Goal: Task Accomplishment & Management: Complete application form

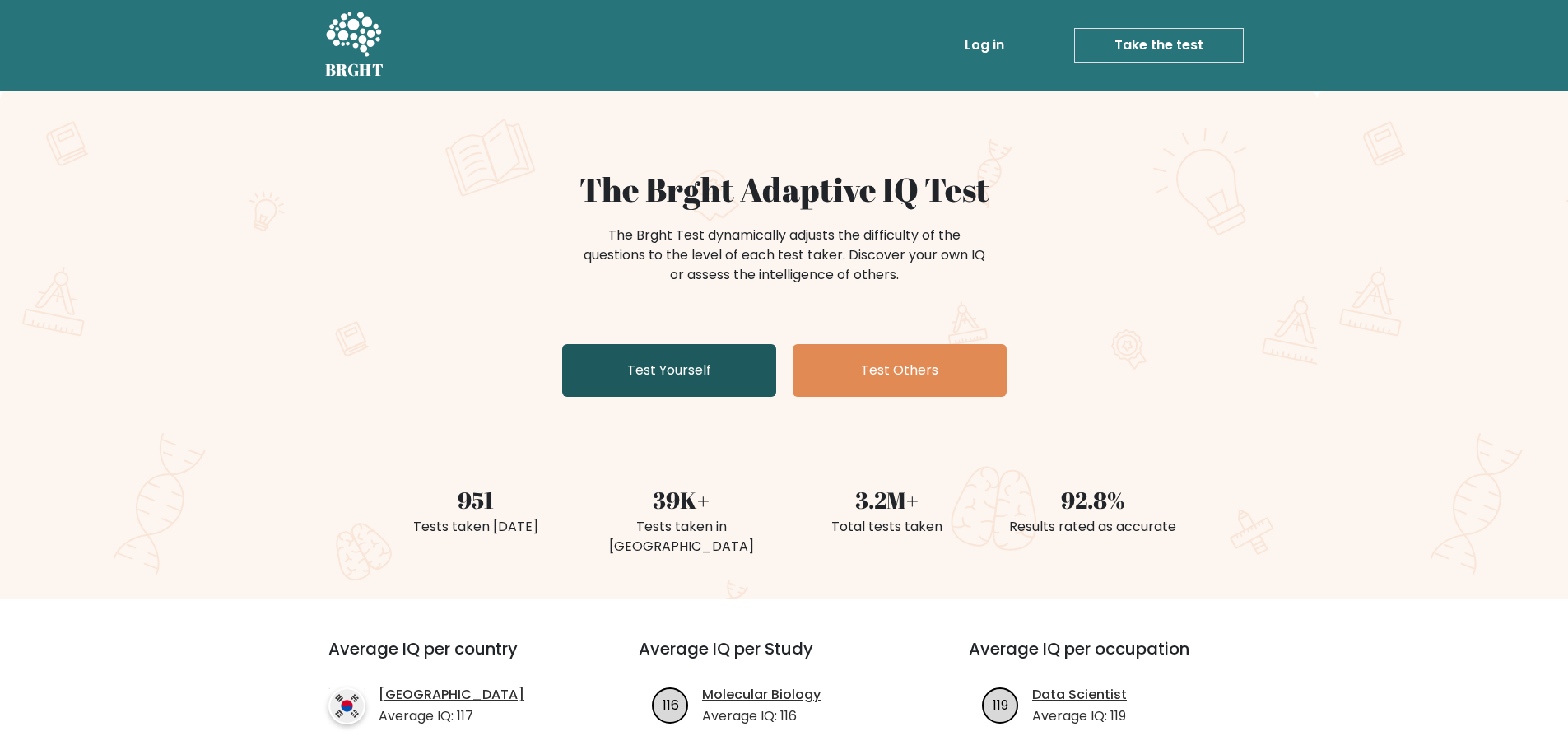
click at [685, 371] on link "Test Yourself" at bounding box center [669, 370] width 214 height 52
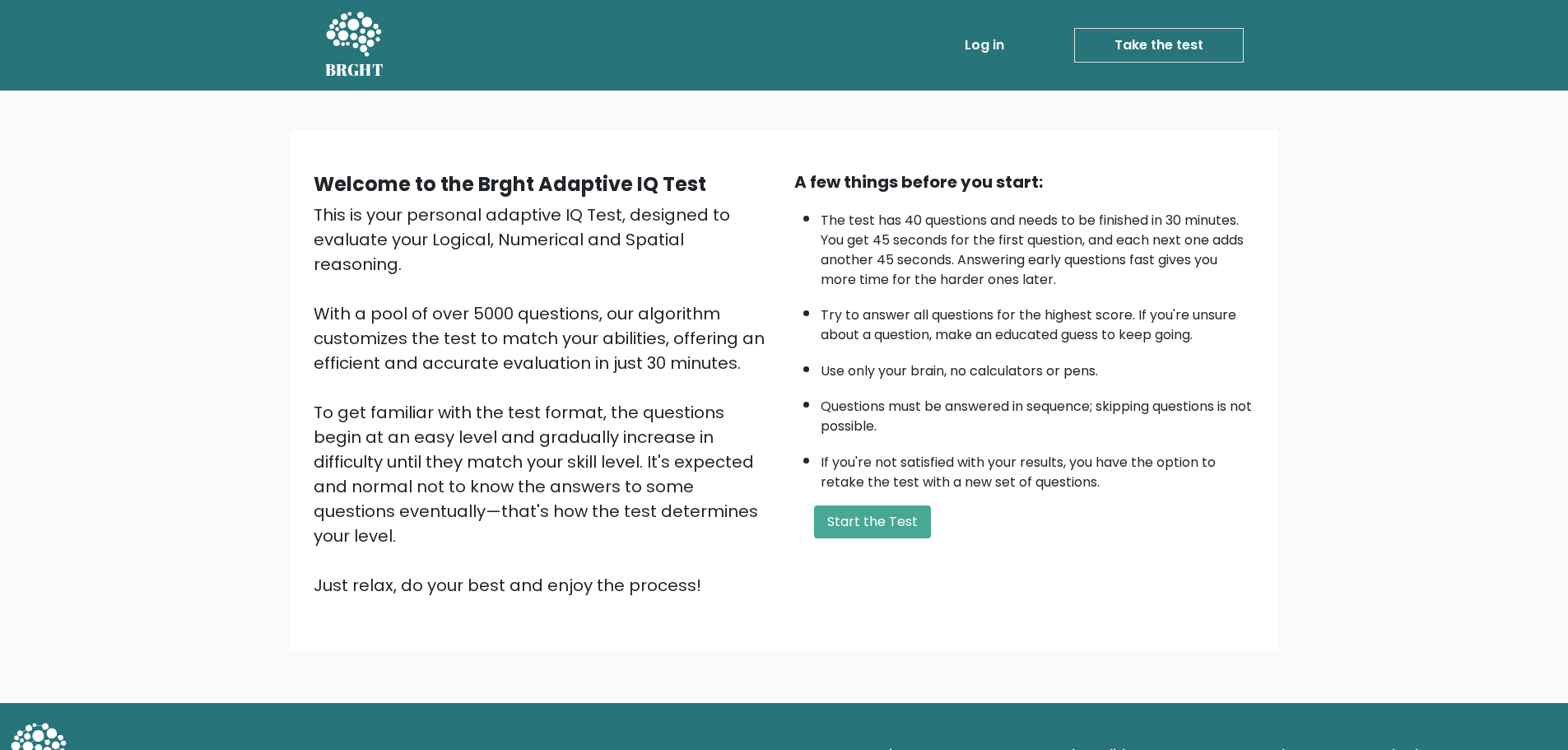
scroll to position [4, 0]
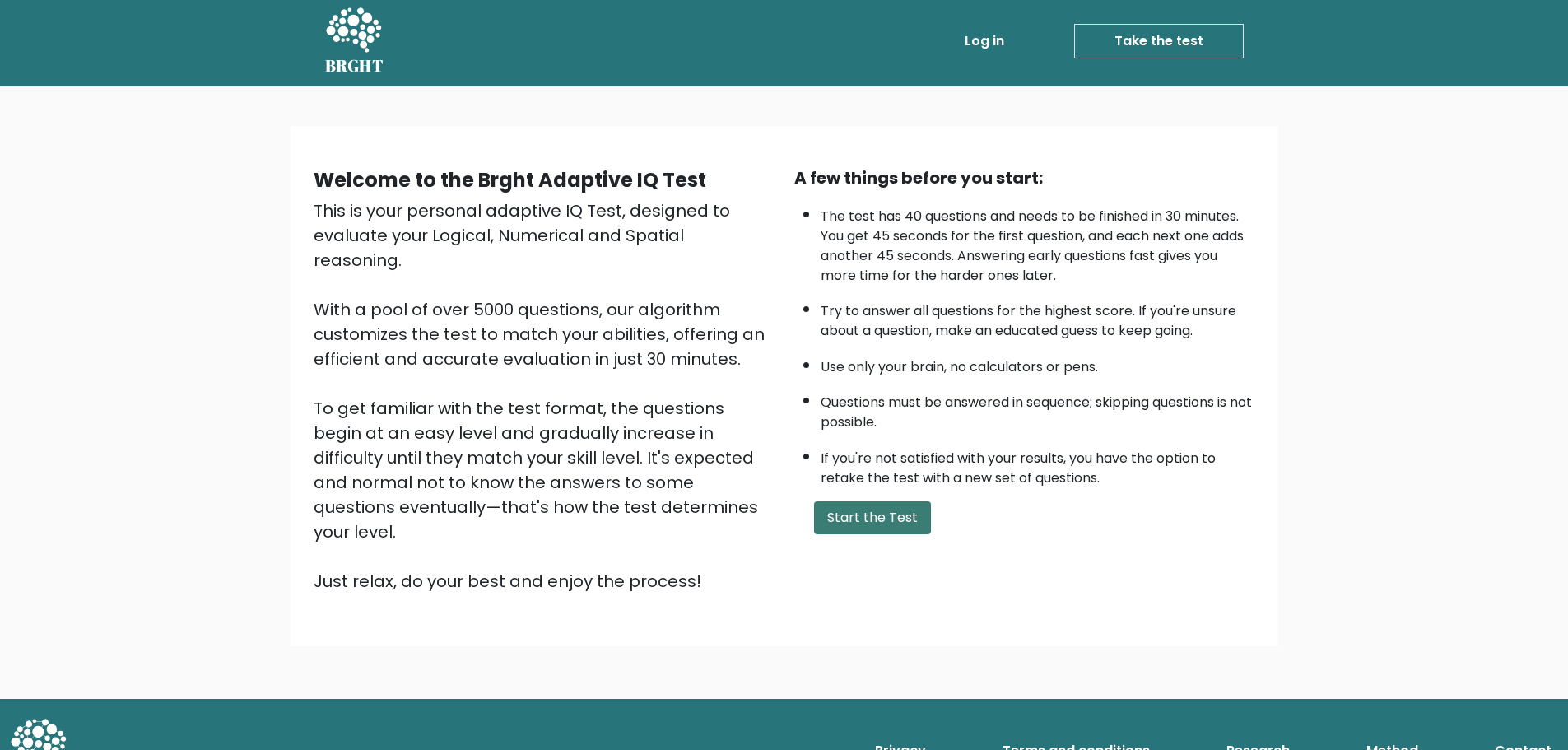
click at [900, 516] on button "Start the Test" at bounding box center [873, 517] width 117 height 33
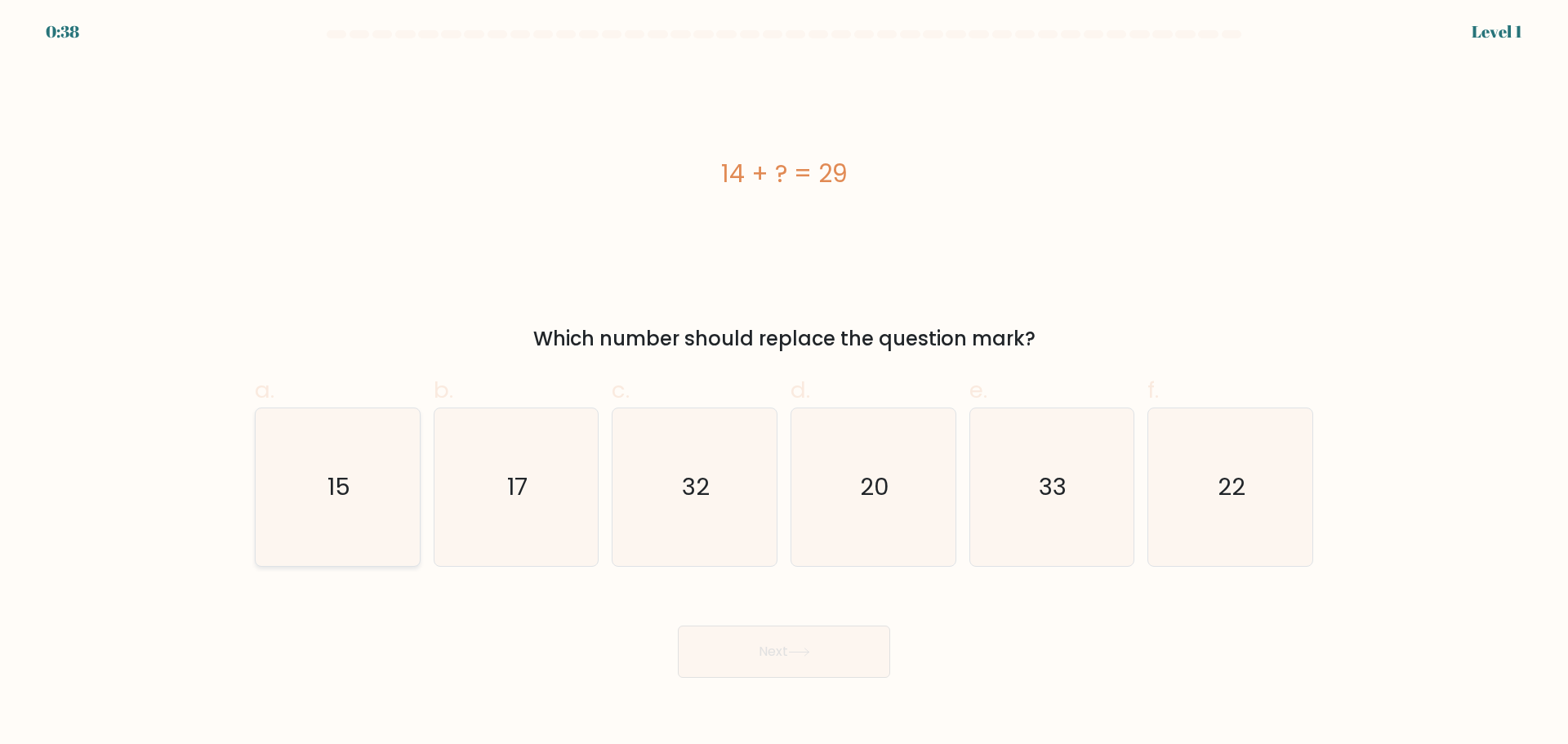
click at [310, 478] on icon "15" at bounding box center [338, 487] width 158 height 158
click at [784, 383] on input "a. 15" at bounding box center [784, 377] width 1 height 11
radio input "true"
click at [761, 667] on button "Next" at bounding box center [784, 651] width 212 height 52
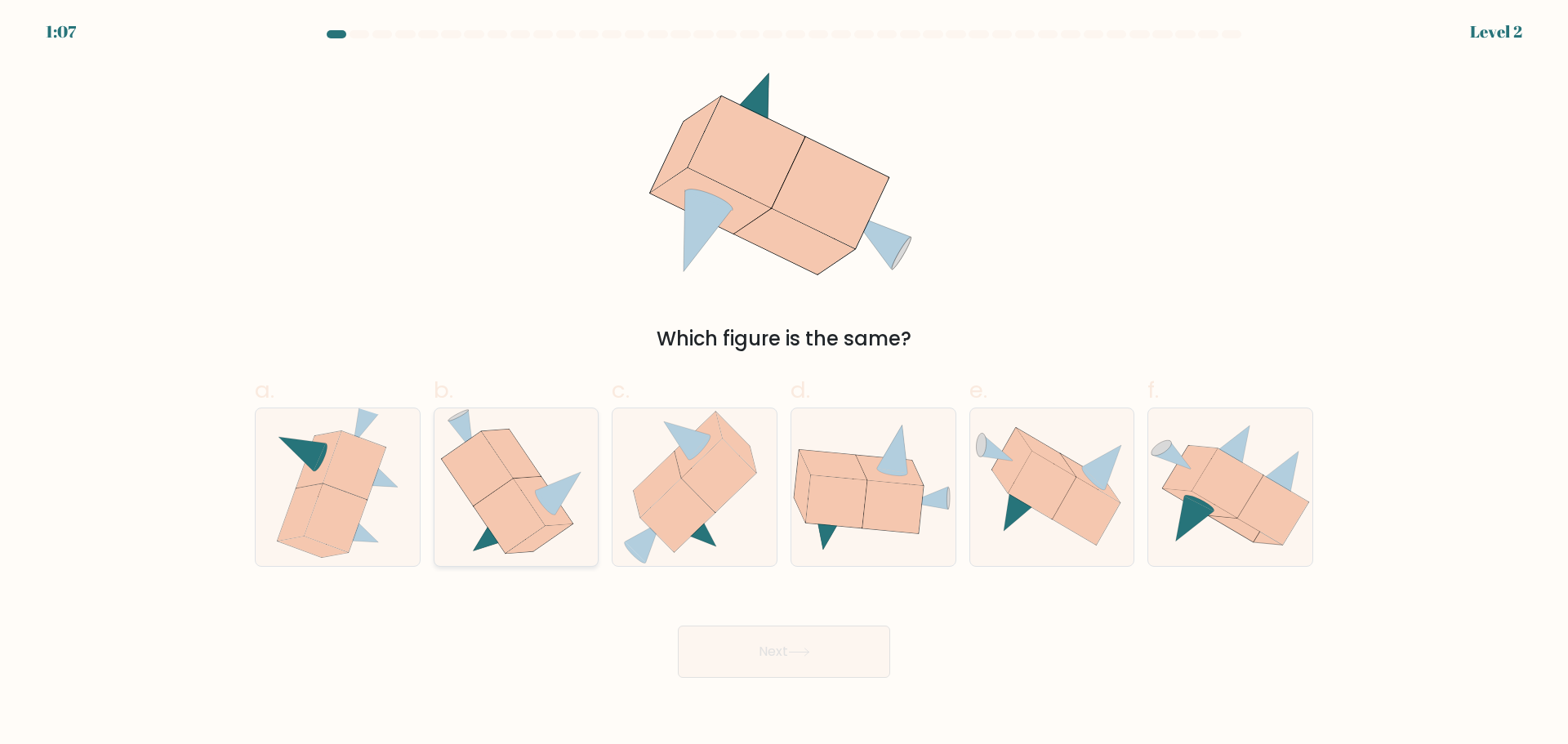
click at [533, 496] on icon at bounding box center [543, 502] width 60 height 49
click at [784, 383] on input "b." at bounding box center [784, 377] width 1 height 11
radio input "true"
click at [742, 670] on button "Next" at bounding box center [784, 651] width 212 height 52
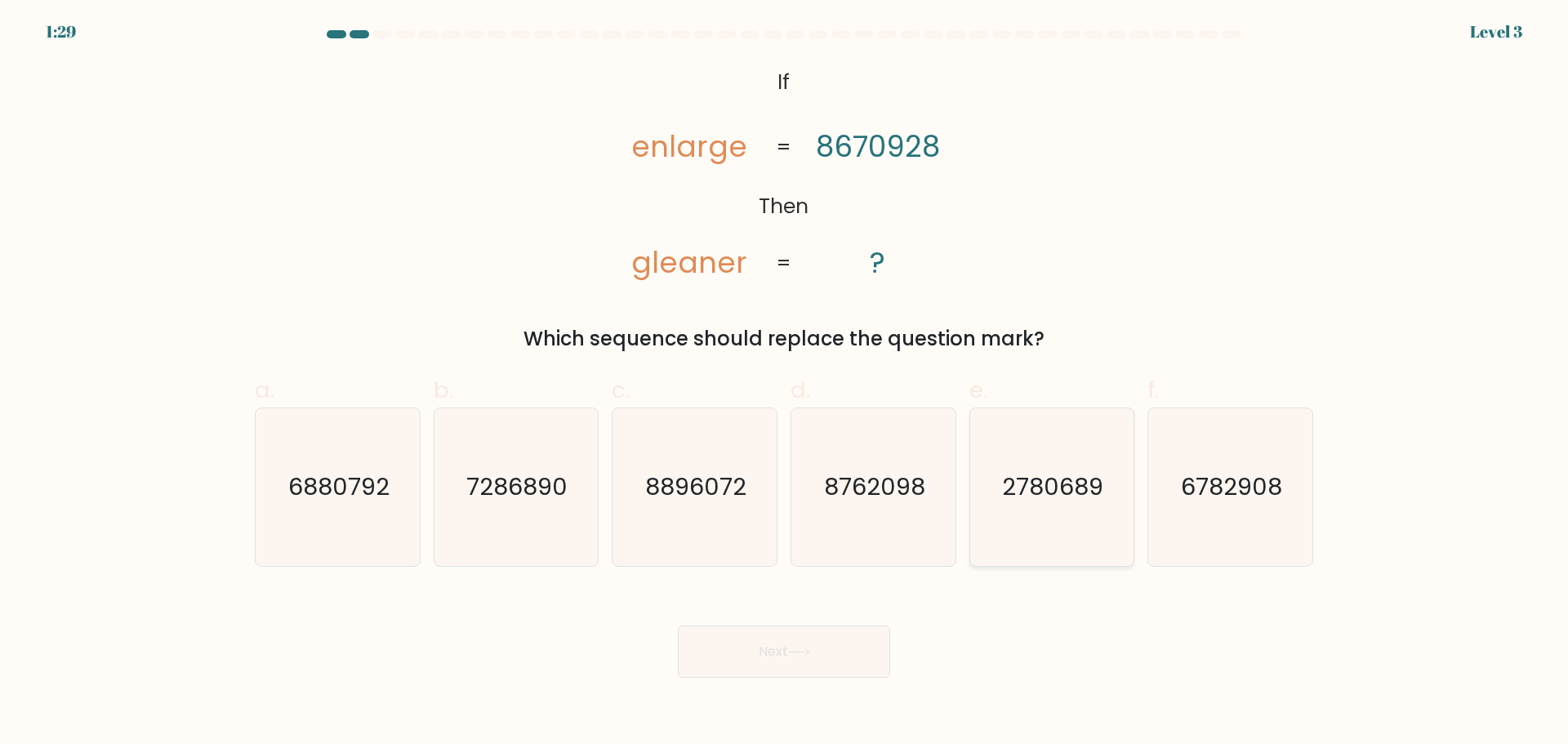
click at [1020, 453] on icon "2780689" at bounding box center [1051, 487] width 158 height 158
click at [785, 383] on input "e. 2780689" at bounding box center [784, 377] width 1 height 11
radio input "true"
click at [837, 640] on button "Next" at bounding box center [784, 651] width 212 height 52
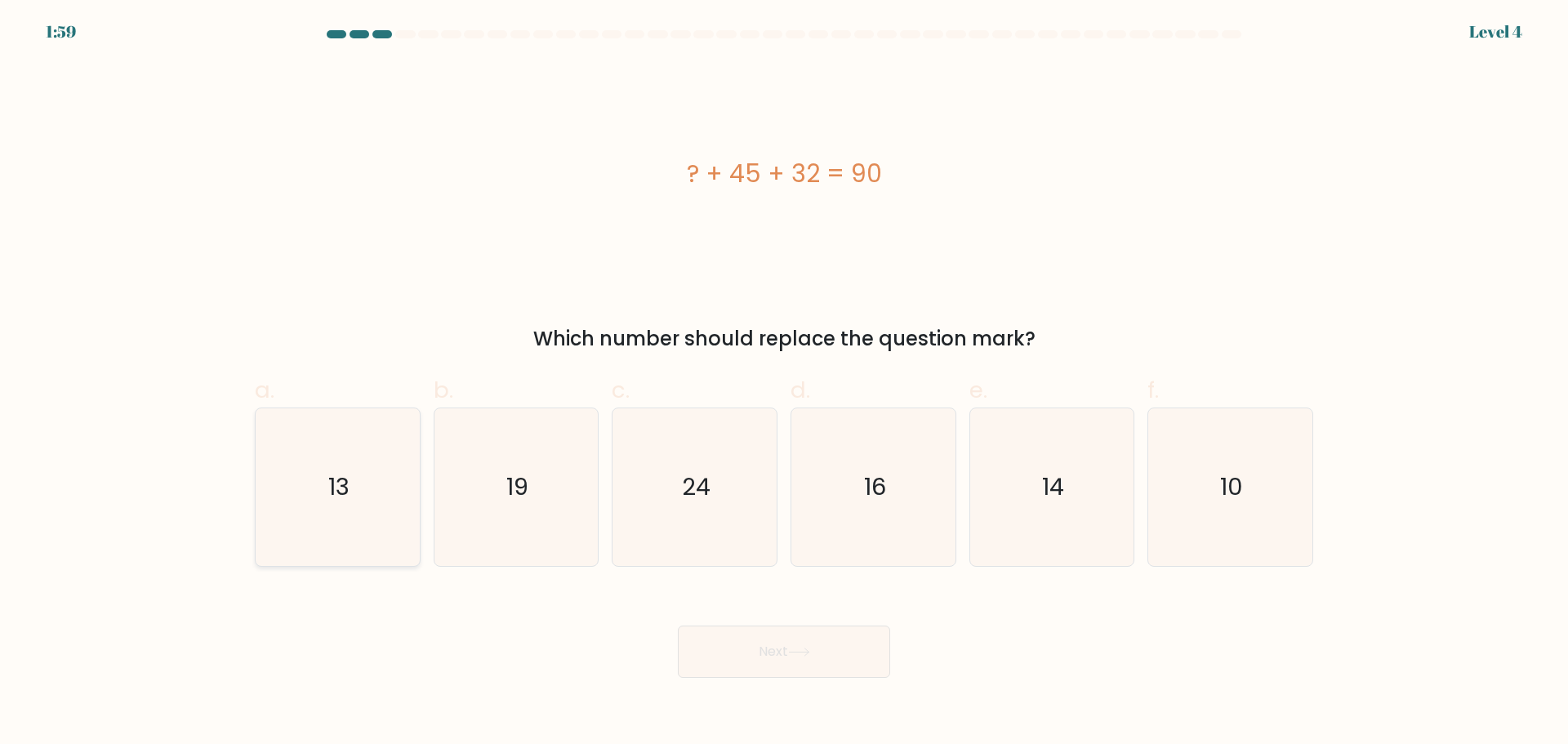
click at [327, 504] on icon "13" at bounding box center [338, 487] width 158 height 158
click at [784, 383] on input "a. 13" at bounding box center [784, 377] width 1 height 11
radio input "true"
click at [767, 669] on button "Next" at bounding box center [784, 651] width 212 height 52
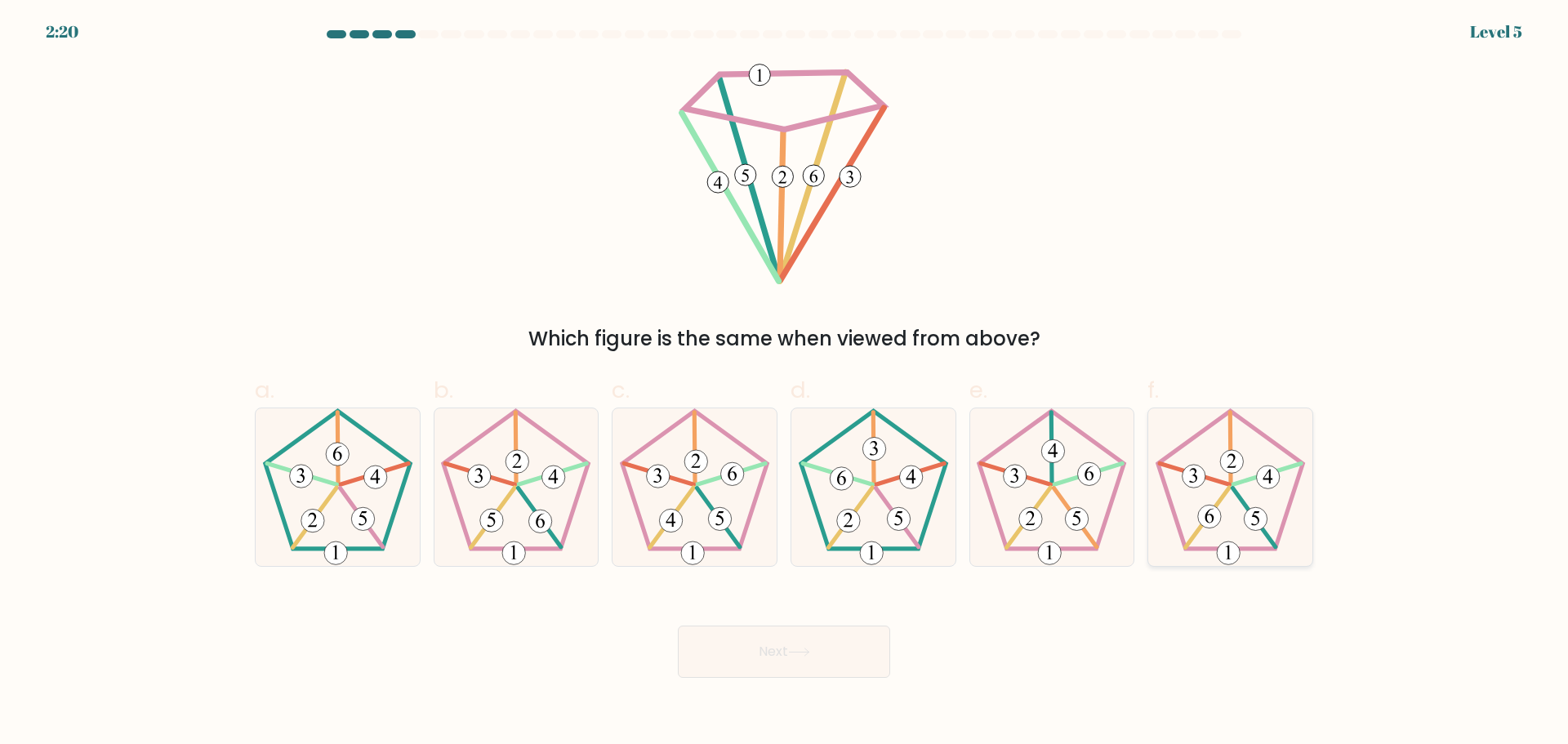
click at [1197, 518] on icon at bounding box center [1229, 487] width 158 height 158
click at [785, 383] on input "f." at bounding box center [784, 377] width 1 height 11
radio input "true"
click at [810, 646] on button "Next" at bounding box center [784, 651] width 212 height 52
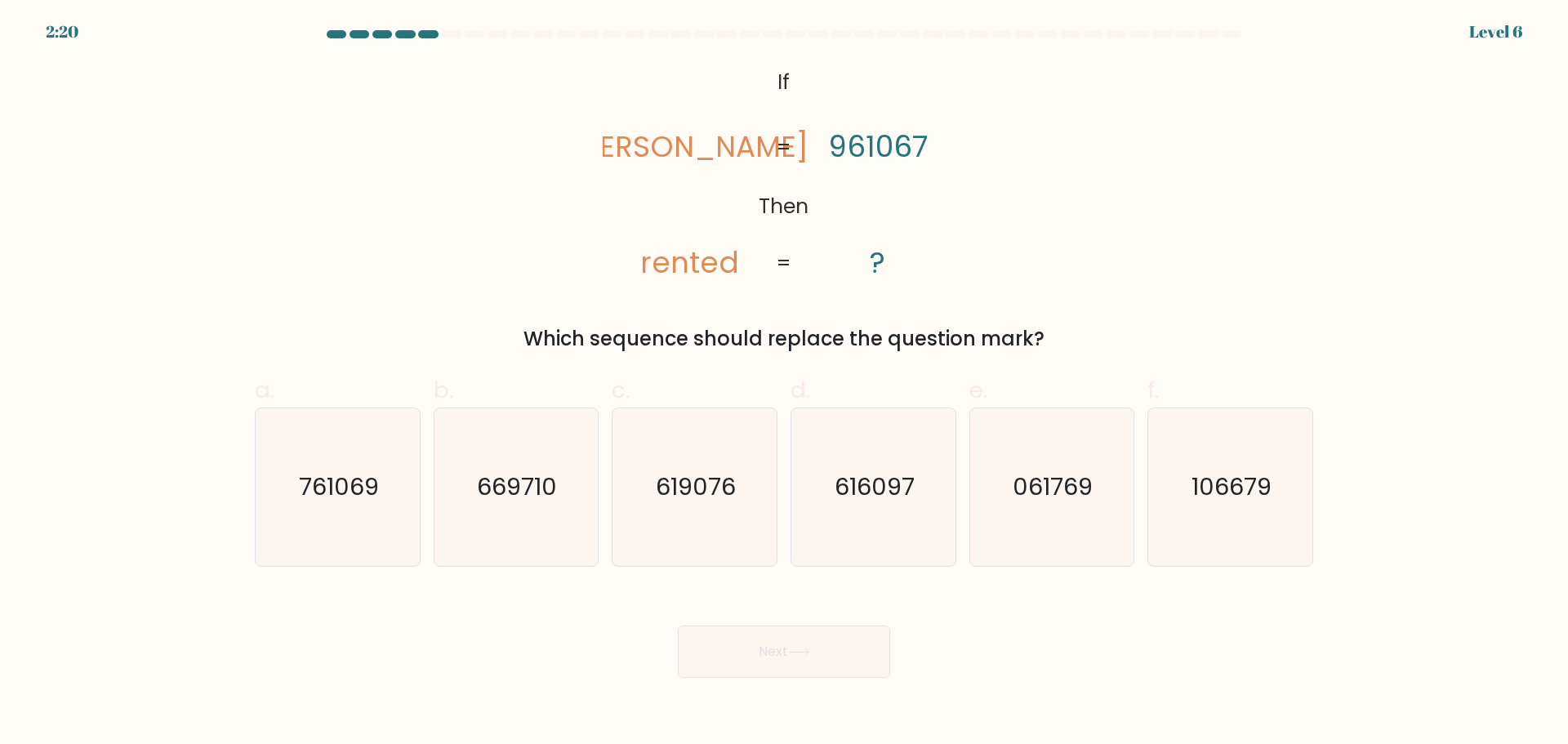
click at [307, 163] on div "@import url('https://fonts.googleapis.com/css?family=Abril+Fatface:400,100,100i…" at bounding box center [784, 207] width 1077 height 292
click at [1222, 522] on icon "106679" at bounding box center [1229, 487] width 158 height 158
click at [785, 383] on input "f. 106679" at bounding box center [784, 377] width 1 height 11
radio input "true"
click at [1053, 523] on icon "061769" at bounding box center [1051, 487] width 158 height 158
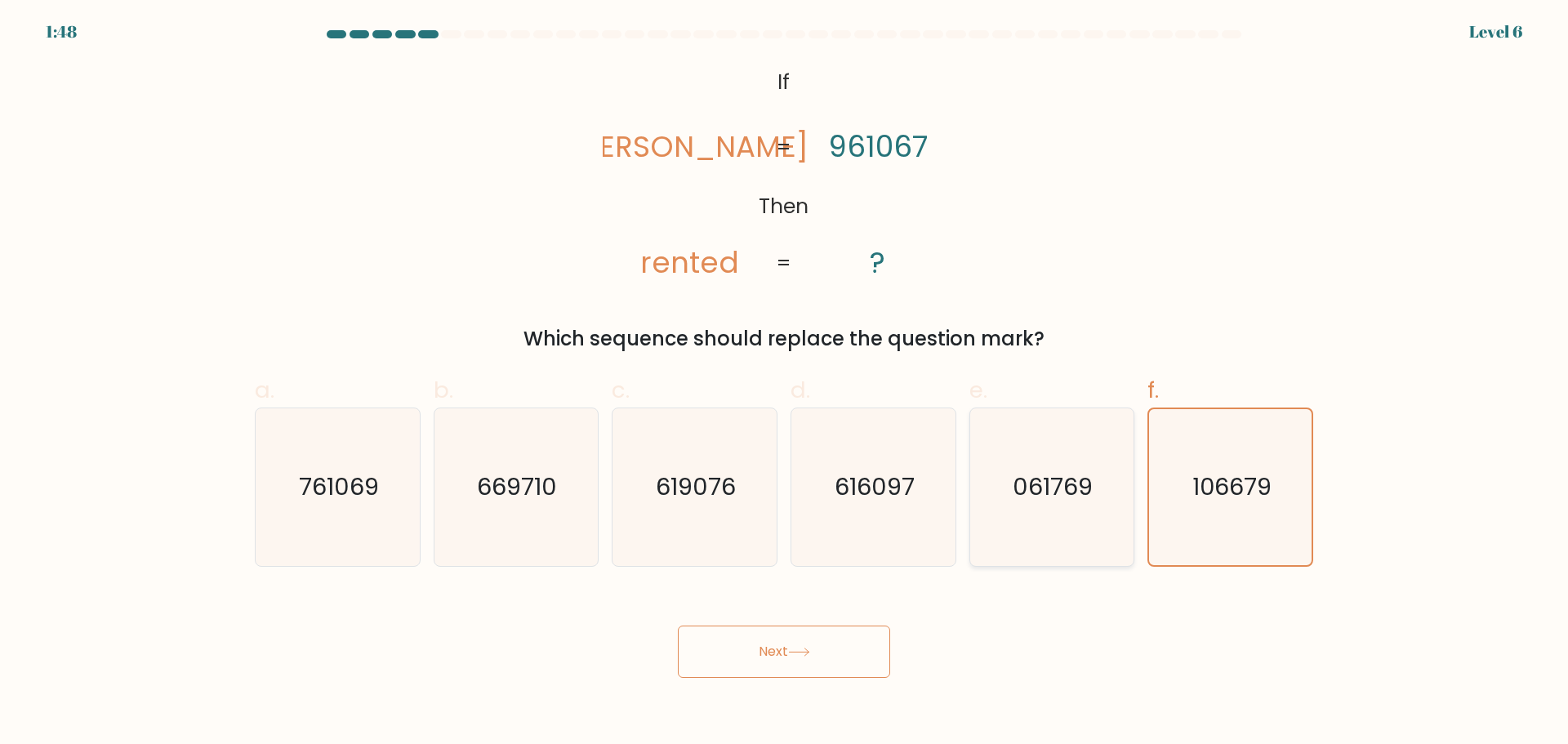
click at [785, 383] on input "e. 061769" at bounding box center [784, 377] width 1 height 11
radio input "true"
click at [744, 659] on button "Next" at bounding box center [784, 651] width 212 height 52
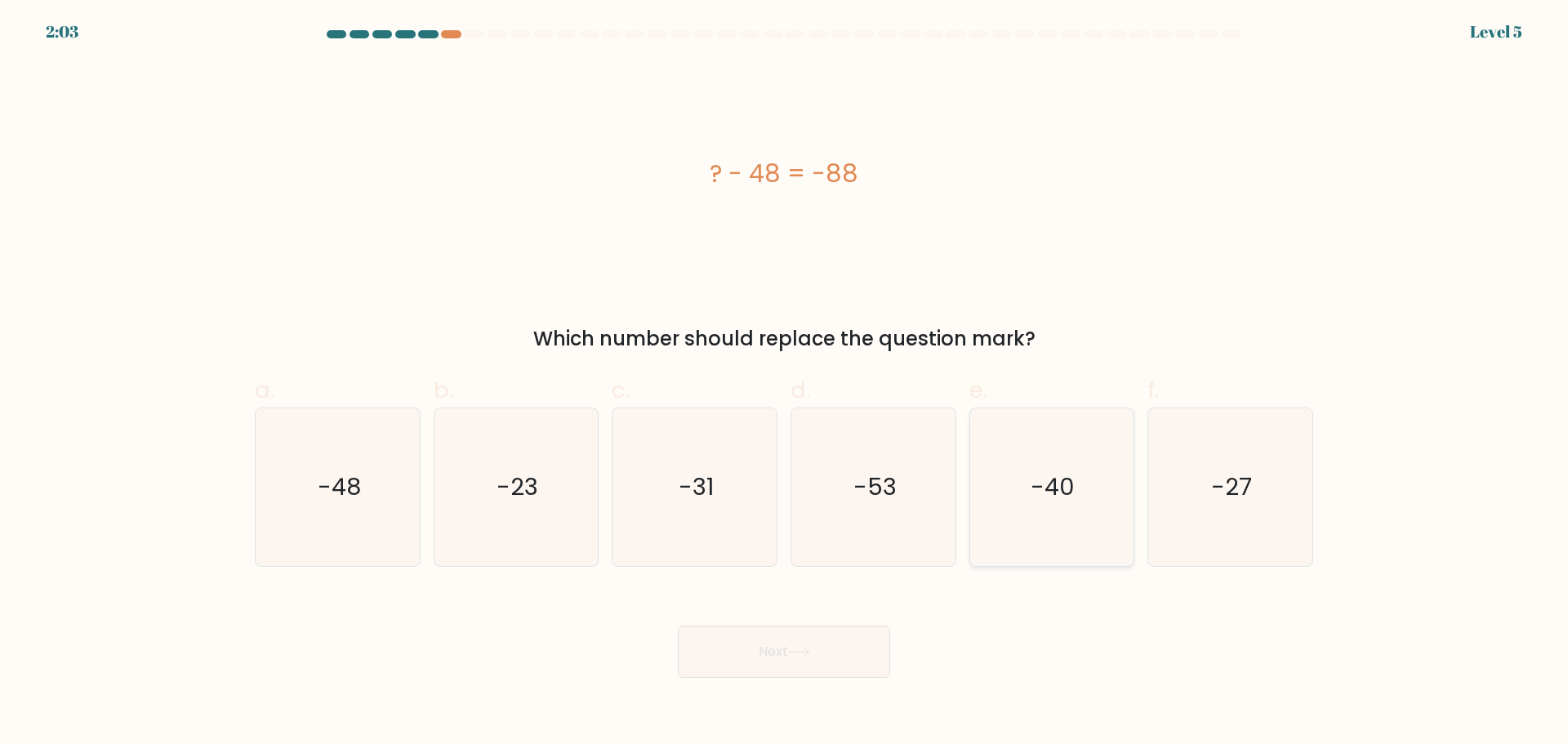
click at [1069, 499] on text "-40" at bounding box center [1053, 486] width 44 height 32
click at [785, 383] on input "e. -40" at bounding box center [784, 377] width 1 height 11
radio input "true"
click at [834, 643] on button "Next" at bounding box center [784, 651] width 212 height 52
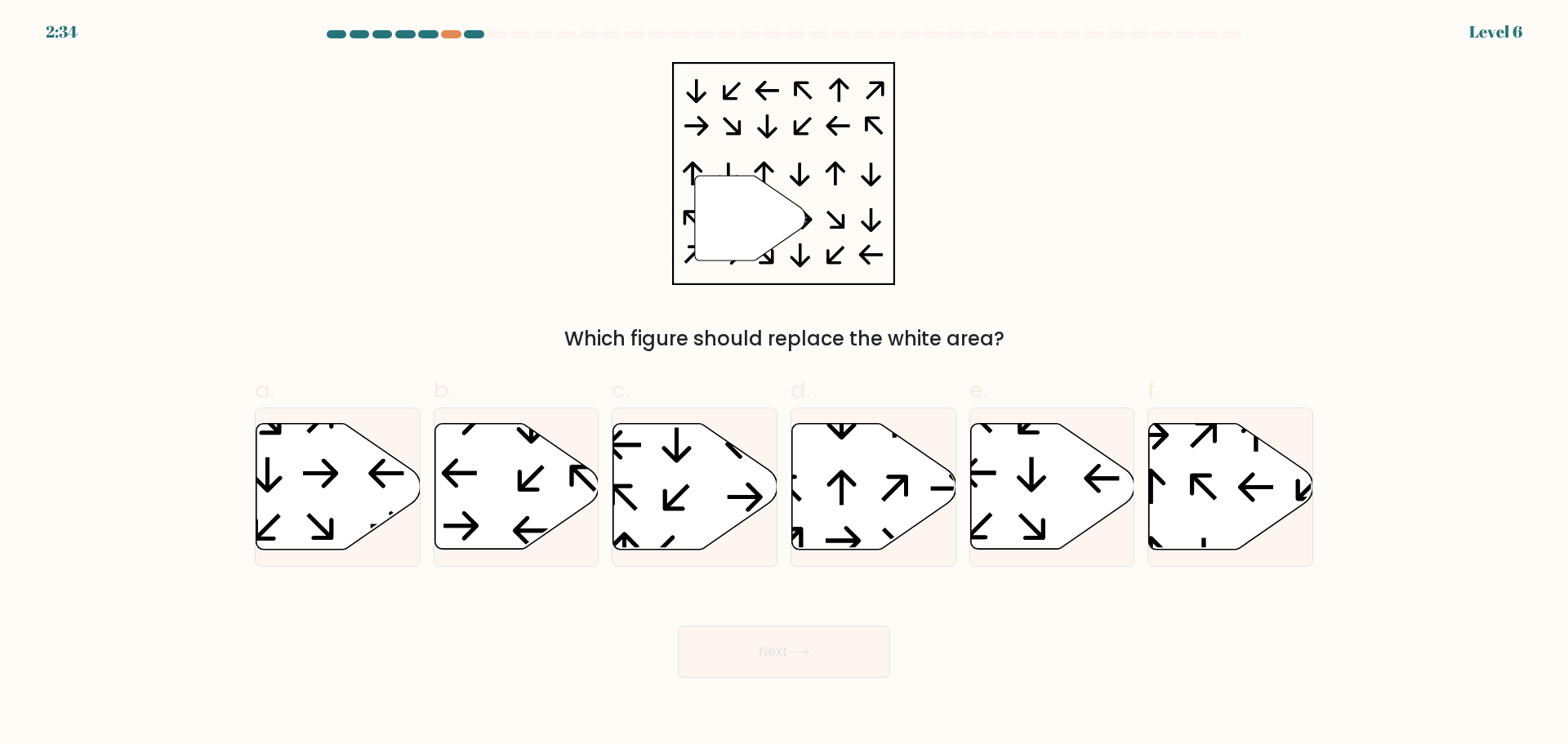
click at [340, 162] on div "" Which figure should replace the white area?" at bounding box center [784, 207] width 1077 height 292
click at [683, 508] on icon at bounding box center [676, 497] width 26 height 27
click at [784, 383] on input "c." at bounding box center [784, 377] width 1 height 11
radio input "true"
click at [808, 653] on icon at bounding box center [799, 652] width 22 height 9
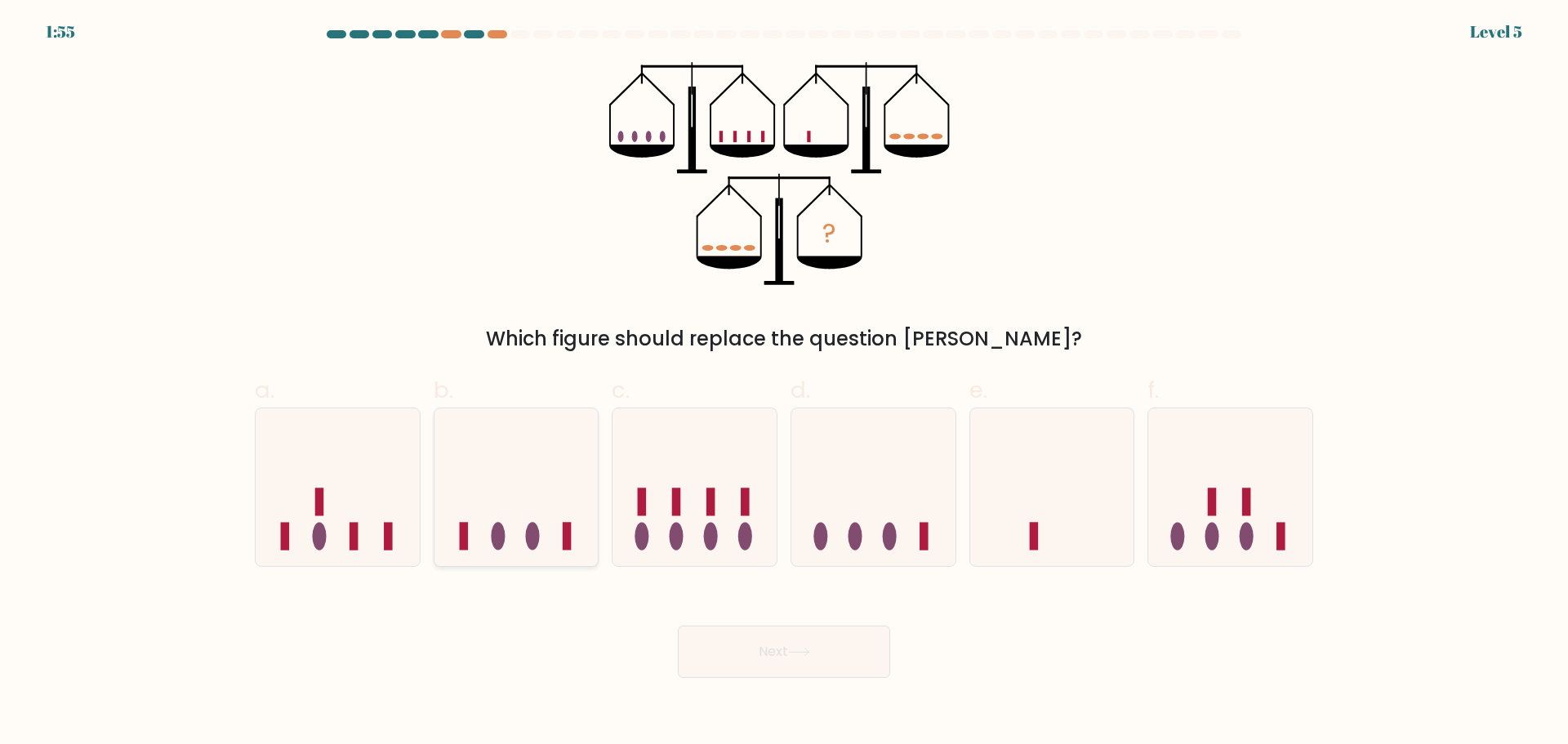
click at [511, 510] on icon at bounding box center [516, 487] width 164 height 135
click at [784, 383] on input "b." at bounding box center [784, 377] width 1 height 11
radio input "true"
click at [777, 646] on button "Next" at bounding box center [784, 651] width 212 height 52
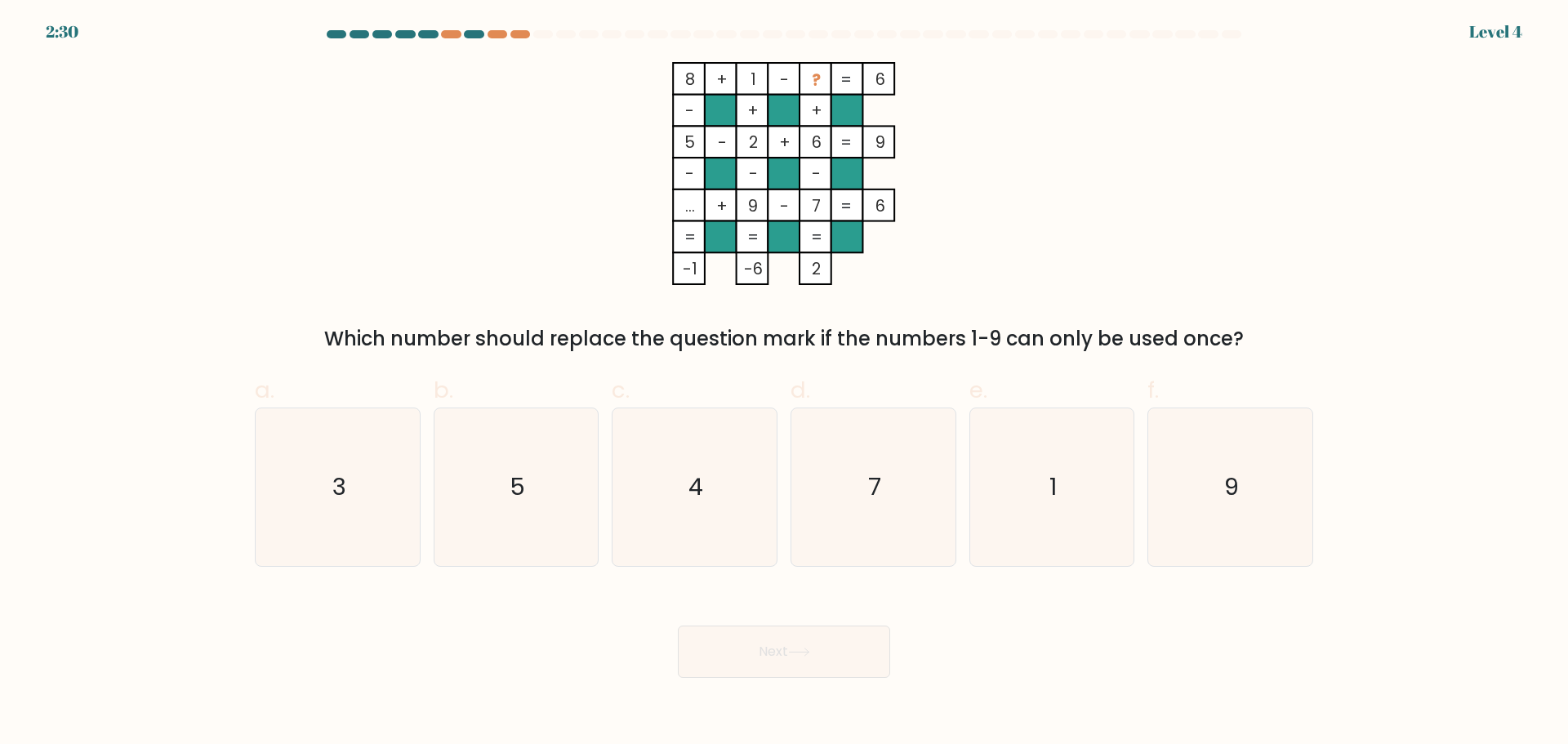
click at [1308, 294] on div "8 + 1 - ? 6 - + + 5 - 2 + 6 9 - - - ... + 9 - 7 = 6 = = = = -1 -6 2 = Which num…" at bounding box center [784, 207] width 1077 height 292
click at [339, 494] on text "3" at bounding box center [340, 486] width 14 height 32
click at [784, 383] on input "a. 3" at bounding box center [784, 377] width 1 height 11
radio input "true"
click at [743, 640] on button "Next" at bounding box center [784, 651] width 212 height 52
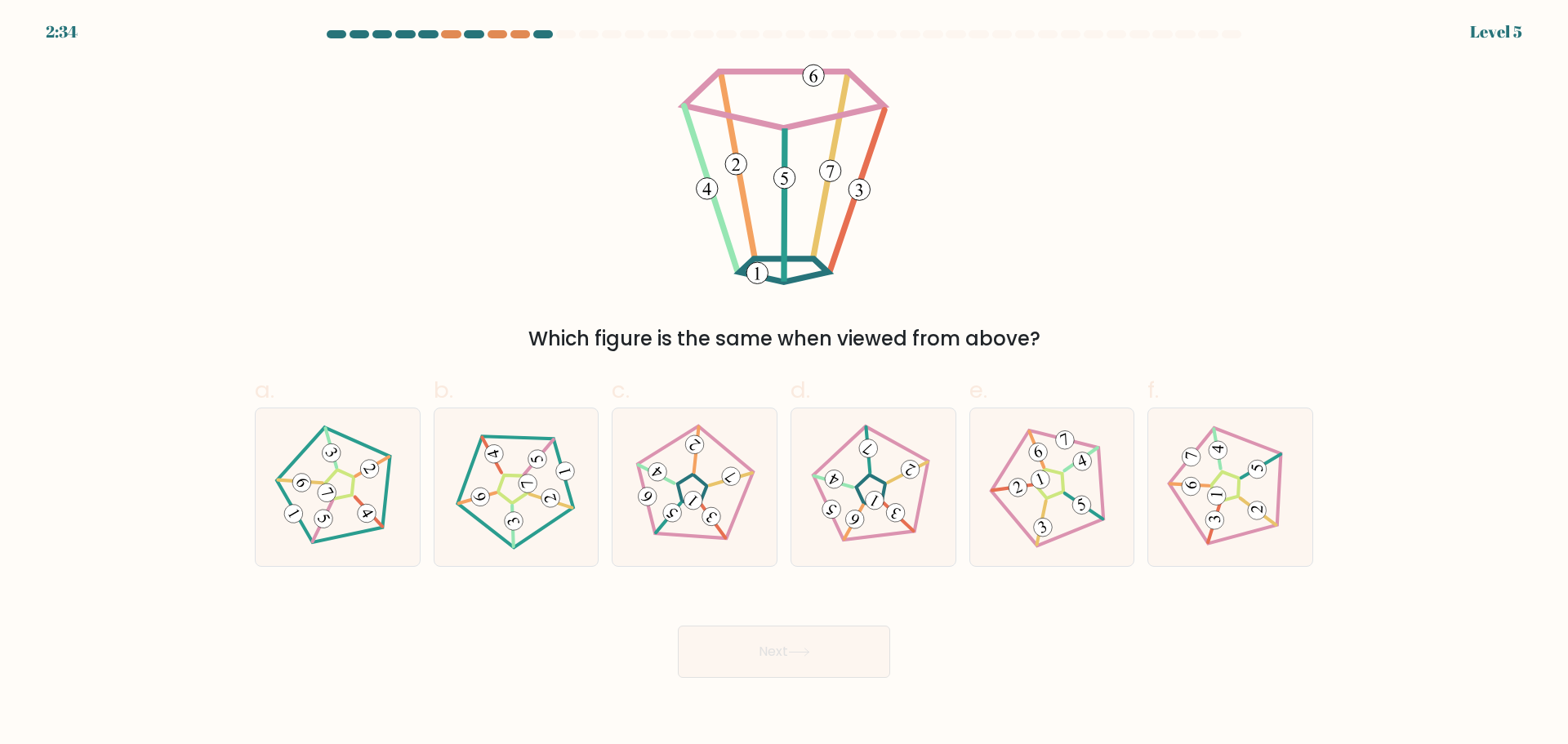
click at [493, 218] on div "Which figure is the same when viewed from above?" at bounding box center [784, 207] width 1077 height 292
click at [685, 522] on icon at bounding box center [694, 487] width 126 height 126
click at [784, 383] on input "c." at bounding box center [784, 377] width 1 height 11
radio input "true"
click at [836, 650] on button "Next" at bounding box center [784, 651] width 212 height 52
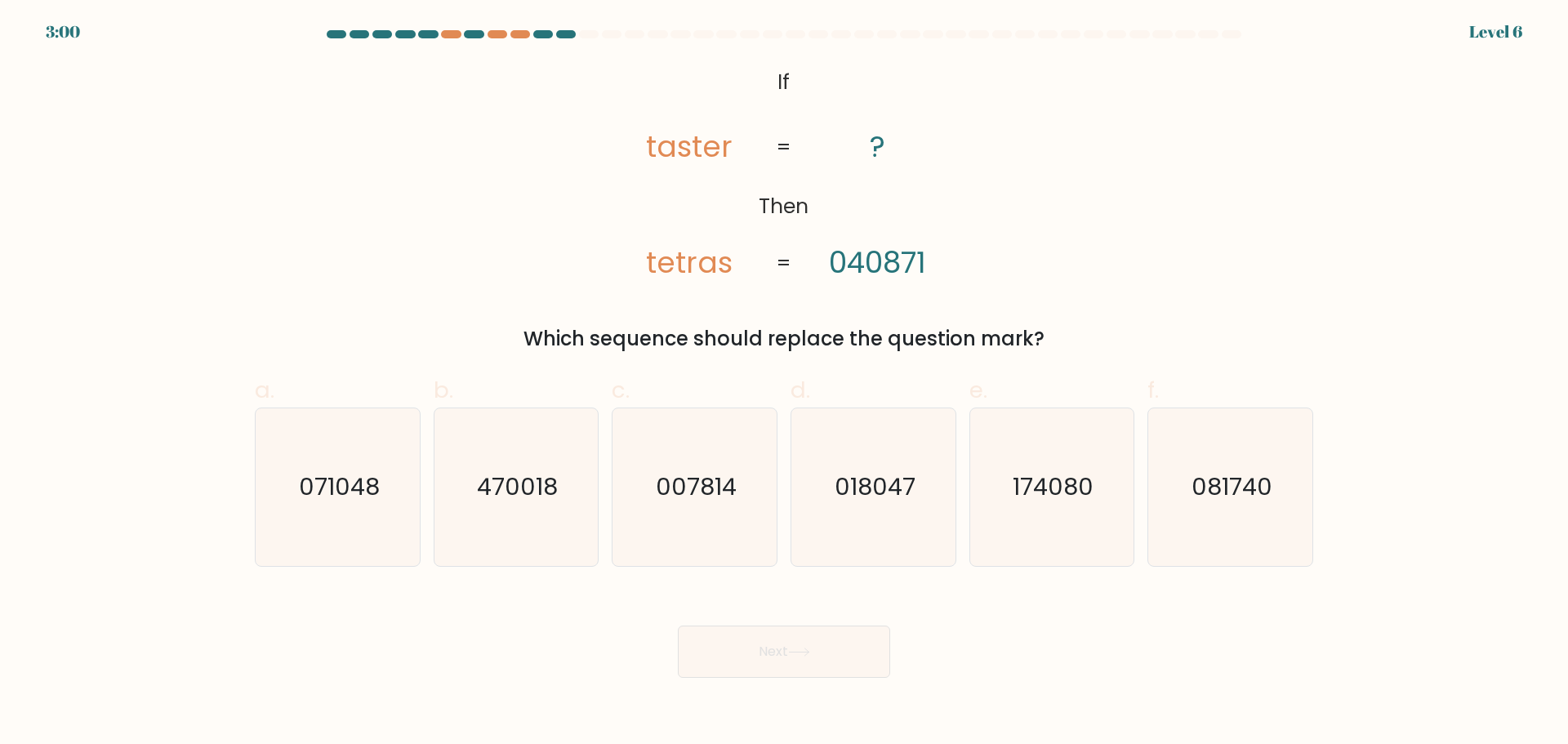
click at [457, 221] on div "@import url('https://fonts.googleapis.com/css?family=Abril+Fatface:400,100,100i…" at bounding box center [784, 207] width 1077 height 292
click at [525, 528] on icon "470018" at bounding box center [515, 487] width 158 height 158
click at [784, 383] on input "b. 470018" at bounding box center [784, 377] width 1 height 11
radio input "true"
click at [752, 654] on button "Next" at bounding box center [784, 651] width 212 height 52
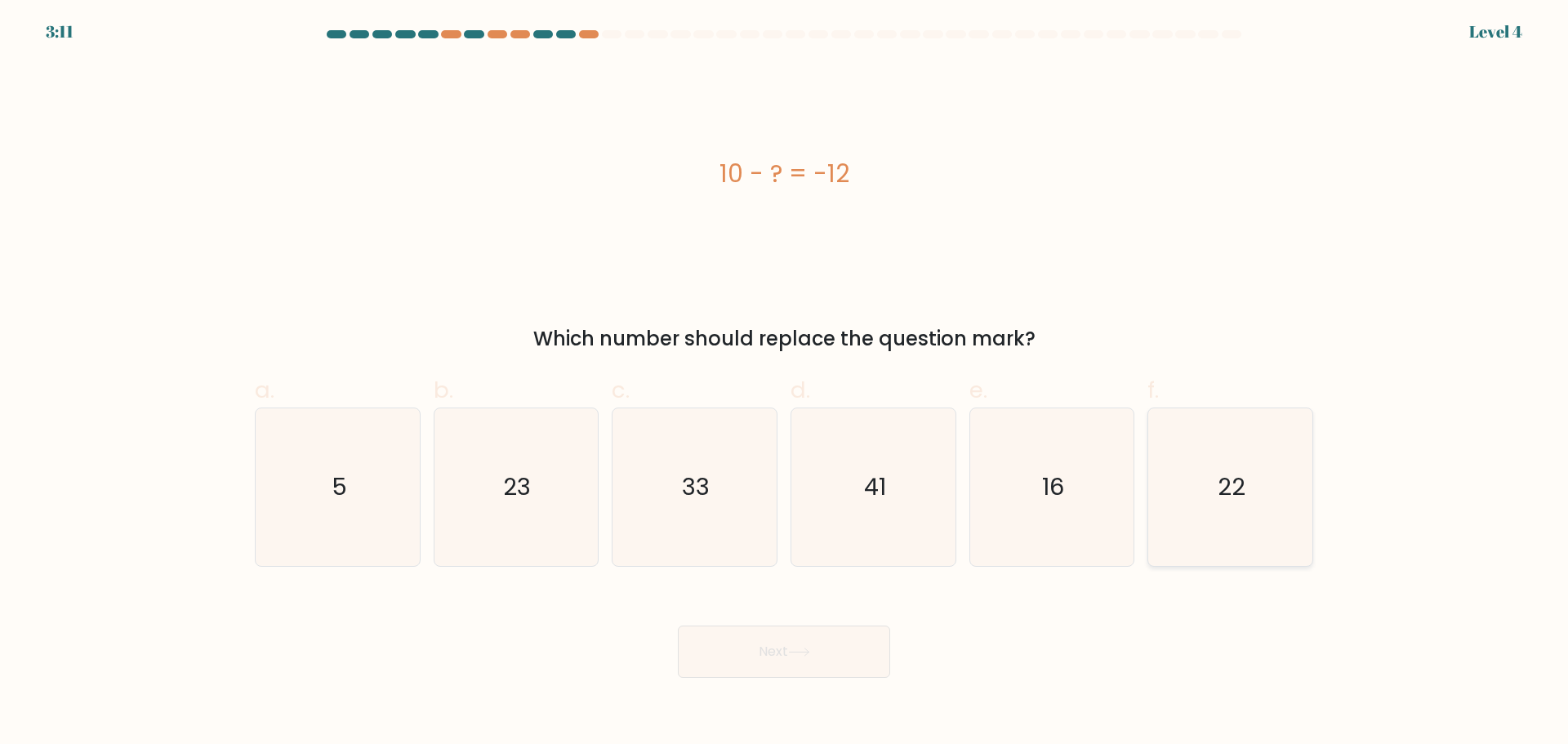
click at [1290, 507] on icon "22" at bounding box center [1229, 487] width 158 height 158
click at [785, 383] on input "f. 22" at bounding box center [784, 377] width 1 height 11
radio input "true"
click at [732, 662] on button "Next" at bounding box center [784, 651] width 212 height 52
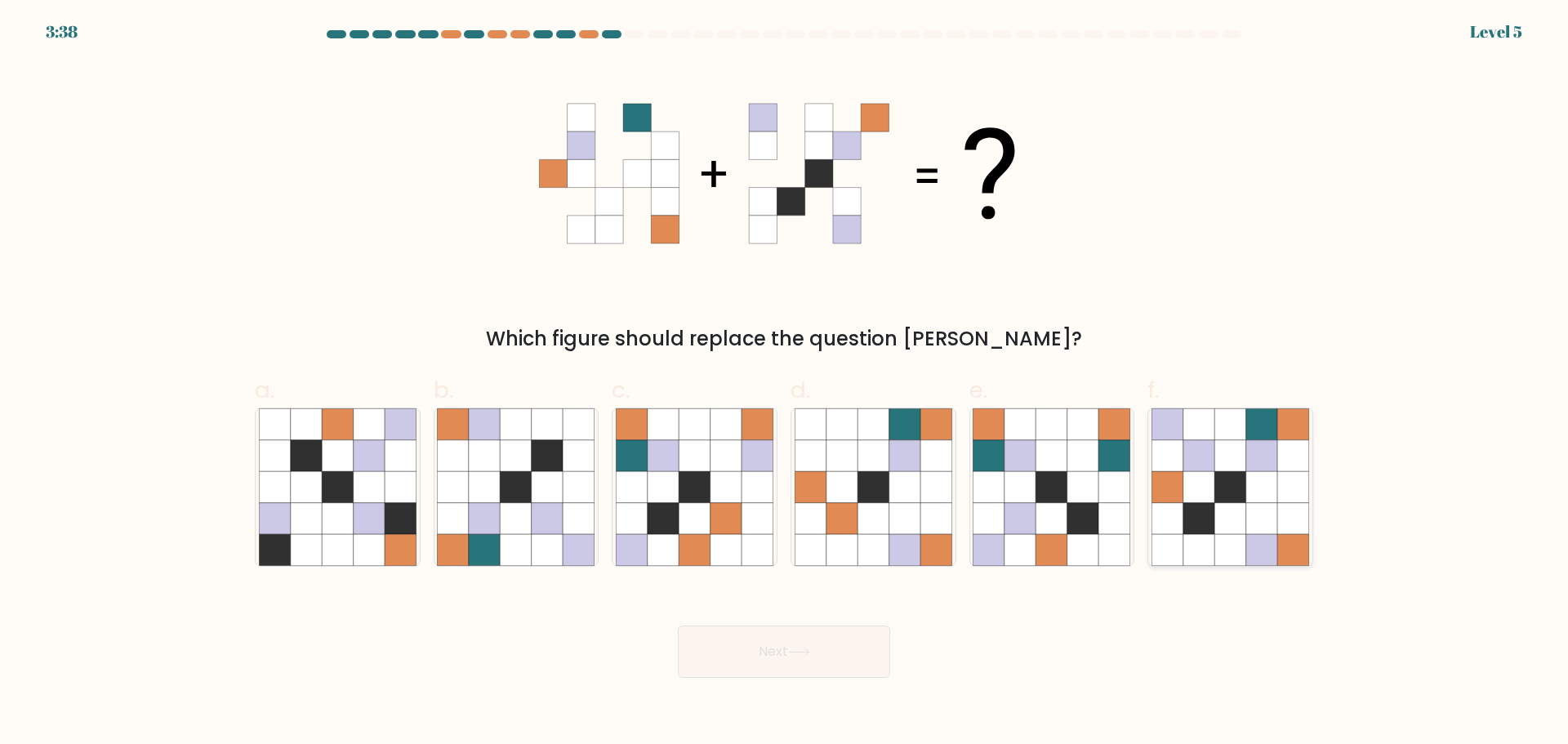
click at [1252, 439] on icon at bounding box center [1262, 424] width 31 height 31
click at [785, 383] on input "f." at bounding box center [784, 377] width 1 height 11
radio input "true"
click at [795, 648] on icon at bounding box center [799, 652] width 22 height 9
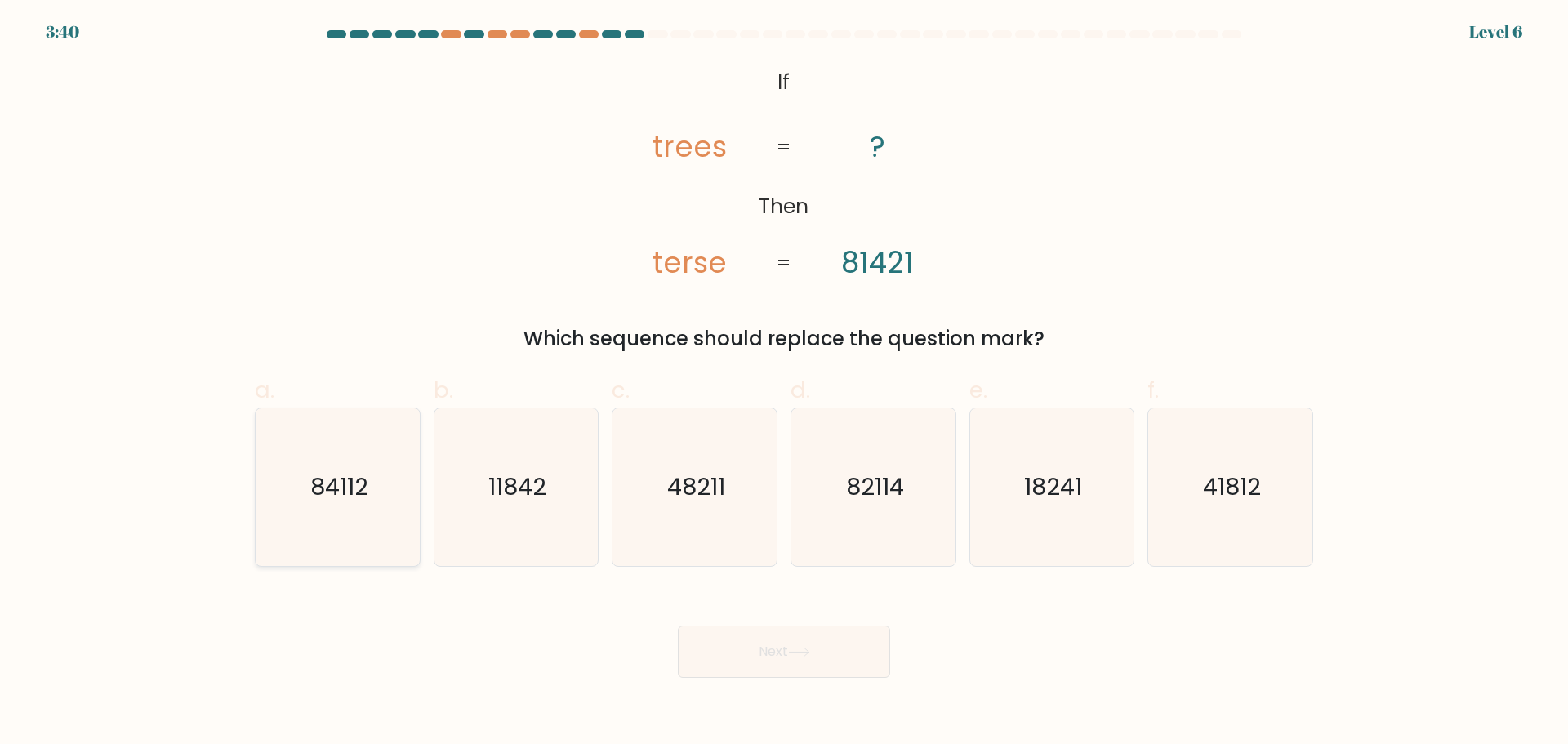
click at [364, 522] on icon "84112" at bounding box center [338, 487] width 158 height 158
click at [784, 383] on input "a. 84112" at bounding box center [784, 377] width 1 height 11
radio input "true"
click at [799, 666] on button "Next" at bounding box center [784, 651] width 212 height 52
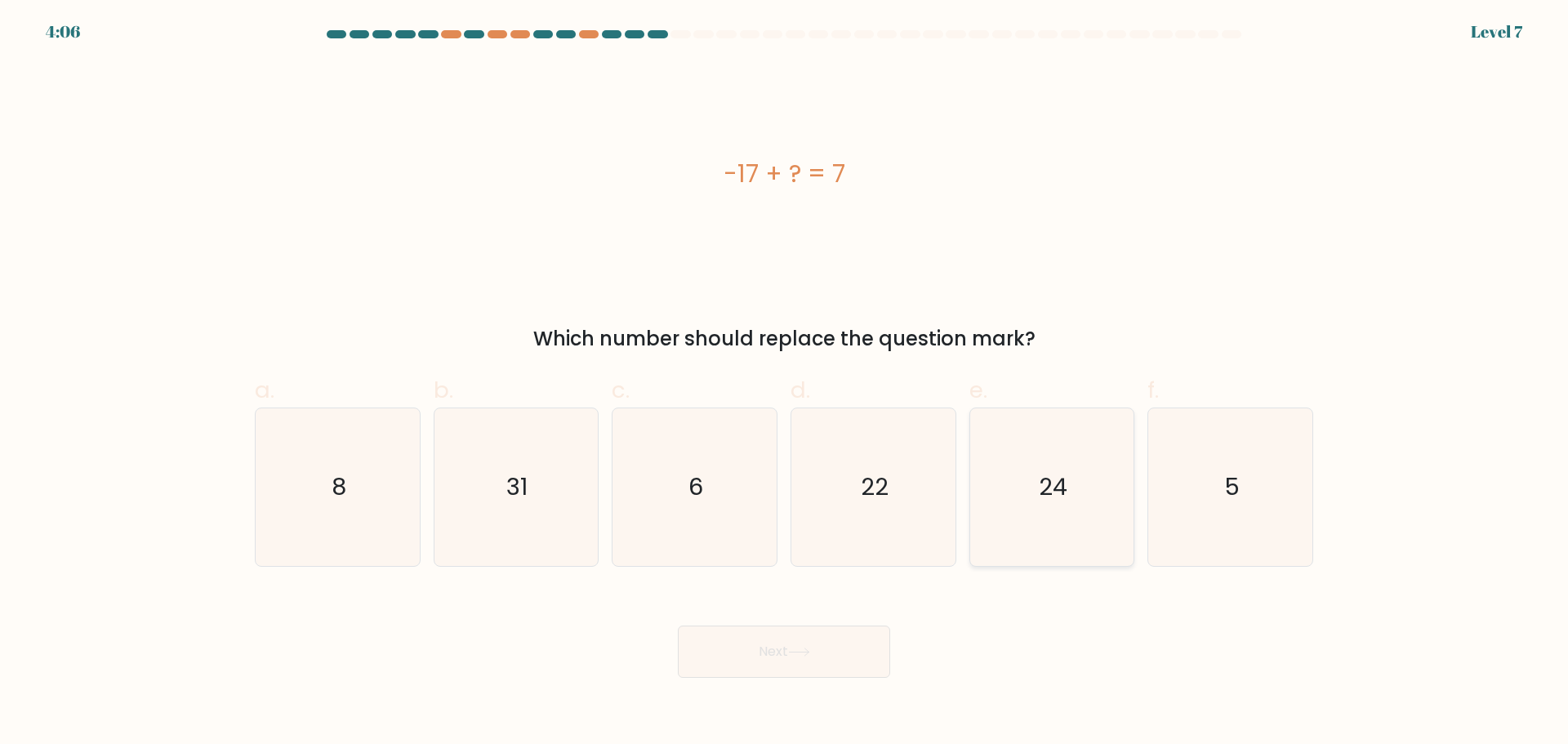
click at [1079, 499] on icon "24" at bounding box center [1051, 487] width 158 height 158
click at [785, 383] on input "e. 24" at bounding box center [784, 377] width 1 height 11
radio input "true"
click at [823, 664] on button "Next" at bounding box center [784, 651] width 212 height 52
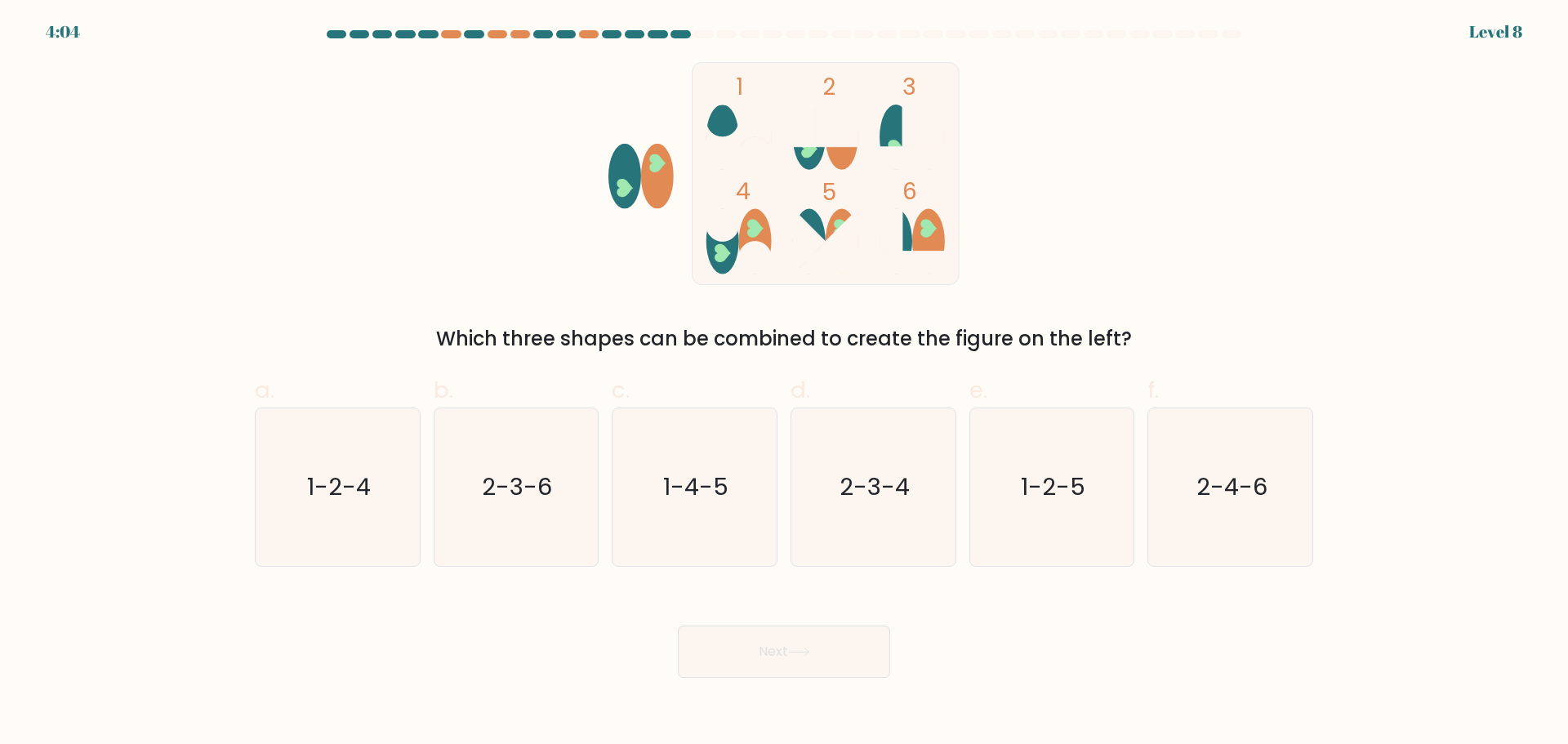
click at [364, 255] on div "1 2 3 4 5 6 Which three shapes can be combined to create the figure on the left?" at bounding box center [784, 207] width 1077 height 292
click at [518, 533] on icon "2-3-6" at bounding box center [515, 487] width 158 height 158
click at [784, 383] on input "b. 2-3-6" at bounding box center [784, 377] width 1 height 11
radio input "true"
click at [758, 666] on button "Next" at bounding box center [784, 651] width 212 height 52
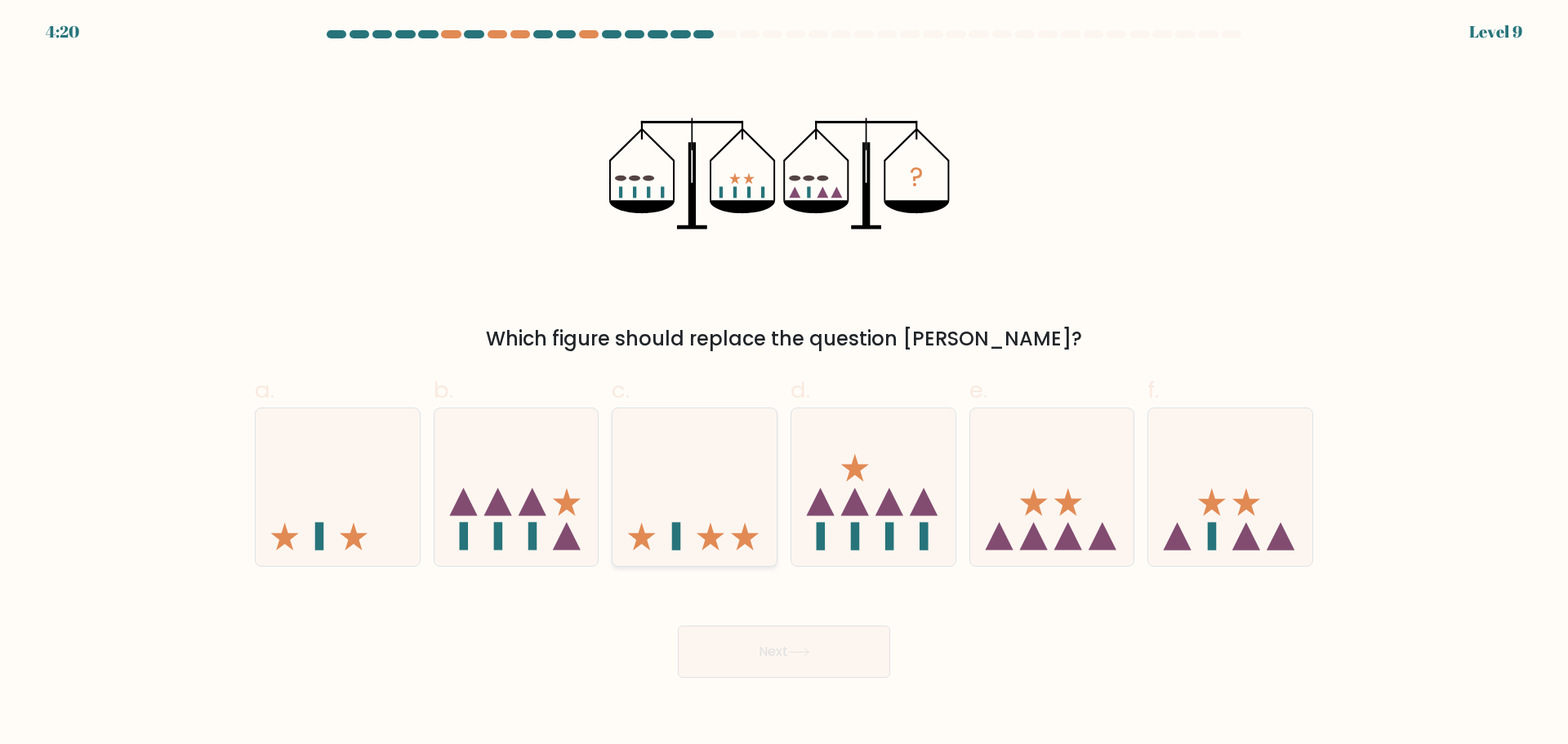
click at [712, 533] on icon at bounding box center [710, 537] width 27 height 27
click at [784, 383] on input "c." at bounding box center [784, 377] width 1 height 11
radio input "true"
click at [776, 648] on button "Next" at bounding box center [784, 651] width 212 height 52
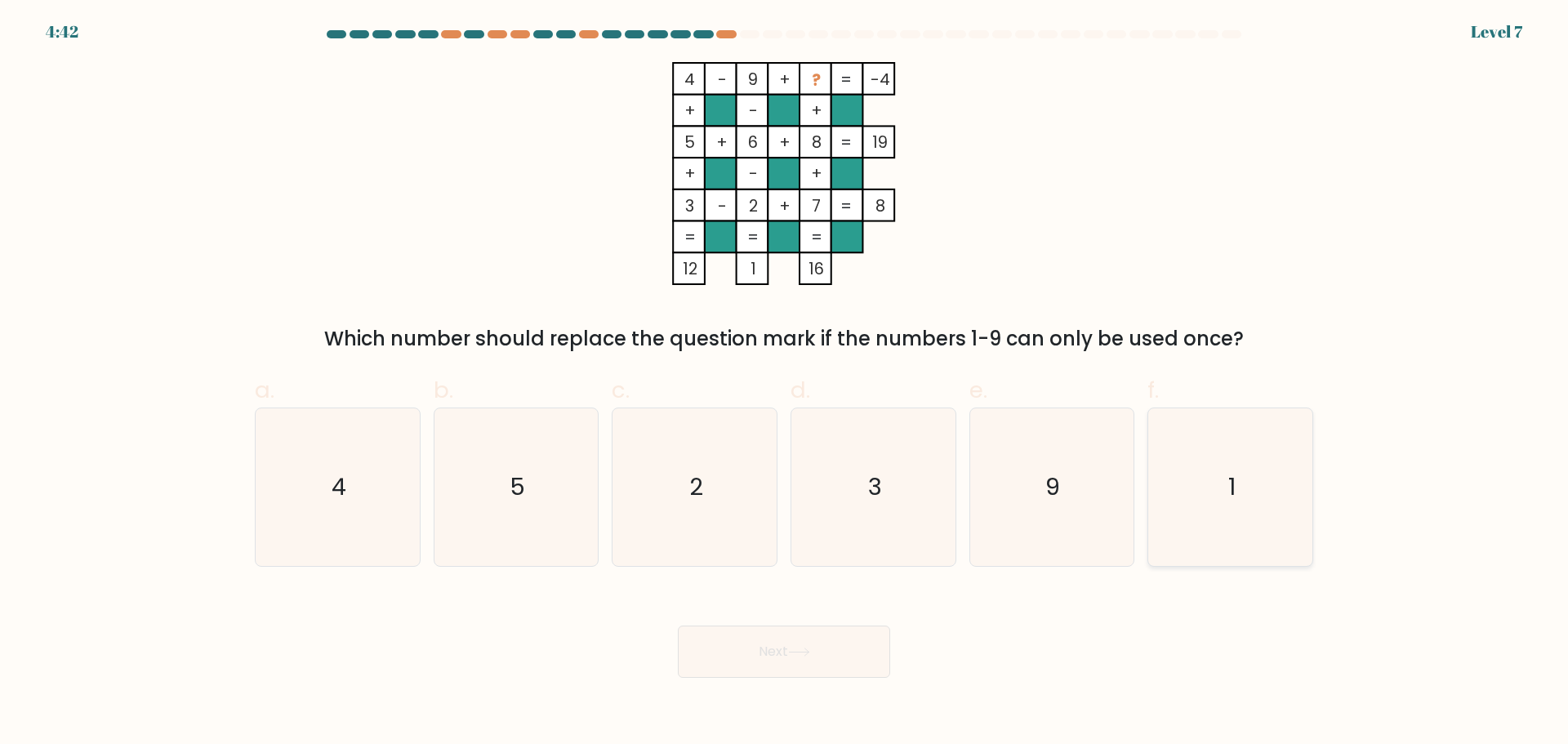
click at [1172, 486] on icon "1" at bounding box center [1229, 487] width 158 height 158
click at [785, 383] on input "f. 1" at bounding box center [784, 377] width 1 height 11
radio input "true"
click at [841, 655] on button "Next" at bounding box center [784, 651] width 212 height 52
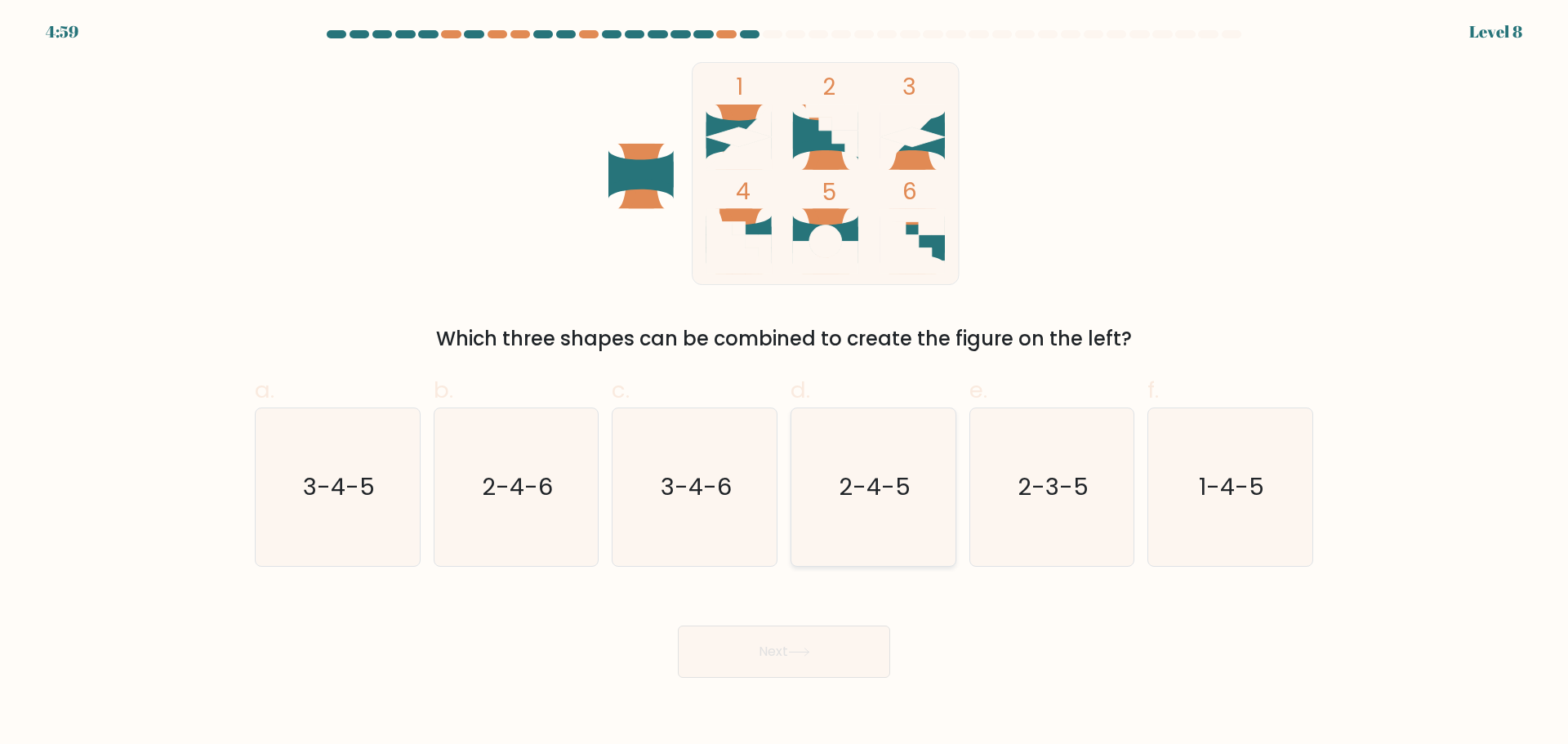
click at [888, 464] on icon "2-4-5" at bounding box center [873, 487] width 158 height 158
click at [785, 383] on input "d. 2-4-5" at bounding box center [784, 377] width 1 height 11
radio input "true"
click at [1029, 466] on icon "2-3-5" at bounding box center [1051, 487] width 158 height 158
click at [785, 383] on input "e. 2-3-5" at bounding box center [784, 377] width 1 height 11
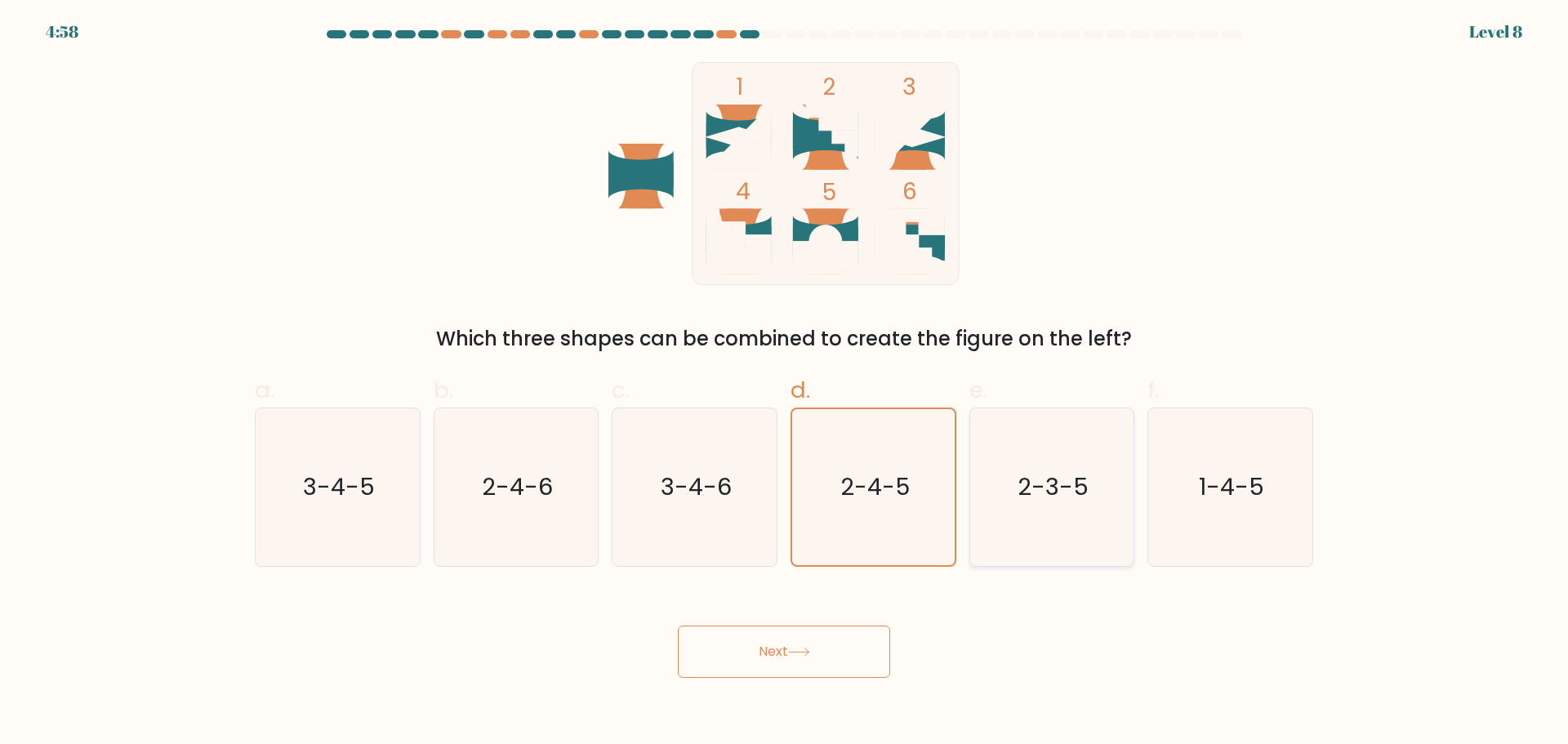
radio input "true"
click at [877, 503] on text "2-4-5" at bounding box center [874, 486] width 72 height 32
click at [785, 383] on input "d. 2-4-5" at bounding box center [784, 377] width 1 height 11
radio input "true"
click at [1023, 509] on icon "2-3-5" at bounding box center [1051, 487] width 158 height 158
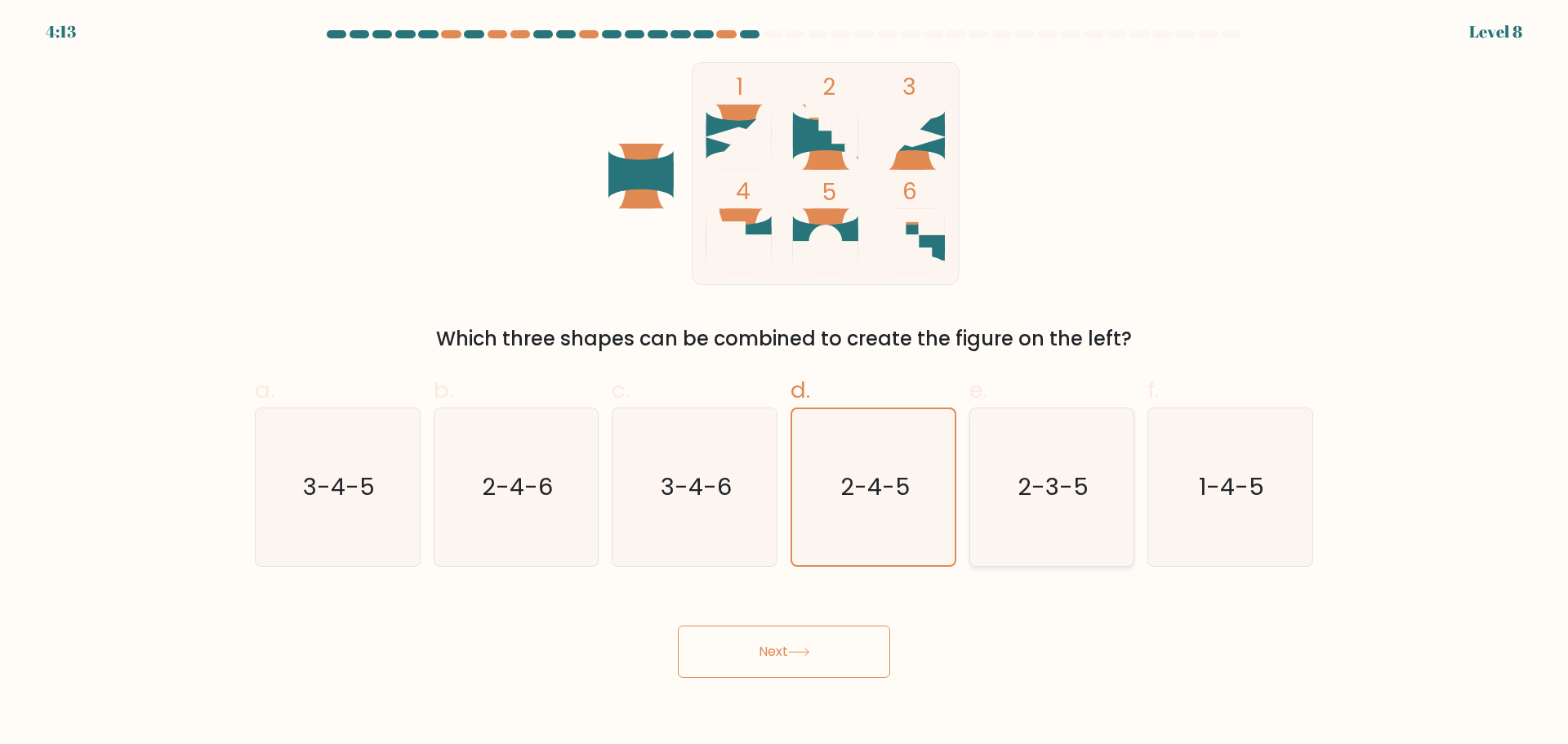
click at [785, 383] on input "e. 2-3-5" at bounding box center [784, 377] width 1 height 11
radio input "true"
click at [543, 507] on icon "2-4-6" at bounding box center [515, 487] width 158 height 158
click at [784, 383] on input "b. 2-4-6" at bounding box center [784, 377] width 1 height 11
radio input "true"
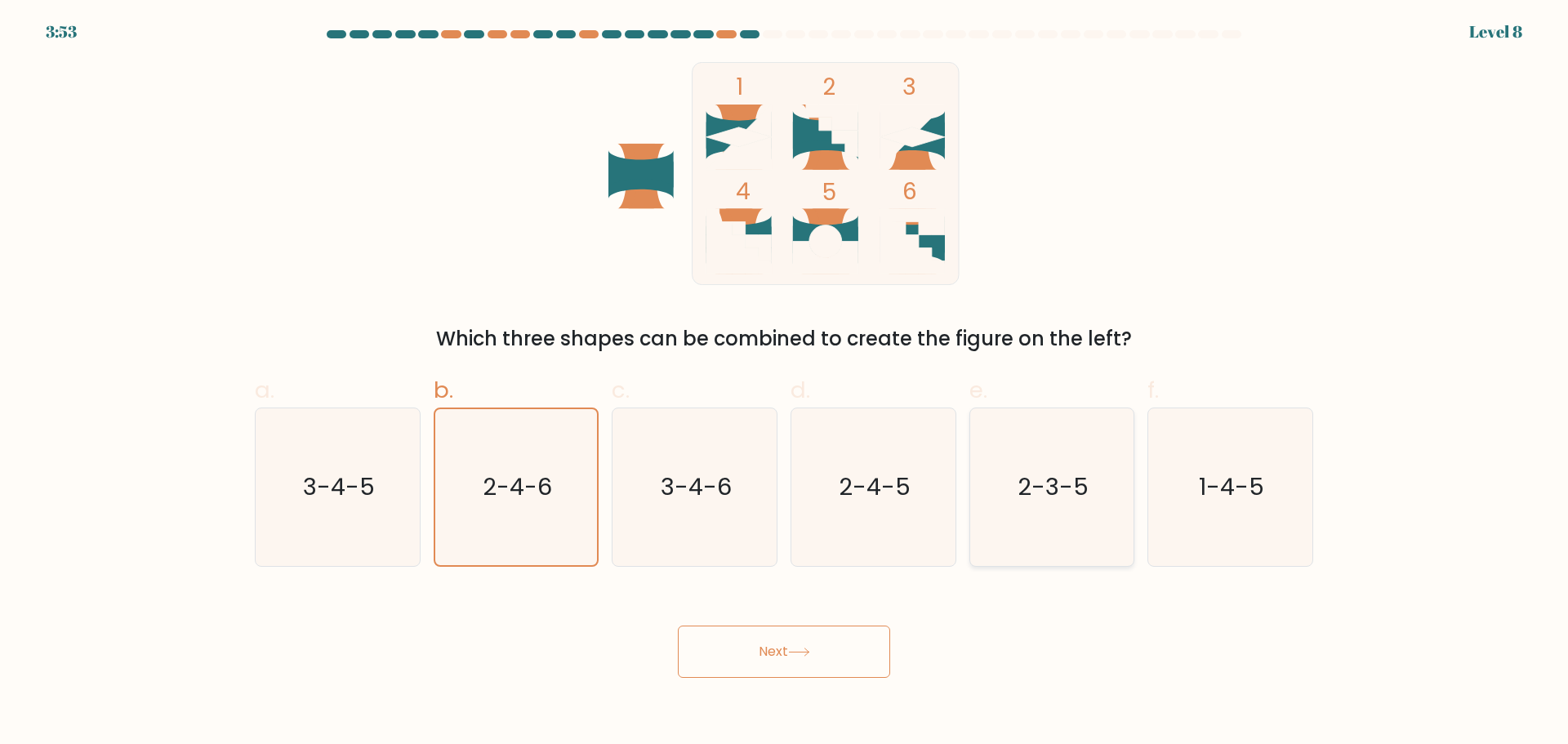
click at [1038, 512] on icon "2-3-5" at bounding box center [1051, 487] width 158 height 158
click at [785, 383] on input "e. 2-3-5" at bounding box center [784, 377] width 1 height 11
radio input "true"
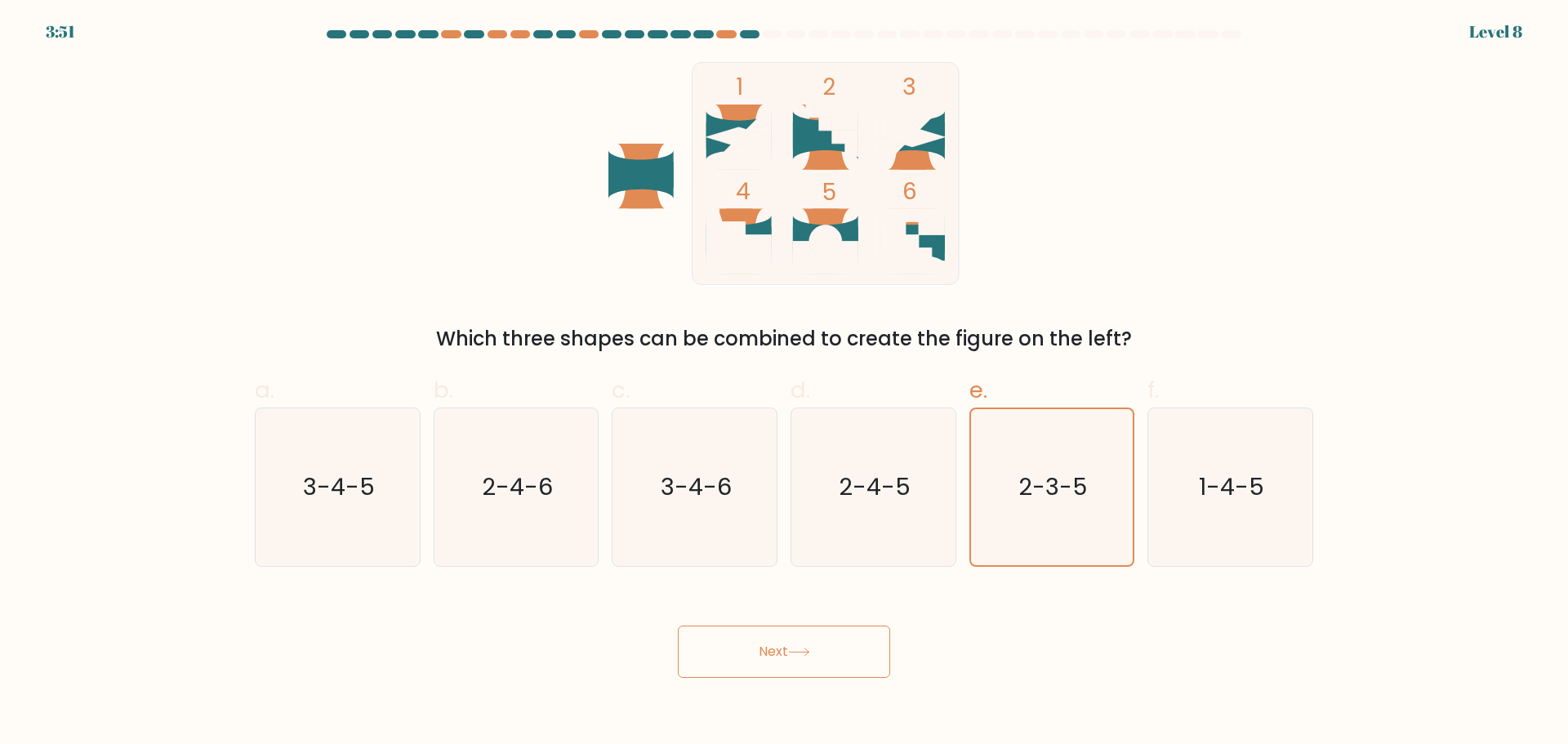
click at [800, 651] on icon at bounding box center [799, 652] width 22 height 9
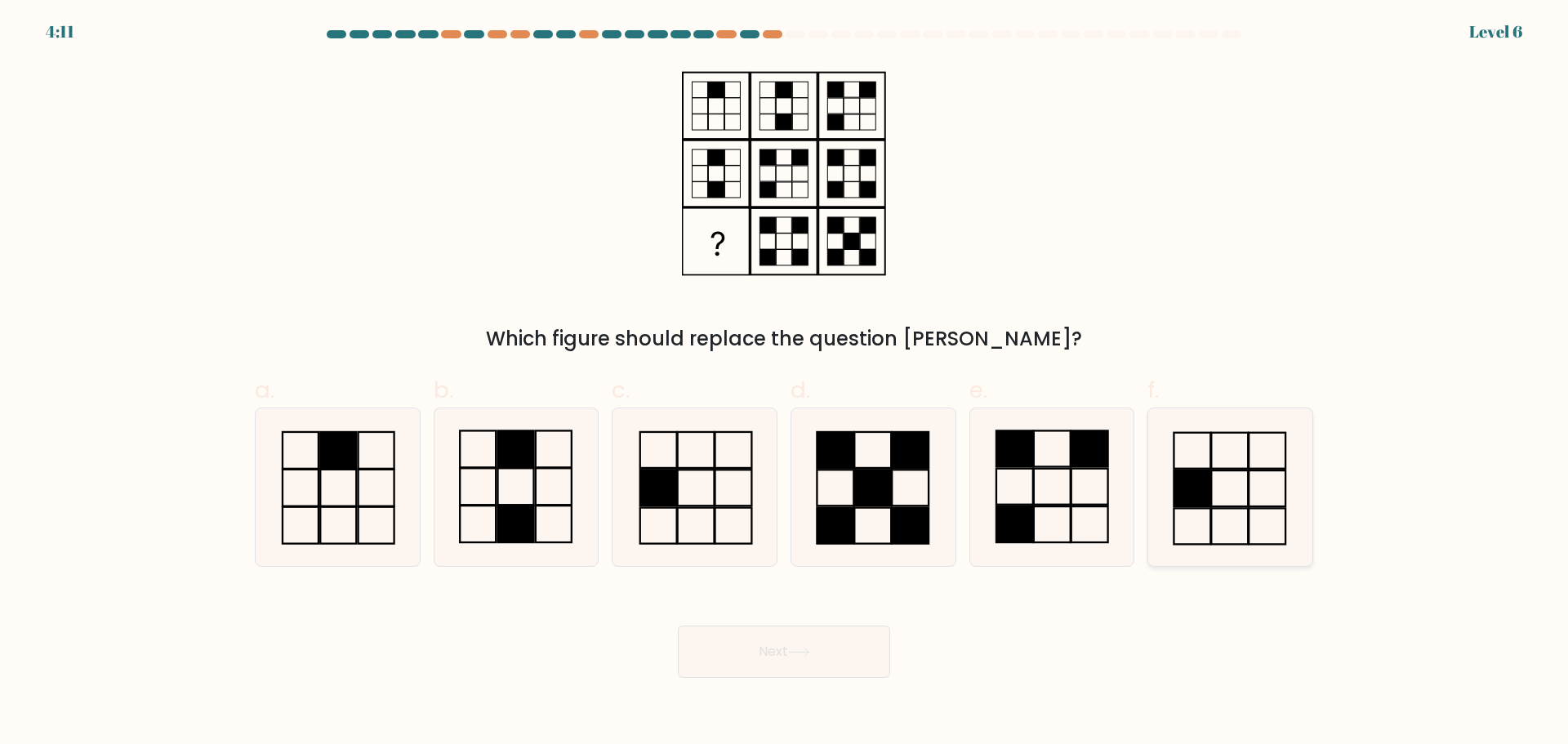
click at [1220, 496] on icon at bounding box center [1229, 487] width 158 height 158
click at [785, 383] on input "f." at bounding box center [784, 377] width 1 height 11
radio input "true"
click at [1063, 461] on icon at bounding box center [1051, 487] width 158 height 158
click at [785, 383] on input "e." at bounding box center [784, 377] width 1 height 11
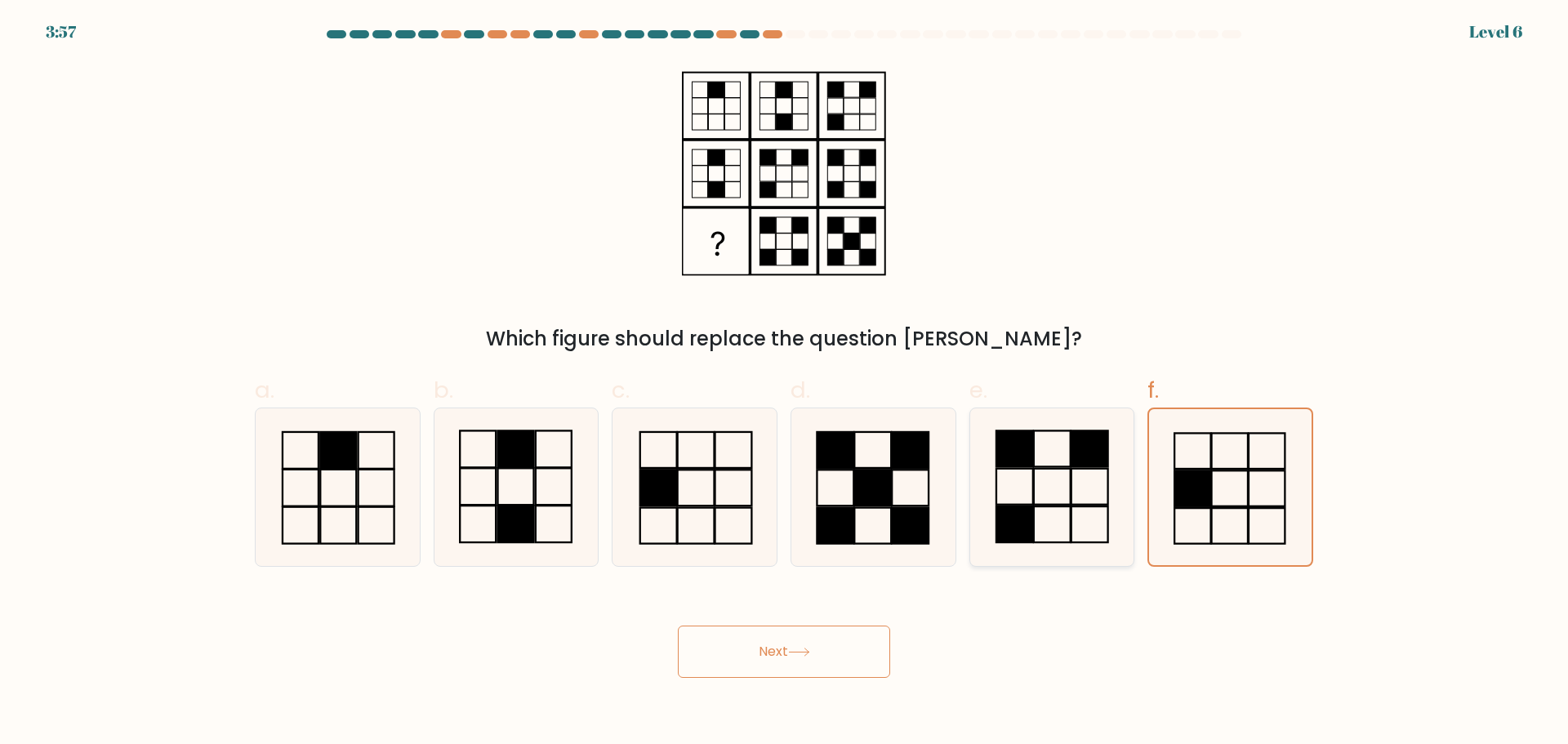
radio input "true"
click at [827, 653] on button "Next" at bounding box center [784, 651] width 212 height 52
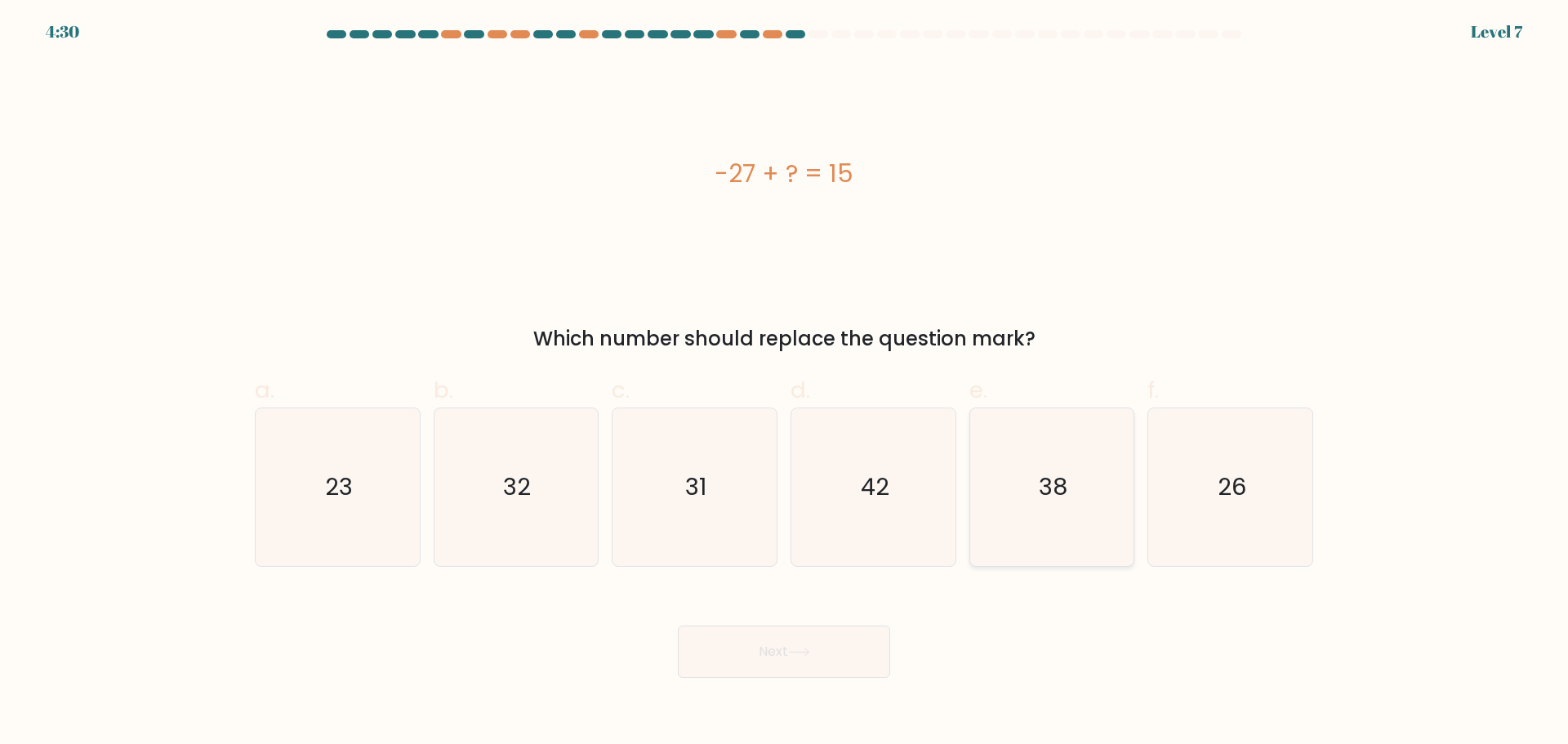
click at [1119, 521] on icon "38" at bounding box center [1051, 487] width 158 height 158
click at [785, 383] on input "e. 38" at bounding box center [784, 377] width 1 height 11
radio input "true"
click at [791, 666] on button "Next" at bounding box center [784, 651] width 212 height 52
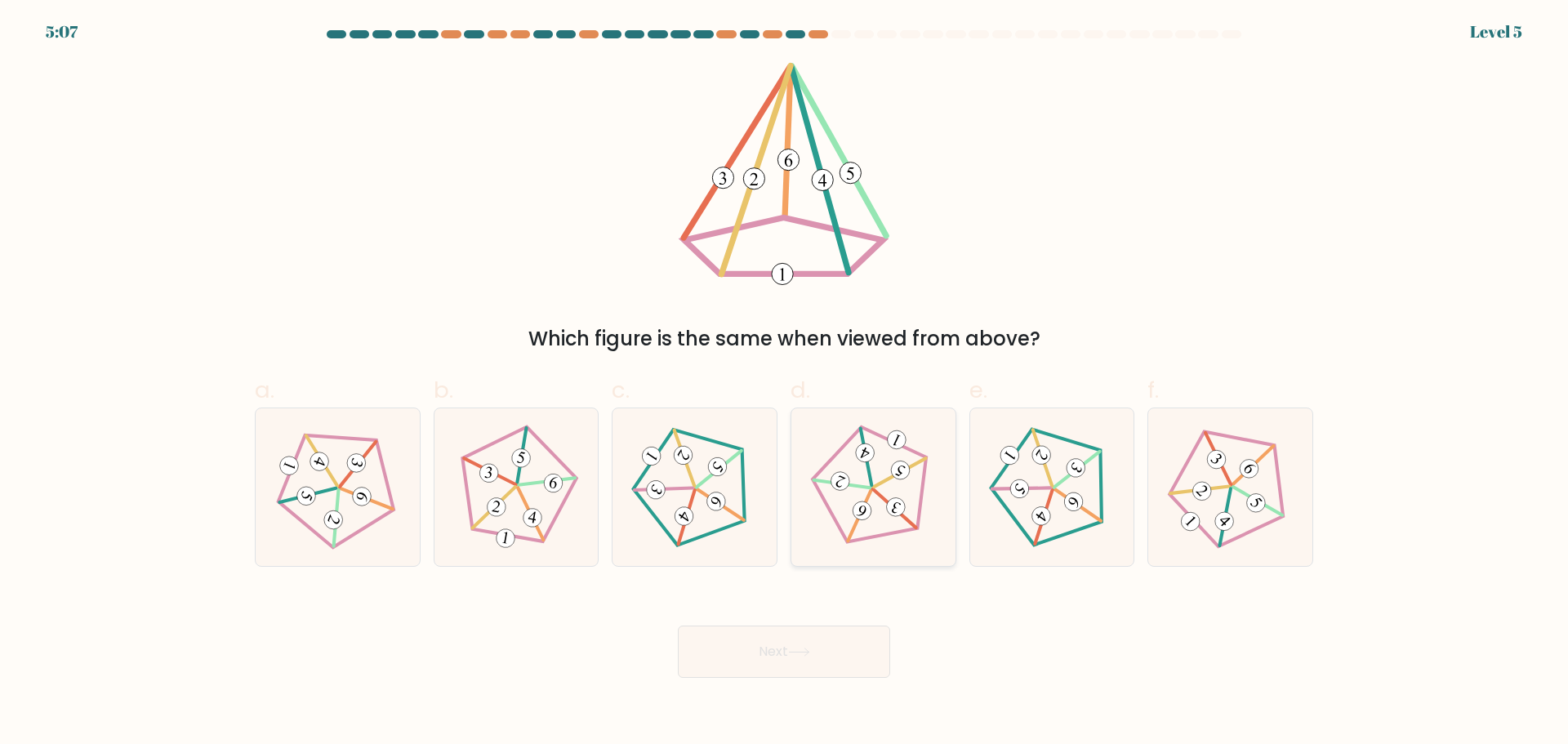
click at [893, 491] on icon at bounding box center [872, 487] width 126 height 126
click at [785, 383] on input "d." at bounding box center [784, 377] width 1 height 11
radio input "true"
click at [1181, 529] on icon at bounding box center [1229, 487] width 126 height 126
click at [785, 383] on input "f." at bounding box center [784, 377] width 1 height 11
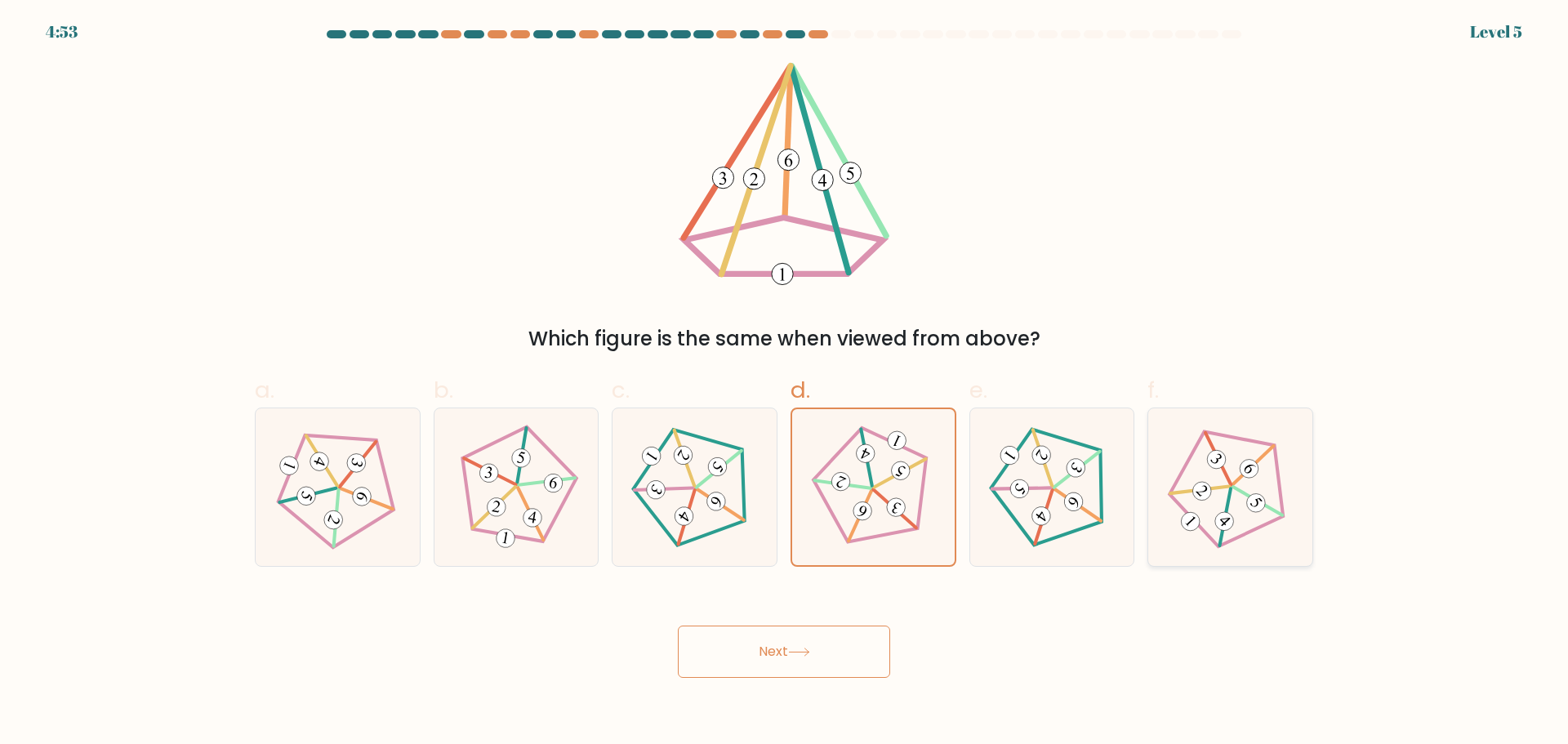
radio input "true"
click at [771, 655] on button "Next" at bounding box center [784, 651] width 212 height 52
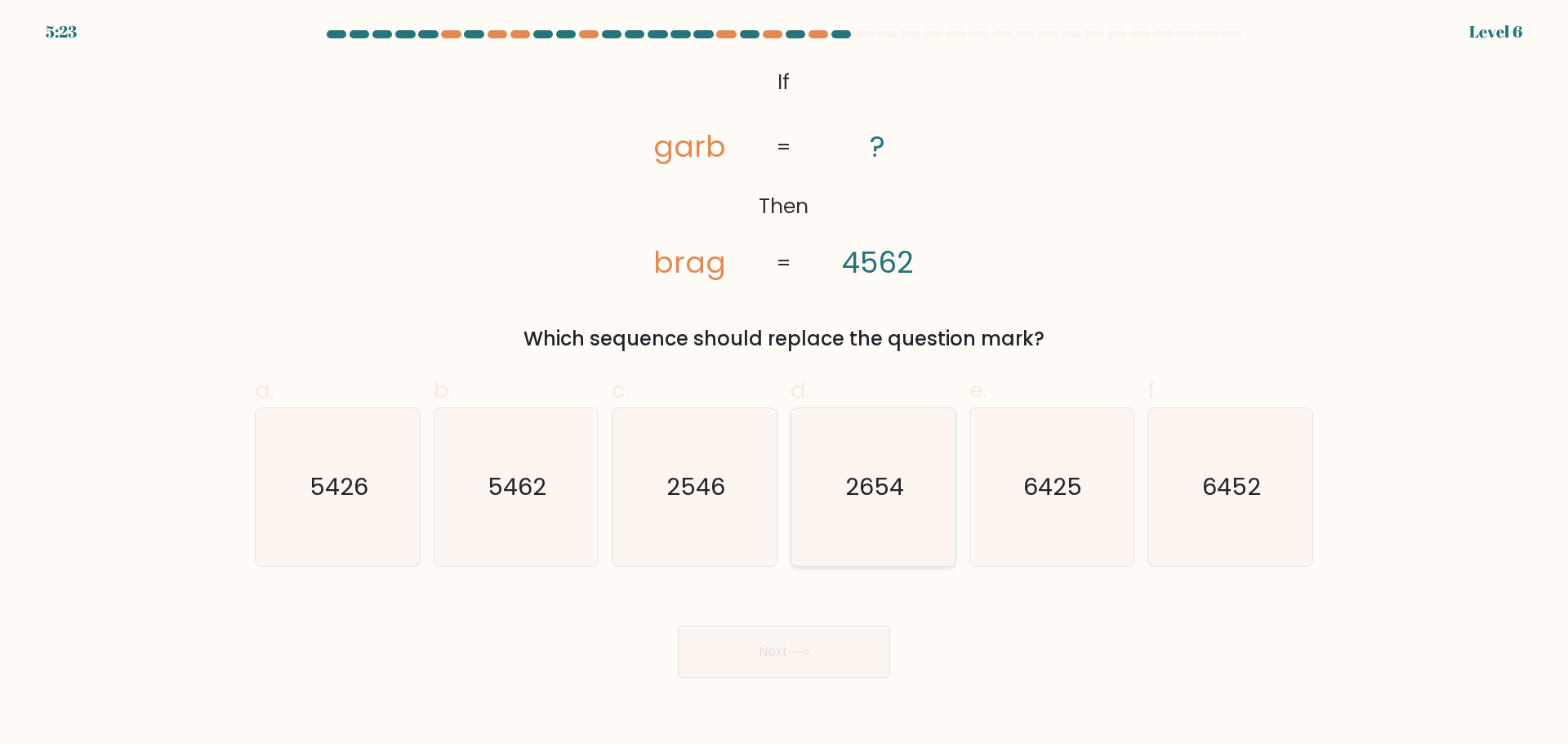
click at [839, 513] on icon "2654" at bounding box center [873, 487] width 158 height 158
click at [785, 383] on input "d. 2654" at bounding box center [784, 377] width 1 height 11
radio input "true"
click at [834, 645] on button "Next" at bounding box center [784, 651] width 212 height 52
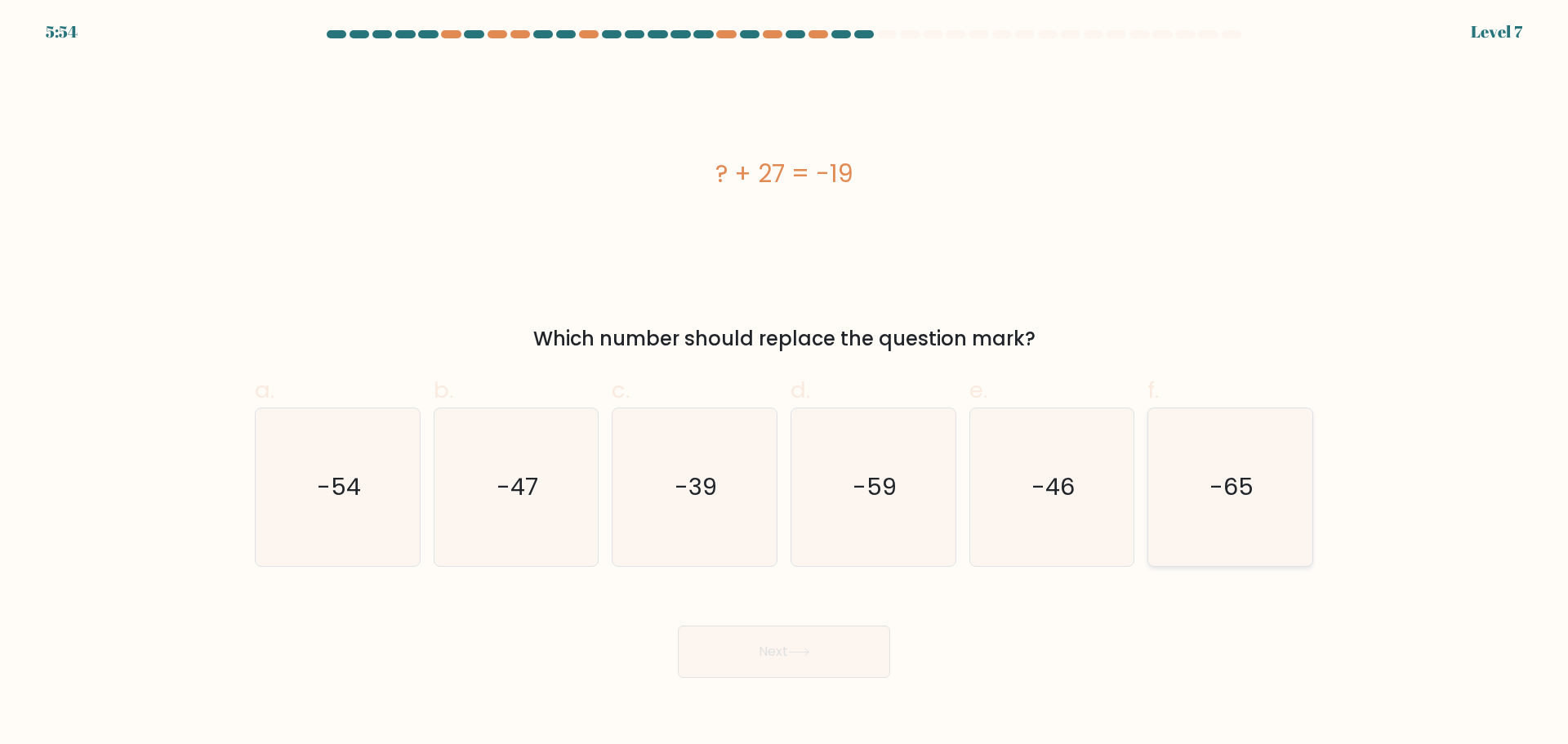
click at [1243, 518] on icon "-65" at bounding box center [1229, 487] width 158 height 158
click at [785, 383] on input "f. -65" at bounding box center [784, 377] width 1 height 11
radio input "true"
click at [451, 224] on div "? + 27 = -19" at bounding box center [784, 173] width 1058 height 223
click at [311, 515] on icon "-54" at bounding box center [338, 487] width 158 height 158
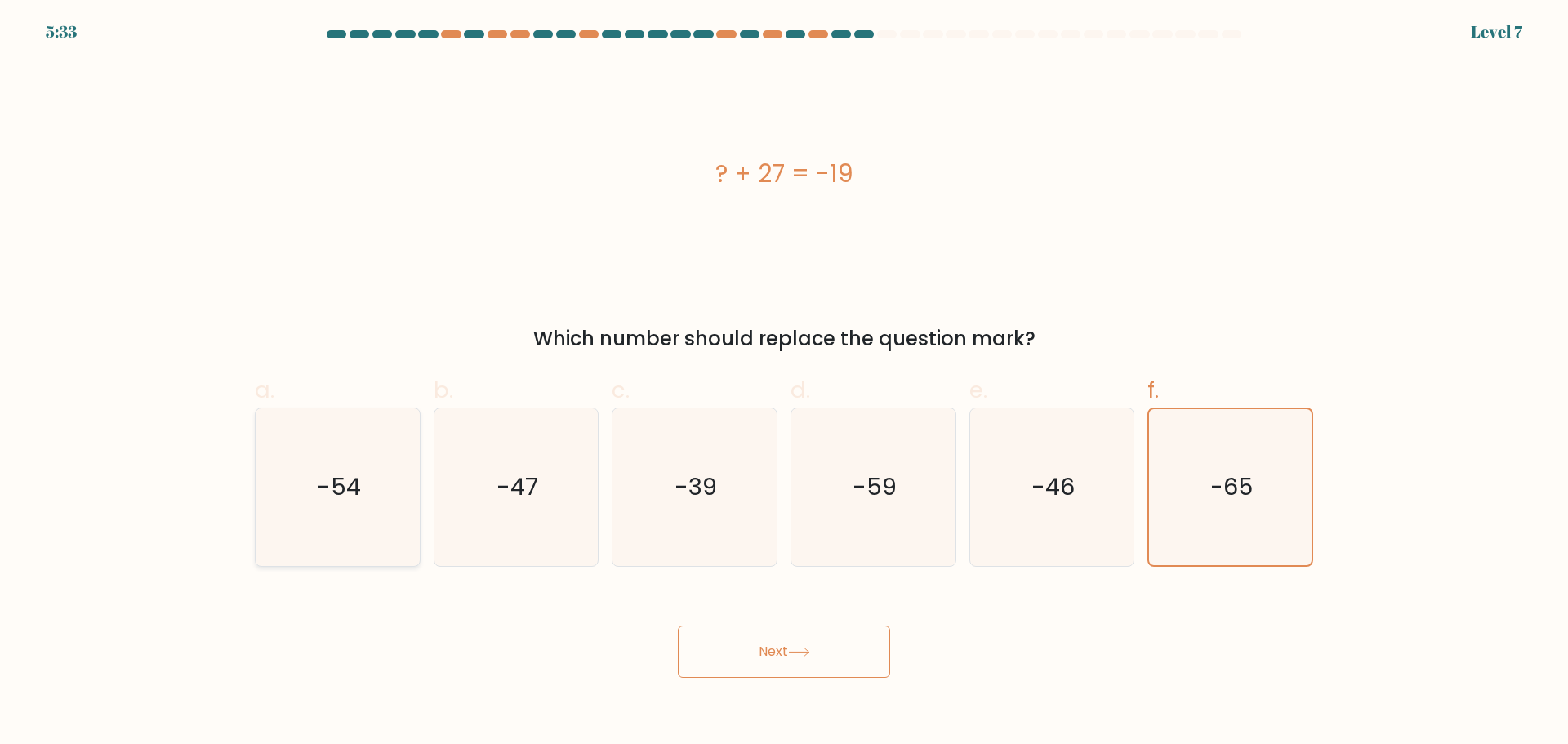
click at [784, 383] on input "a. -54" at bounding box center [784, 377] width 1 height 11
radio input "true"
click at [845, 661] on button "Next" at bounding box center [784, 651] width 212 height 52
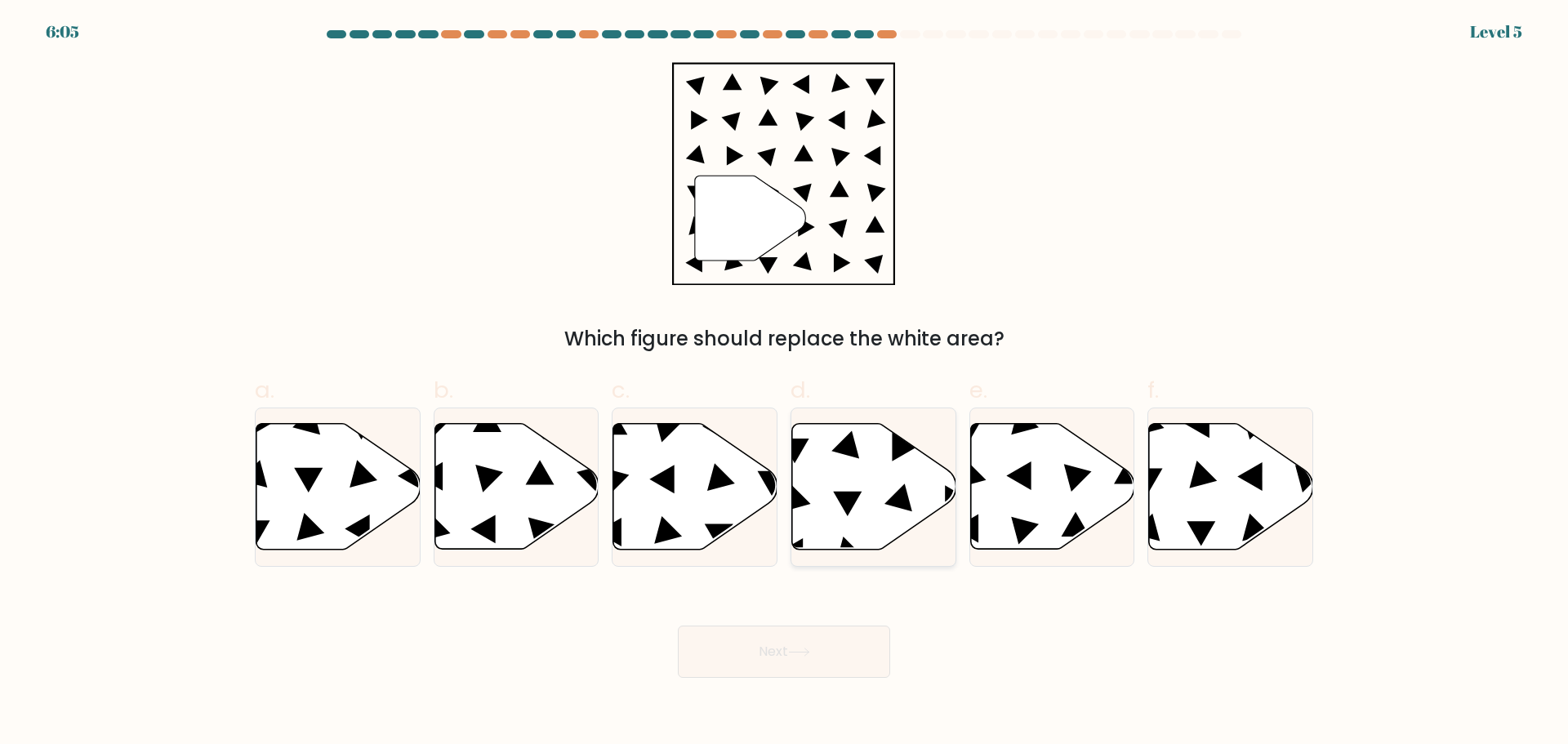
click at [854, 533] on icon at bounding box center [873, 486] width 164 height 126
click at [785, 383] on input "d." at bounding box center [784, 377] width 1 height 11
radio input "true"
drag, startPoint x: 854, startPoint y: 621, endPoint x: 856, endPoint y: 645, distance: 24.1
click at [854, 630] on div "Next" at bounding box center [784, 631] width 1077 height 91
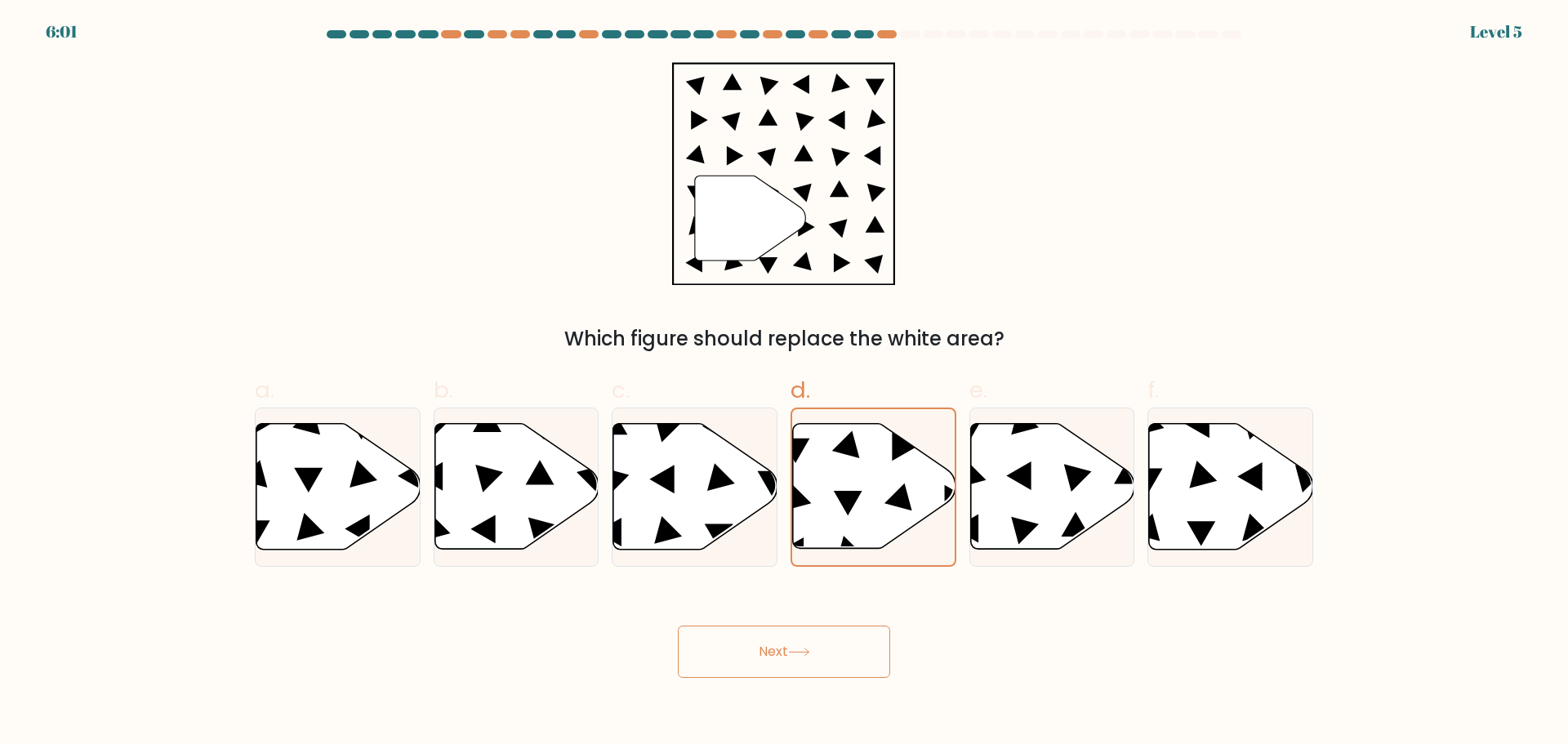
click at [856, 645] on button "Next" at bounding box center [784, 651] width 212 height 52
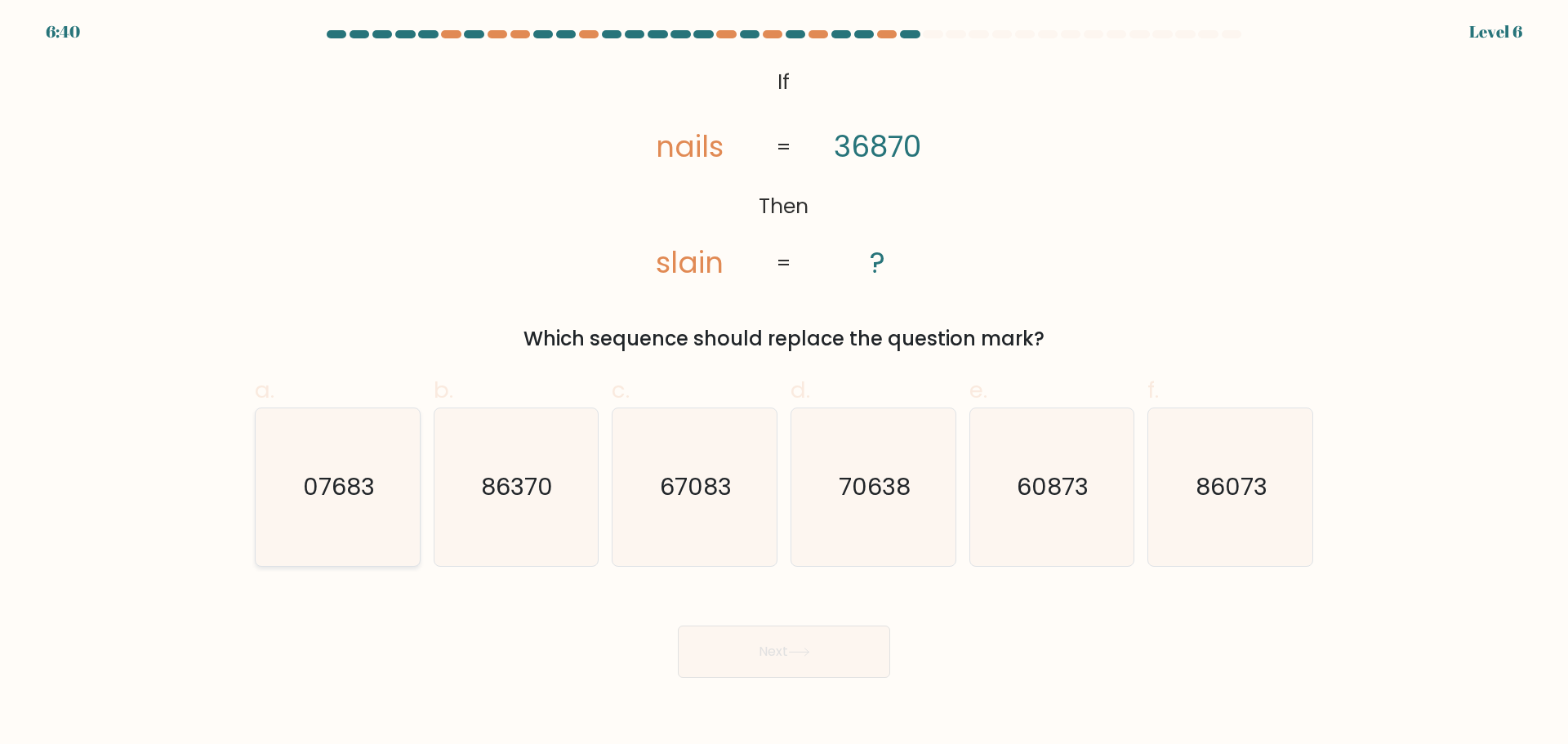
click at [369, 483] on text "07683" at bounding box center [339, 486] width 72 height 32
click at [784, 383] on input "a. 07683" at bounding box center [784, 377] width 1 height 11
radio input "true"
click at [813, 660] on button "Next" at bounding box center [784, 651] width 212 height 52
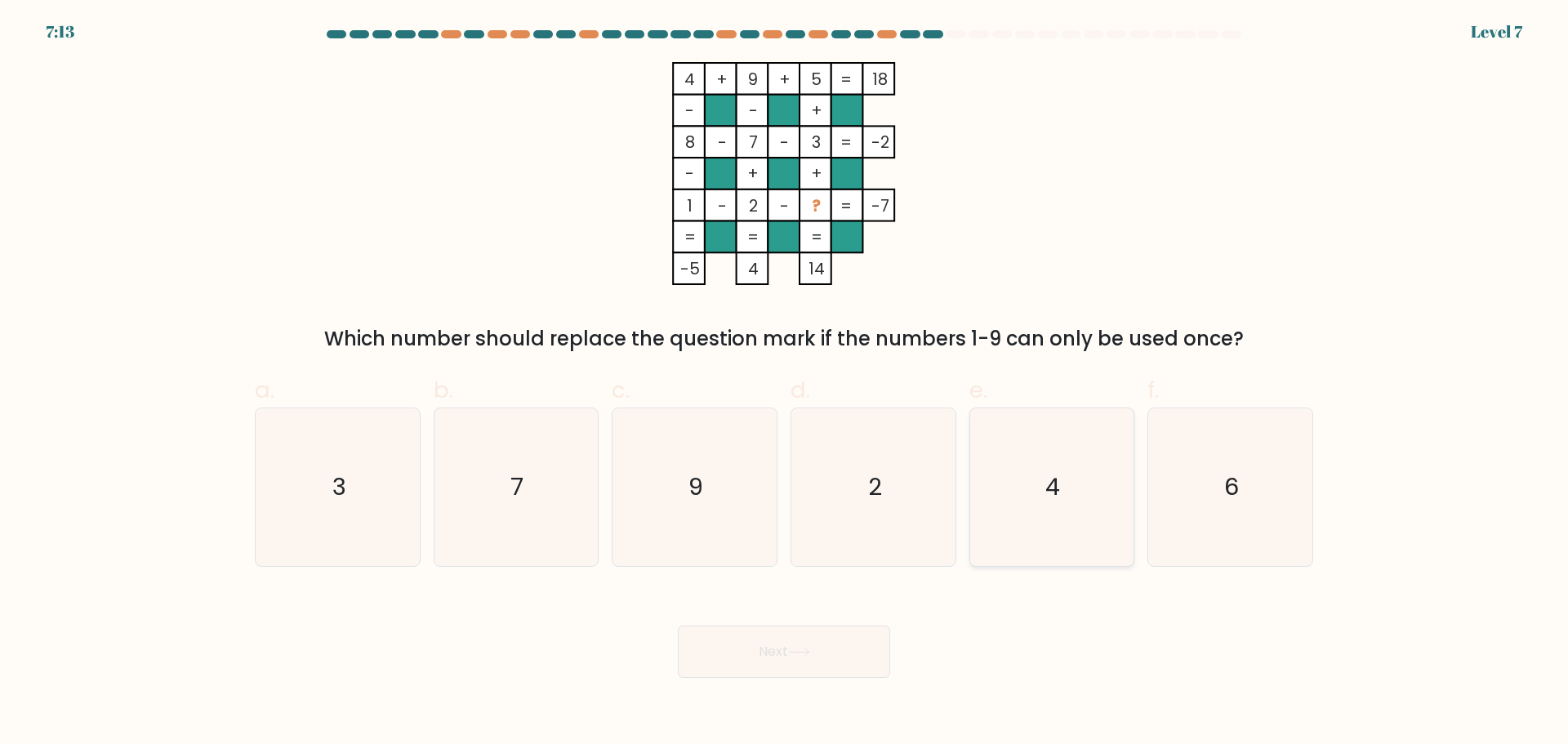
click at [1076, 500] on icon "4" at bounding box center [1051, 487] width 158 height 158
click at [785, 383] on input "e. 4" at bounding box center [784, 377] width 1 height 11
radio input "true"
click at [834, 635] on button "Next" at bounding box center [784, 651] width 212 height 52
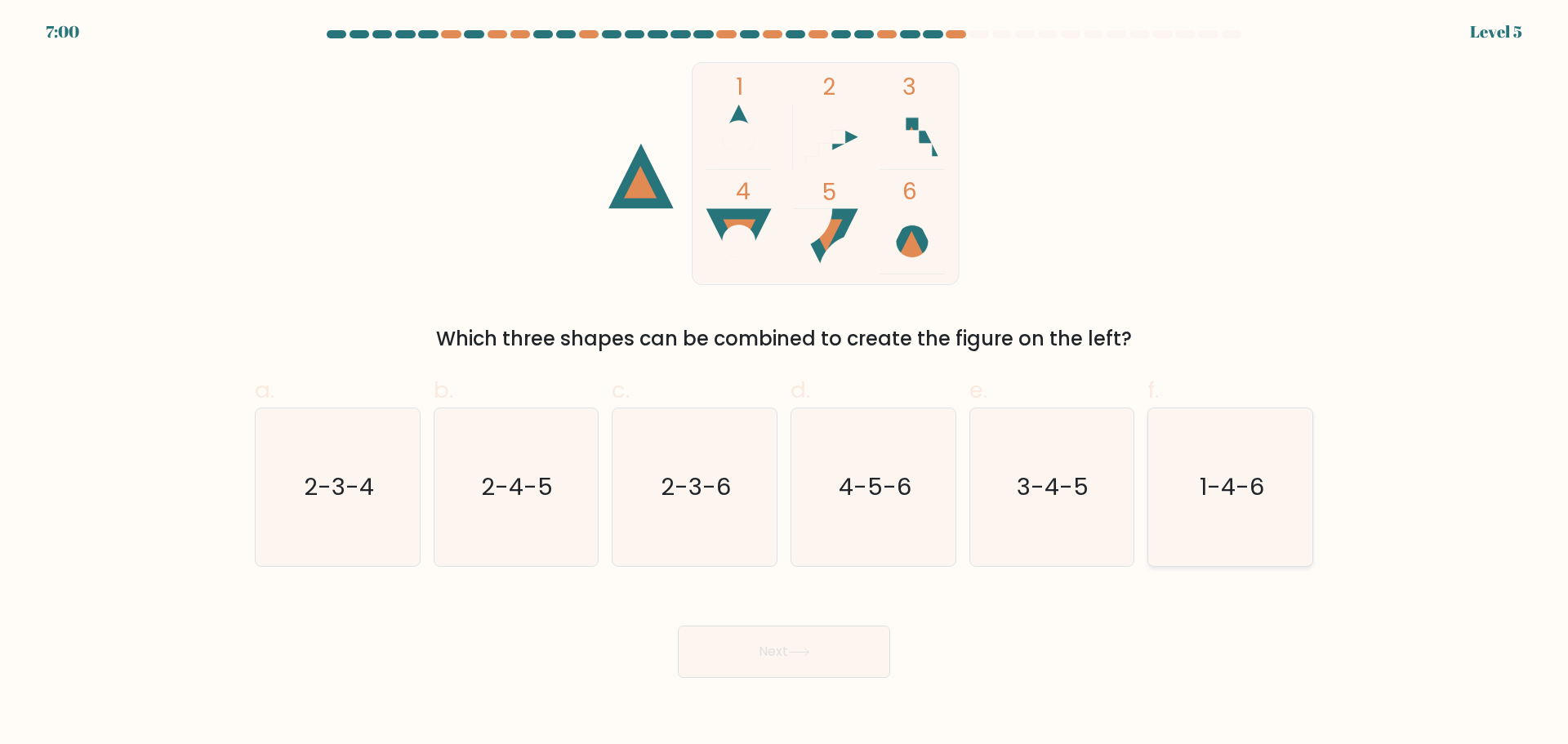
click at [1264, 510] on icon "1-4-6" at bounding box center [1229, 487] width 158 height 158
click at [785, 383] on input "f. 1-4-6" at bounding box center [784, 377] width 1 height 11
radio input "true"
click at [809, 655] on icon at bounding box center [799, 652] width 20 height 7
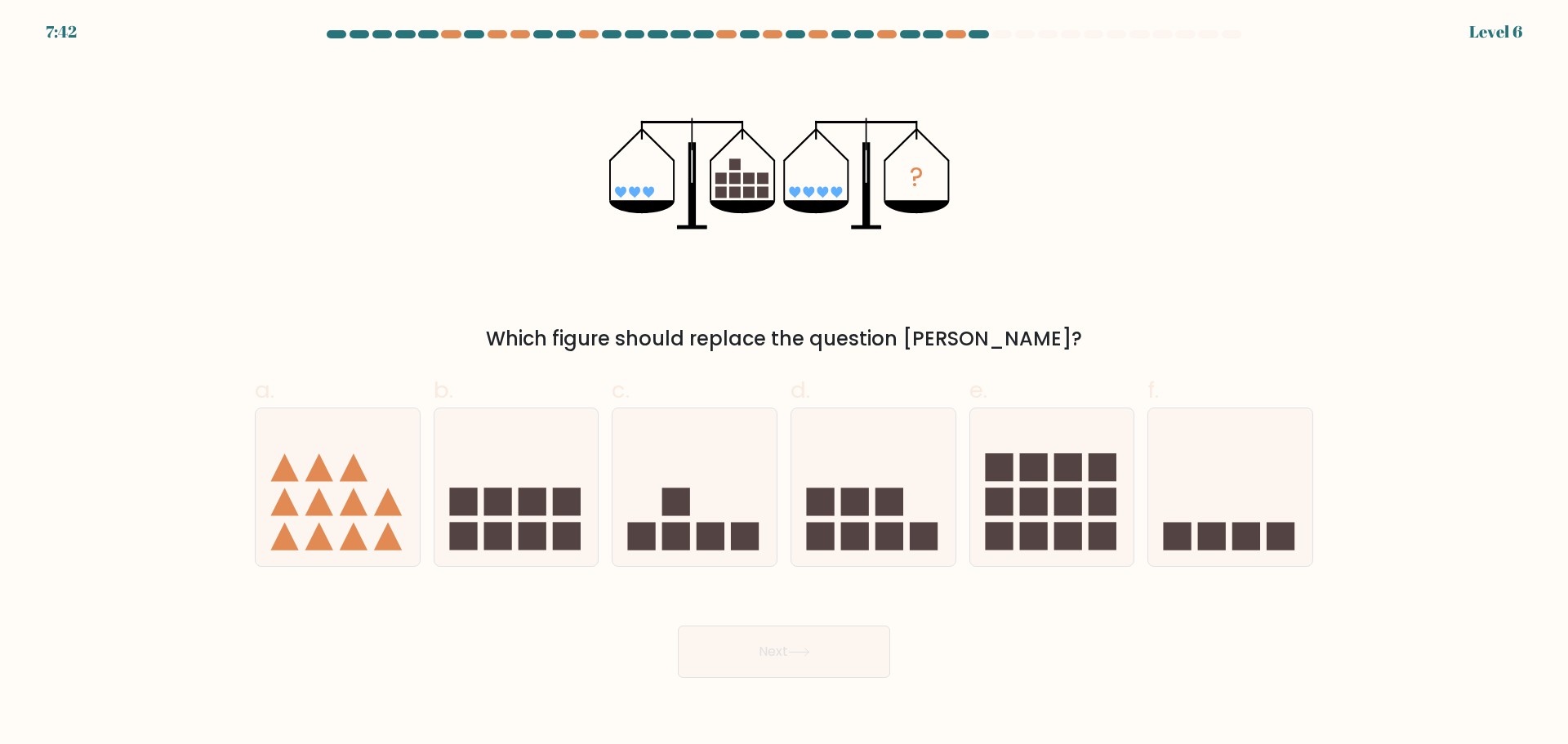
click at [469, 224] on div "? Which figure should replace the question mark?" at bounding box center [784, 207] width 1077 height 292
click at [1011, 505] on rect at bounding box center [999, 502] width 27 height 27
click at [785, 383] on input "e." at bounding box center [784, 377] width 1 height 11
radio input "true"
click at [791, 640] on button "Next" at bounding box center [784, 651] width 212 height 52
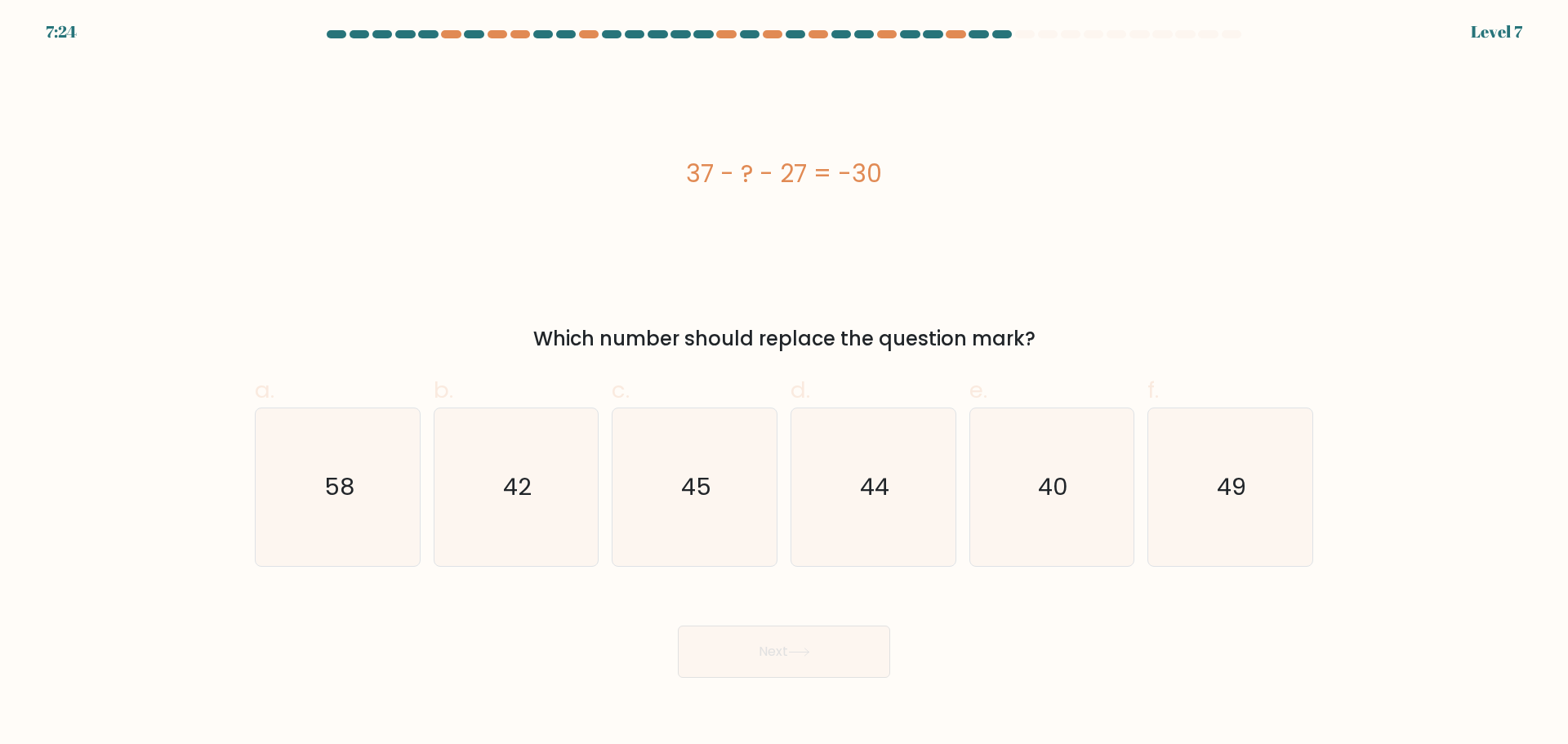
click at [430, 275] on div "37 - ? - 27 = -30" at bounding box center [784, 173] width 1058 height 223
click at [506, 271] on div "37 - ? - 27 = -30" at bounding box center [784, 173] width 1058 height 223
click at [625, 316] on div "37 - ? - 27 = -30 Which number should replace the question mark?" at bounding box center [784, 207] width 1077 height 292
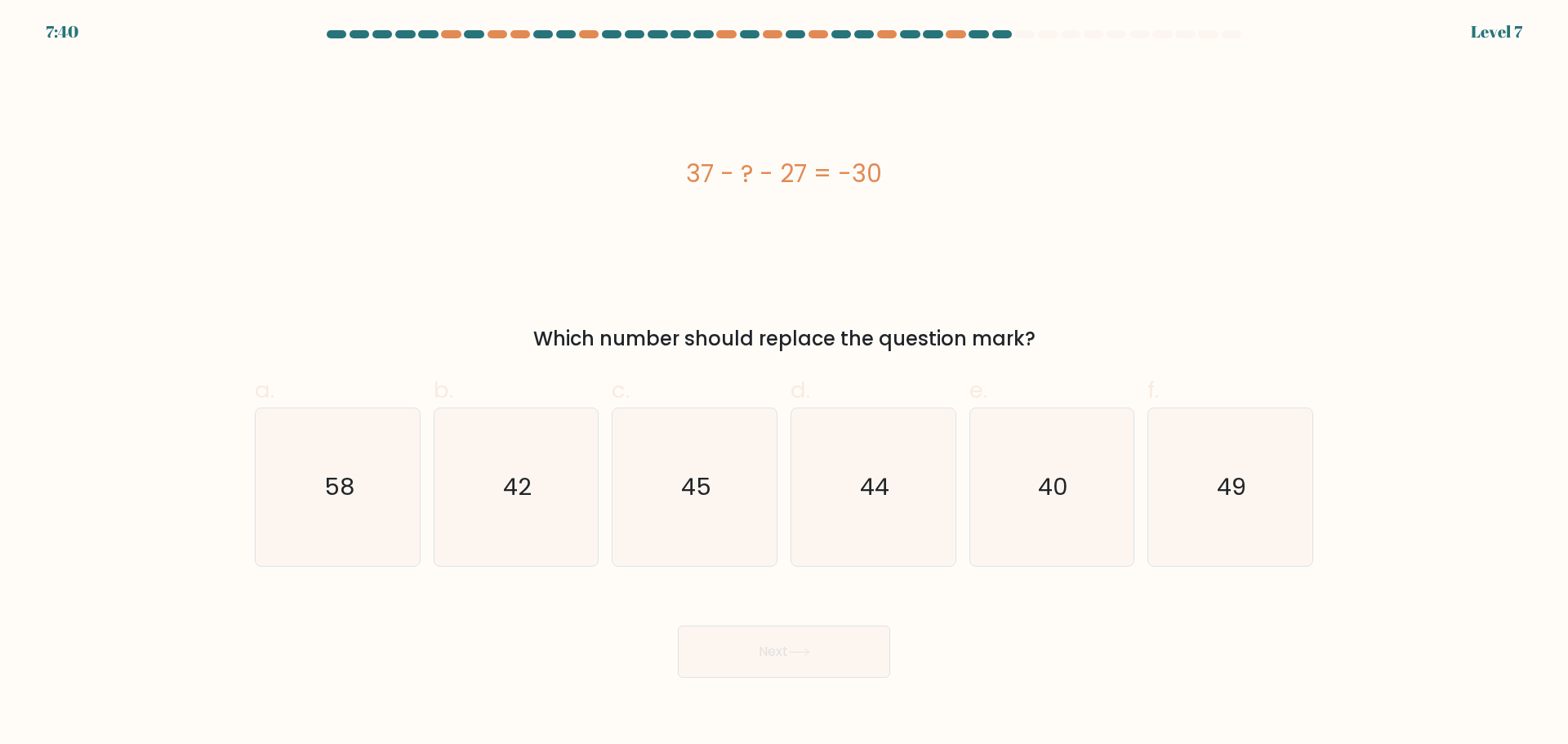
click at [630, 312] on div "37 - ? - 27 = -30 Which number should replace the question mark?" at bounding box center [784, 207] width 1077 height 292
click at [810, 214] on div "37 - ? - 27 = -30" at bounding box center [784, 173] width 1058 height 223
click at [498, 240] on div "37 - ? - 27 = -30" at bounding box center [784, 173] width 1058 height 223
click at [829, 494] on icon "44" at bounding box center [873, 487] width 158 height 158
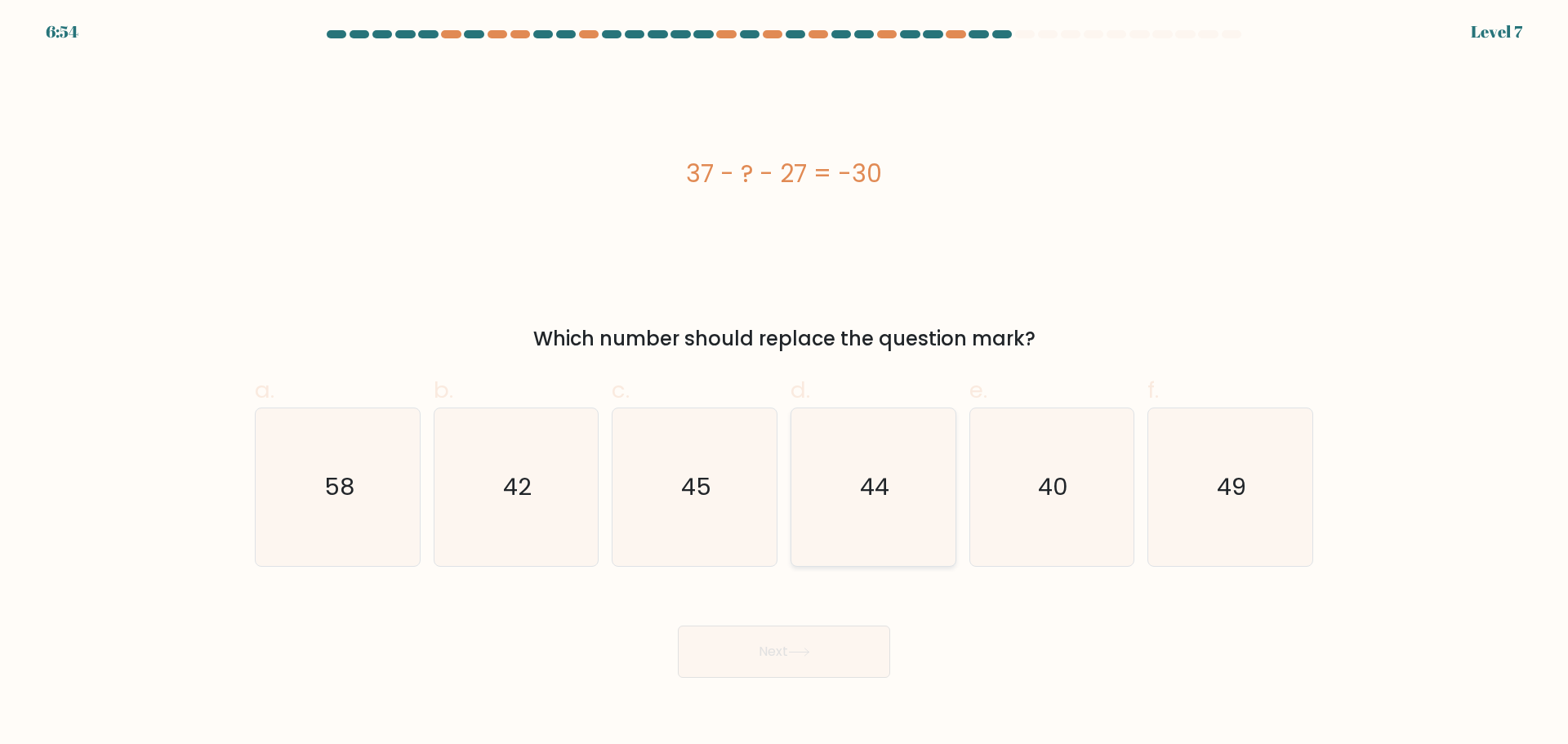
click at [785, 383] on input "d. 44" at bounding box center [784, 377] width 1 height 11
radio input "true"
drag, startPoint x: 824, startPoint y: 644, endPoint x: 791, endPoint y: 608, distance: 48.8
click at [825, 644] on button "Next" at bounding box center [784, 651] width 212 height 52
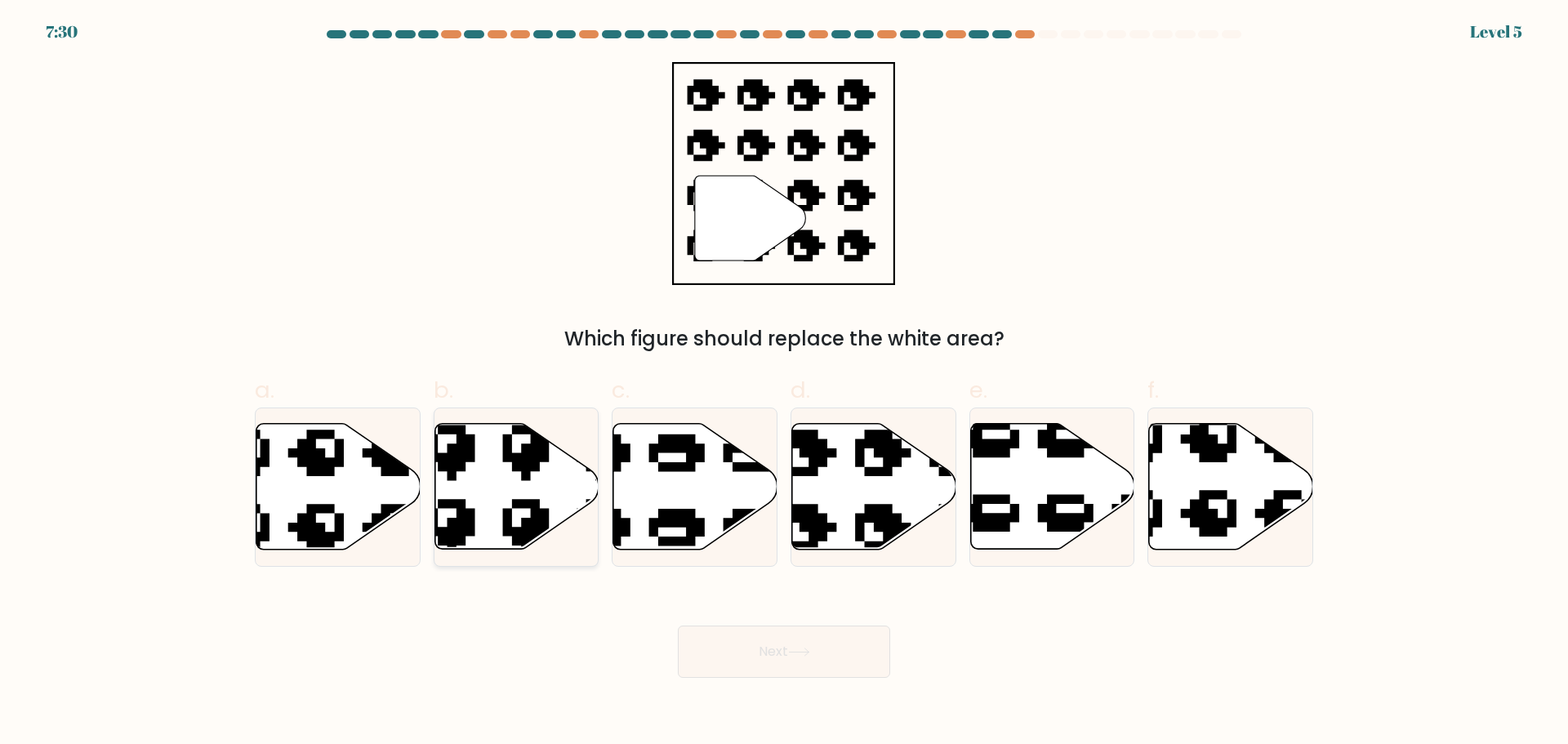
click at [518, 481] on icon at bounding box center [516, 486] width 164 height 126
click at [784, 383] on input "b." at bounding box center [784, 377] width 1 height 11
radio input "true"
click at [865, 490] on icon at bounding box center [873, 486] width 164 height 126
click at [785, 383] on input "d." at bounding box center [784, 377] width 1 height 11
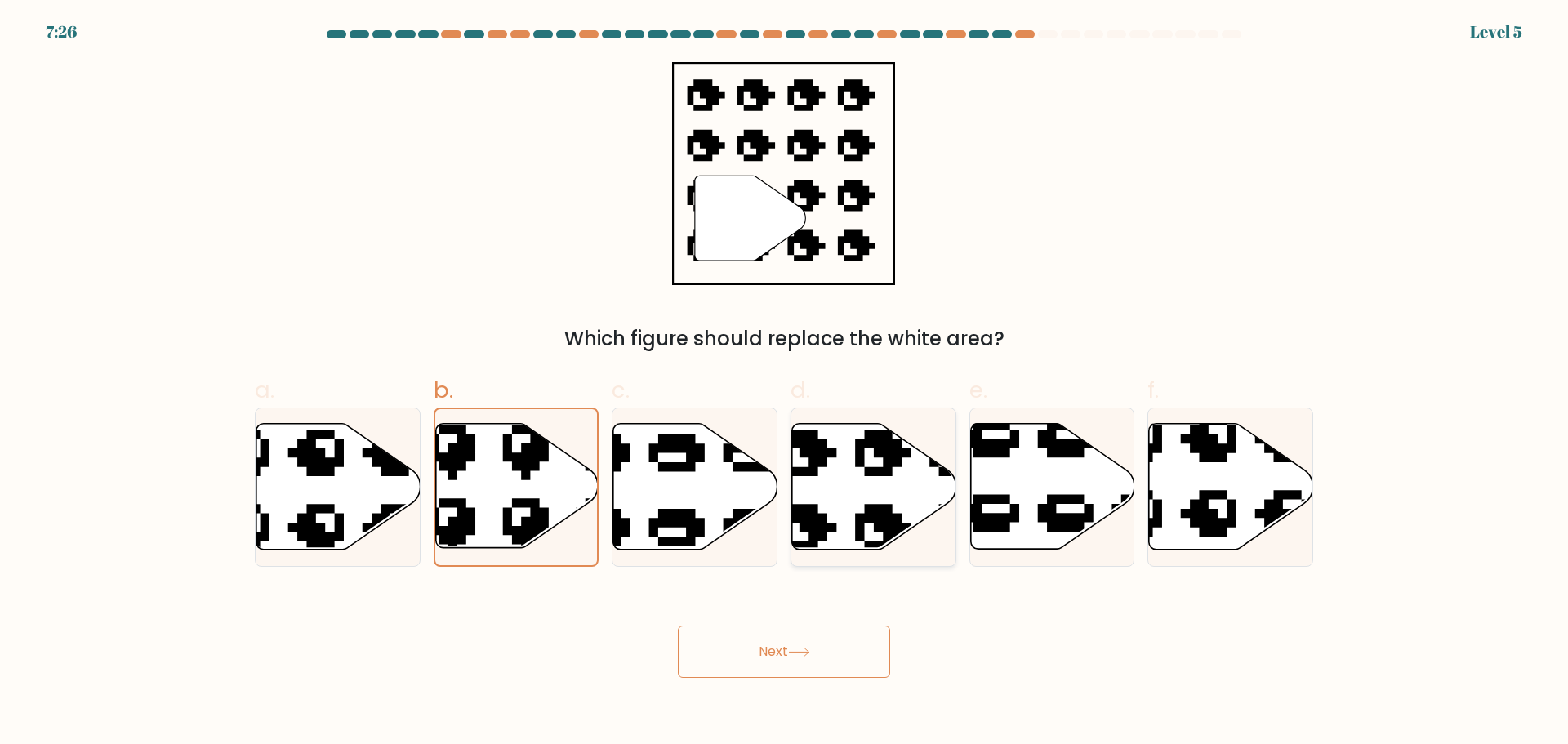
radio input "true"
click at [851, 636] on button "Next" at bounding box center [784, 651] width 212 height 52
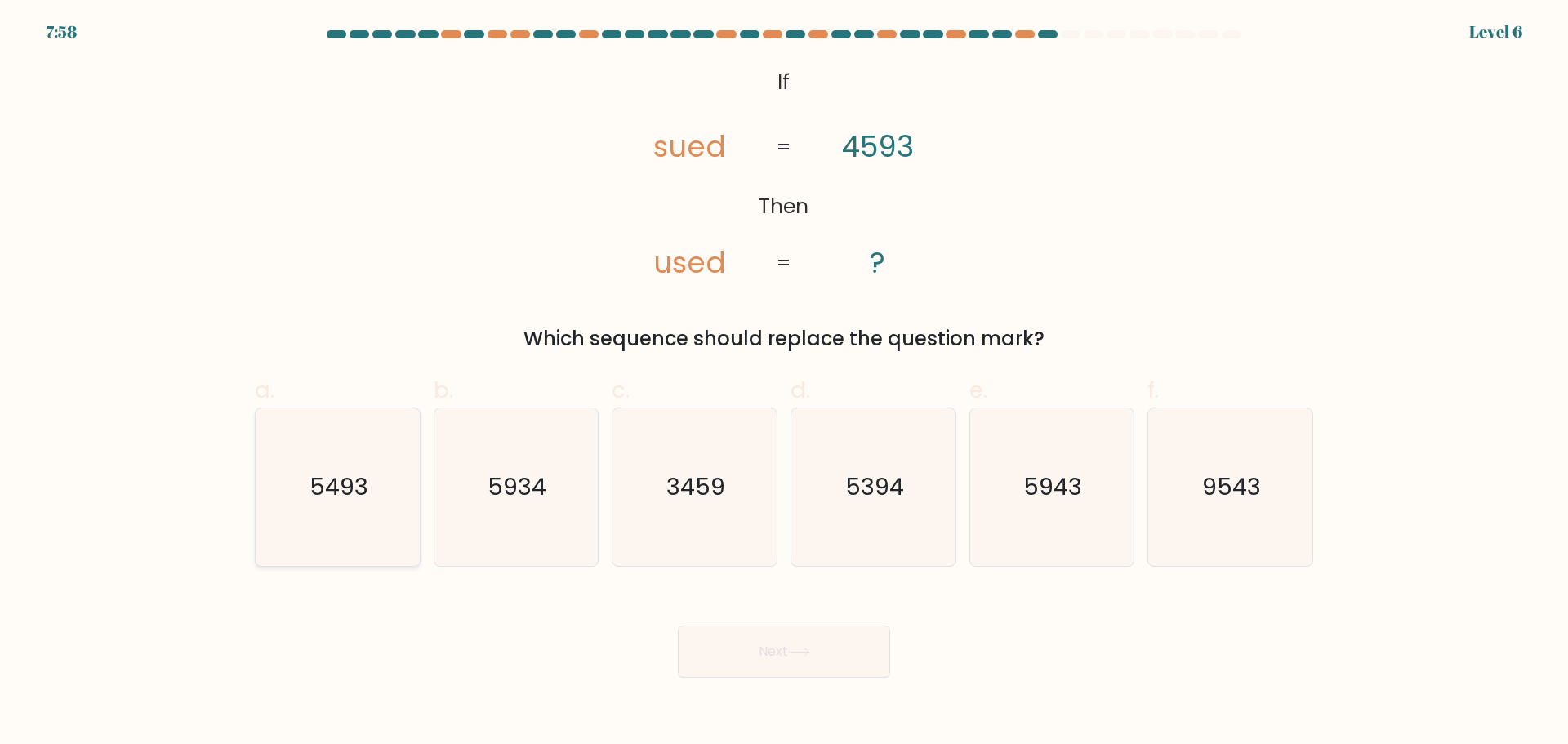
click at [383, 523] on icon "5493" at bounding box center [338, 487] width 158 height 158
click at [784, 383] on input "a. 5493" at bounding box center [784, 377] width 1 height 11
radio input "true"
click at [788, 645] on button "Next" at bounding box center [784, 651] width 212 height 52
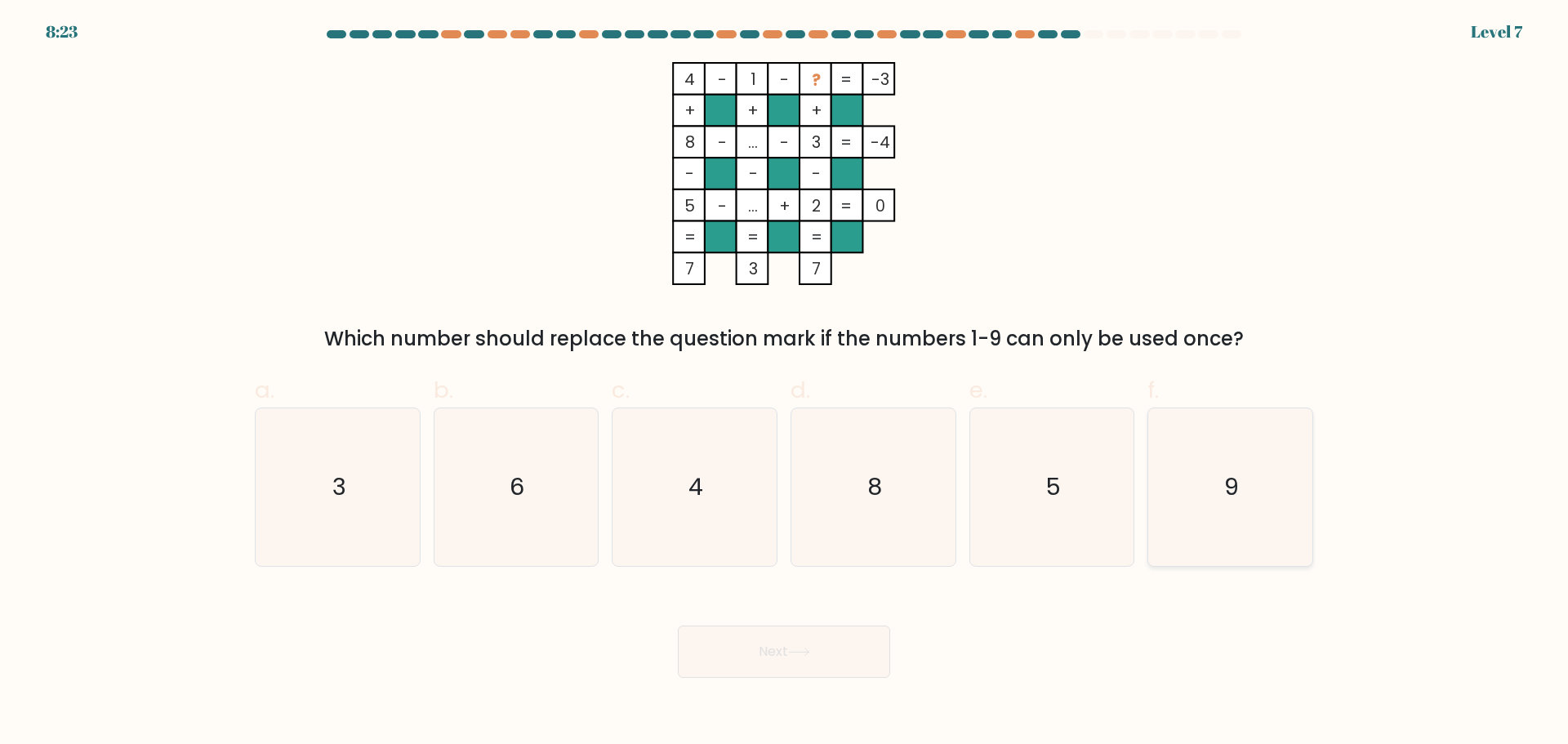
click at [1175, 477] on icon "9" at bounding box center [1229, 487] width 158 height 158
click at [785, 383] on input "f. 9" at bounding box center [784, 377] width 1 height 11
radio input "true"
click at [861, 653] on button "Next" at bounding box center [784, 651] width 212 height 52
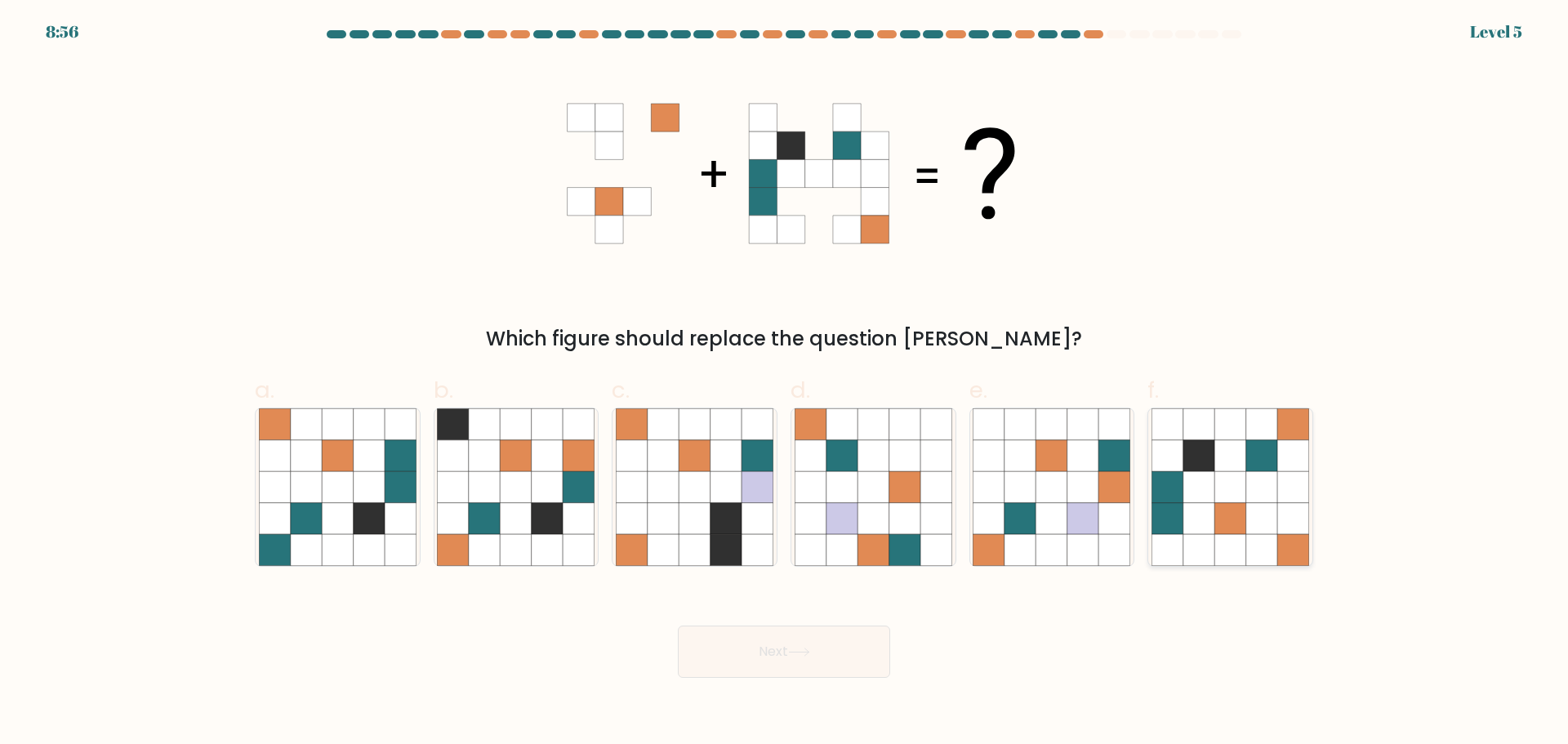
click at [1258, 467] on icon at bounding box center [1262, 455] width 31 height 31
click at [785, 383] on input "f." at bounding box center [784, 377] width 1 height 11
radio input "true"
click at [785, 656] on button "Next" at bounding box center [784, 651] width 212 height 52
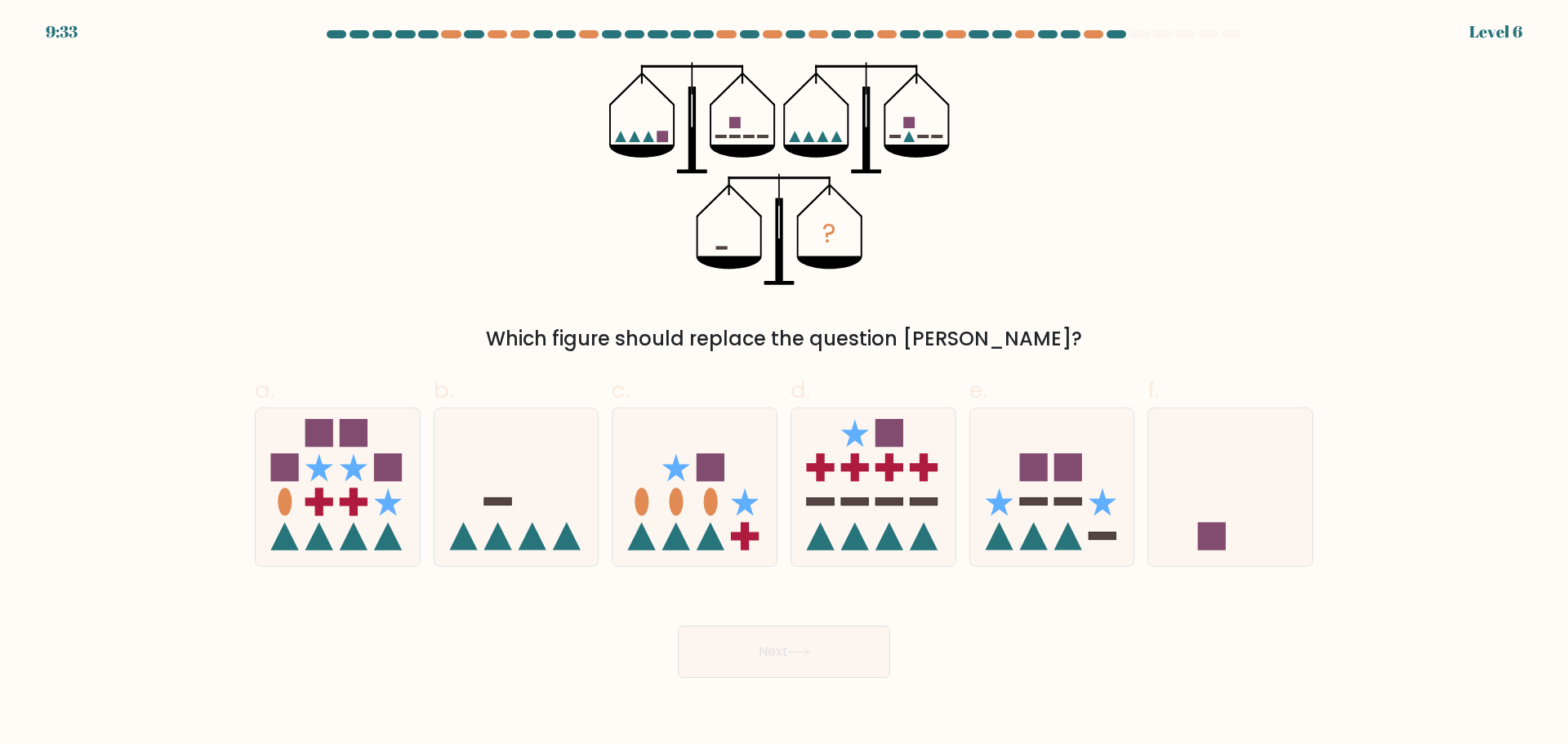
click at [399, 215] on div "? Which figure should replace the question mark?" at bounding box center [784, 207] width 1077 height 292
click at [1224, 538] on rect at bounding box center [1212, 537] width 27 height 27
click at [785, 383] on input "f." at bounding box center [784, 377] width 1 height 11
radio input "true"
click at [844, 656] on button "Next" at bounding box center [784, 651] width 212 height 52
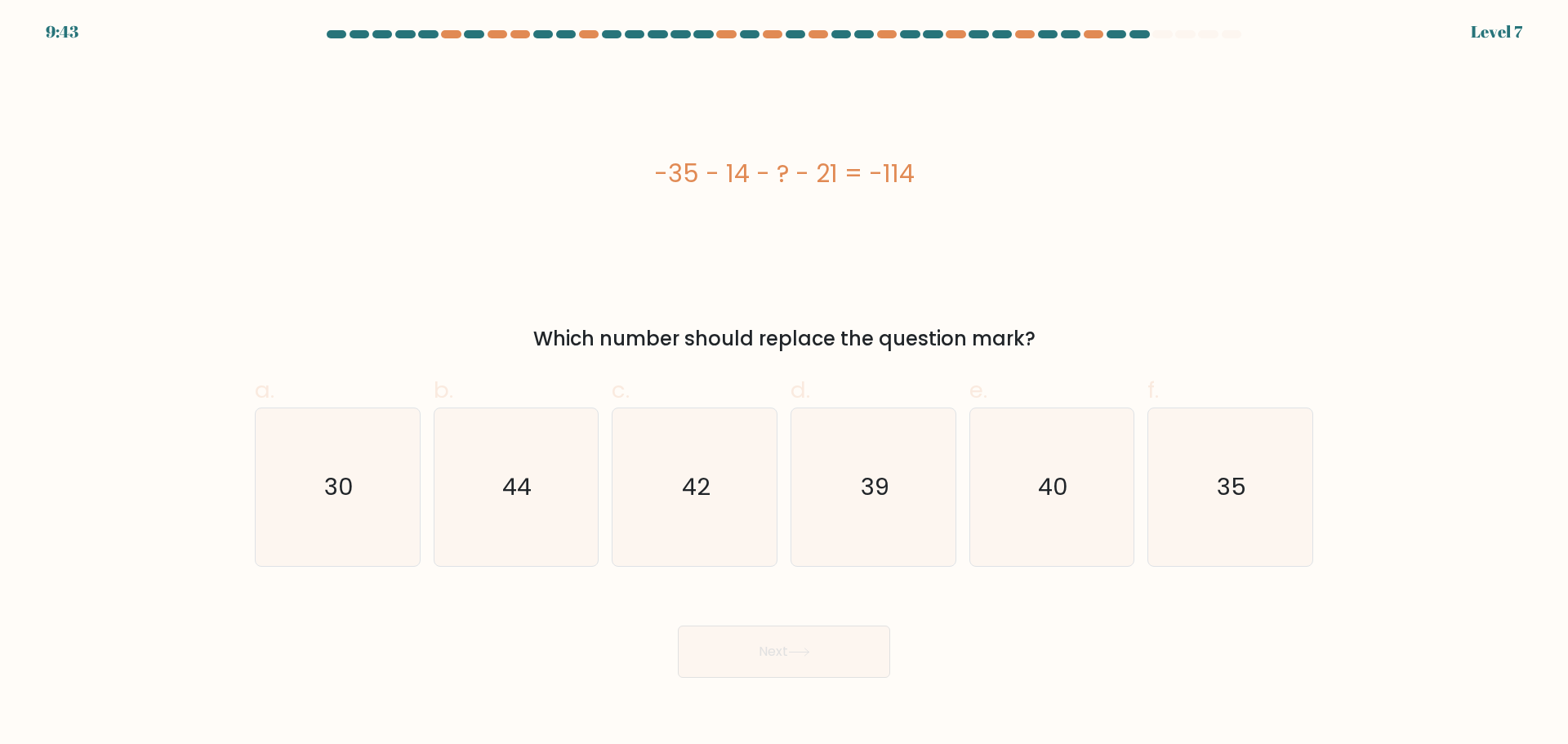
click at [443, 217] on div "-35 - 14 - ? - 21 = -114" at bounding box center [784, 173] width 1058 height 223
click at [717, 483] on icon "42" at bounding box center [694, 487] width 158 height 158
click at [784, 383] on input "c. 42" at bounding box center [784, 377] width 1 height 11
radio input "true"
click at [806, 227] on div "-35 - 14 - ? - 21 = -114" at bounding box center [784, 173] width 1058 height 223
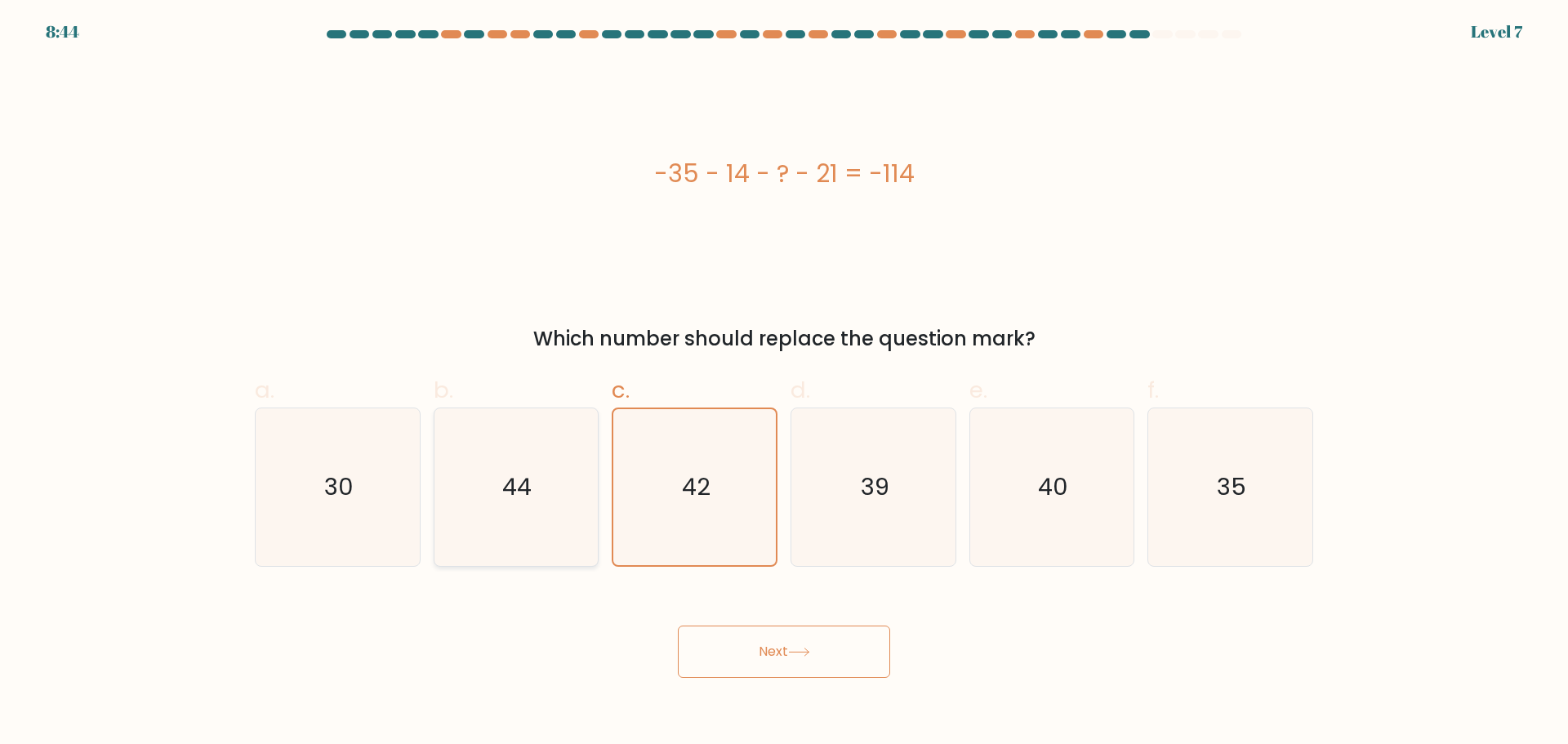
click at [554, 494] on icon "44" at bounding box center [515, 487] width 158 height 158
click at [784, 383] on input "b. 44" at bounding box center [784, 377] width 1 height 11
radio input "true"
click at [747, 636] on button "Next" at bounding box center [784, 651] width 212 height 52
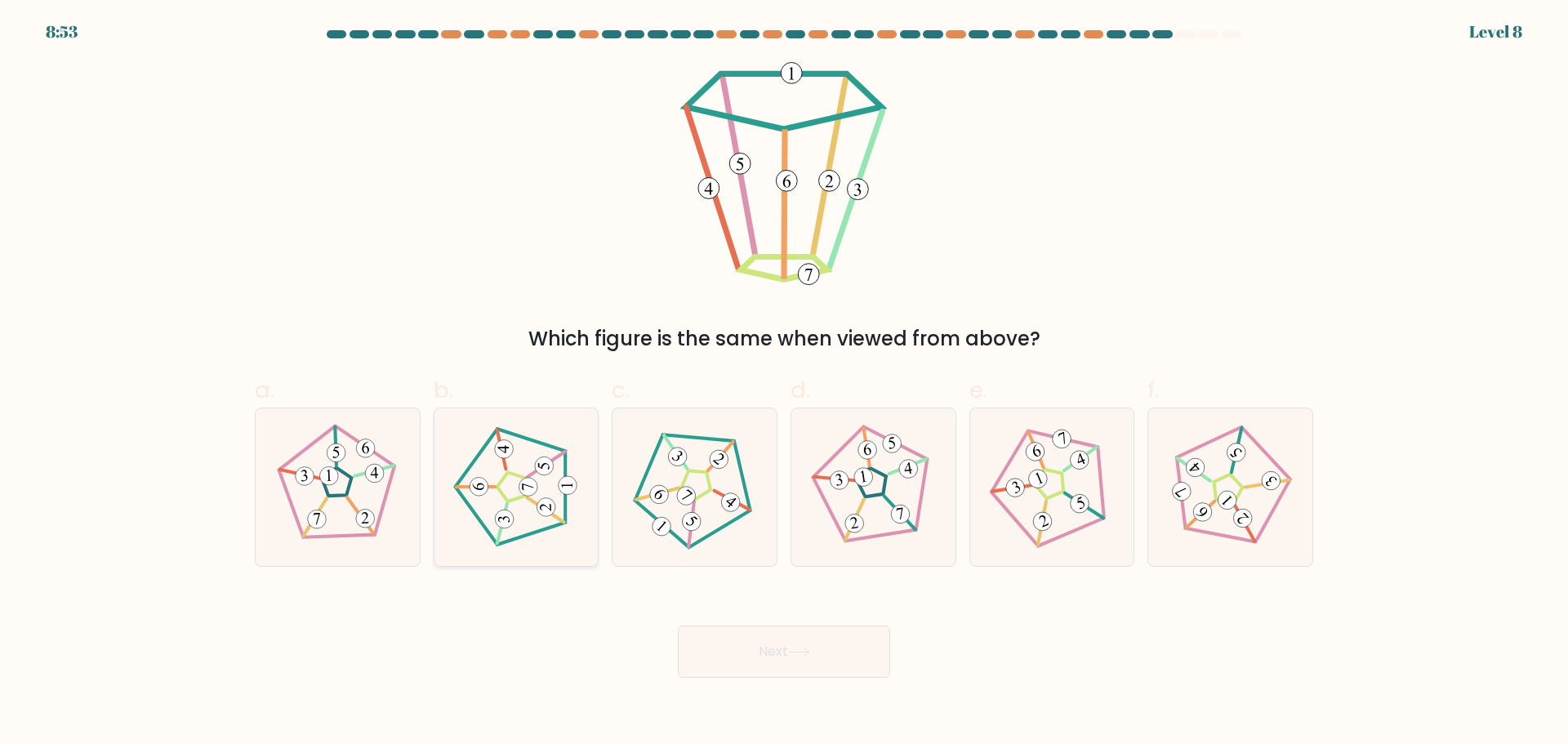
click at [565, 514] on 174 at bounding box center [509, 487] width 110 height 116
click at [784, 383] on input "b." at bounding box center [784, 377] width 1 height 11
radio input "true"
click at [771, 635] on button "Next" at bounding box center [784, 651] width 212 height 52
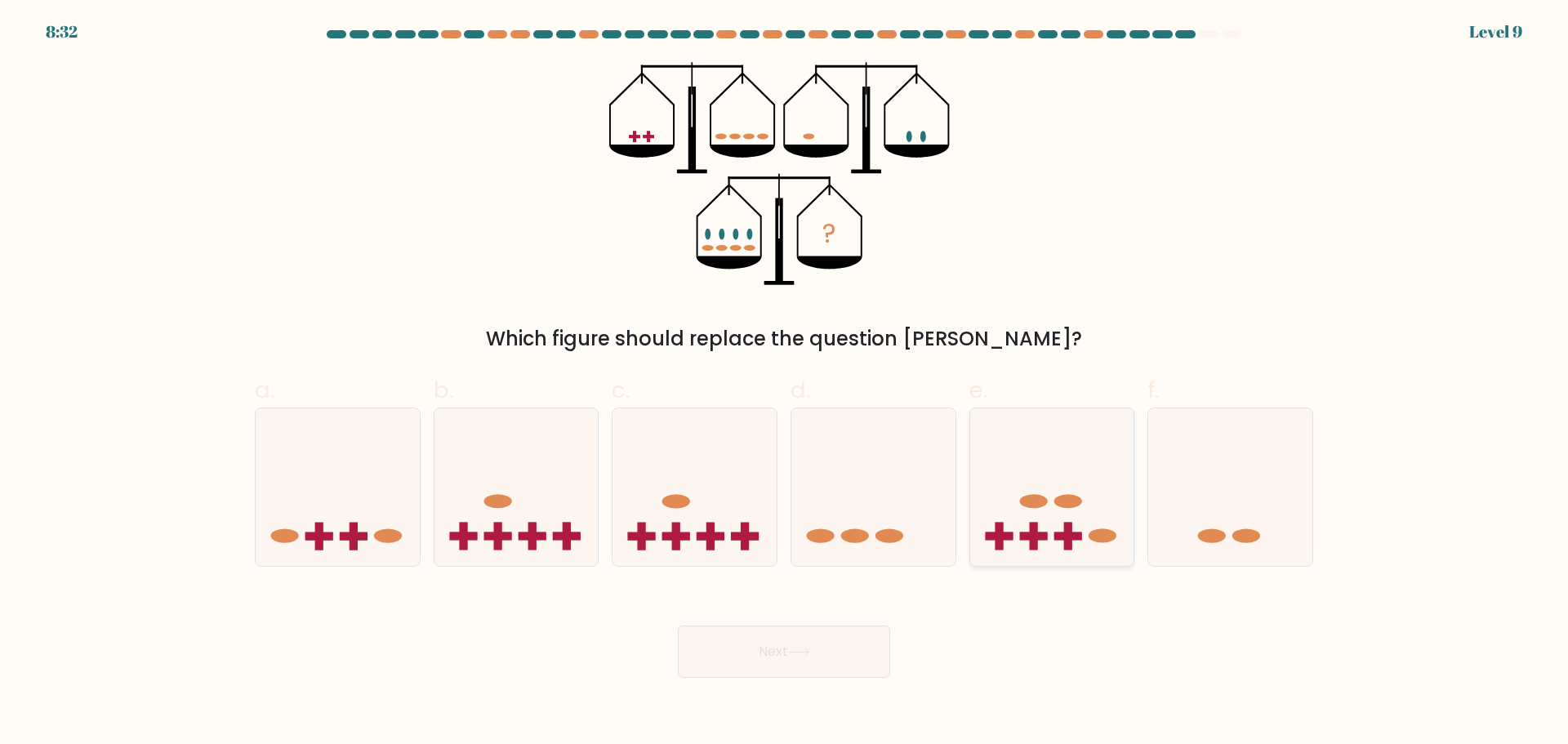
click at [1081, 539] on rect at bounding box center [1068, 537] width 27 height 8
click at [785, 383] on input "e." at bounding box center [784, 377] width 1 height 11
radio input "true"
click at [810, 648] on icon at bounding box center [799, 652] width 22 height 9
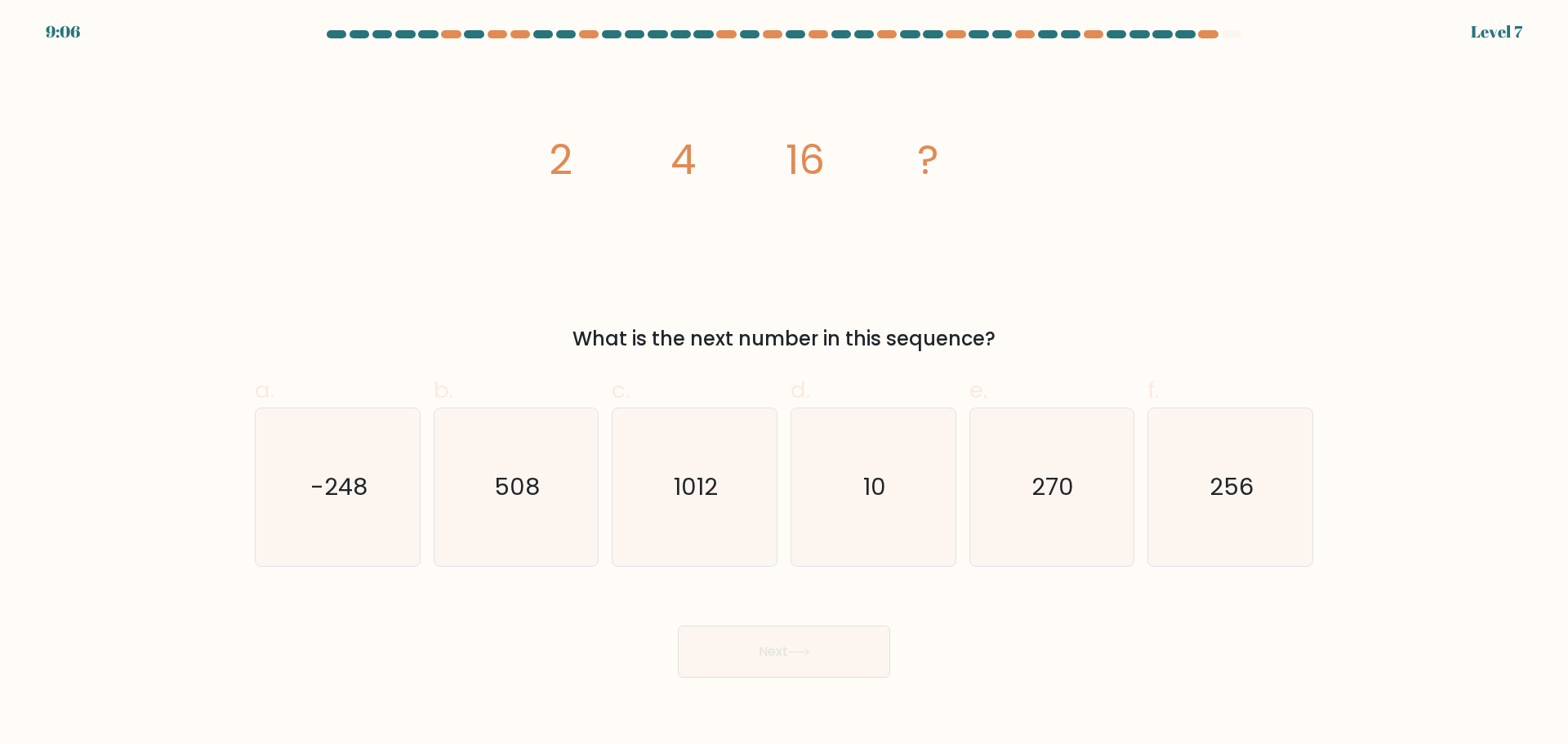
click at [503, 258] on div "image/svg+xml 2 4 16 ? What is the next number in this sequence?" at bounding box center [784, 207] width 1077 height 292
click at [528, 280] on div "image/svg+xml 2 4 16 ? What is the next number in this sequence?" at bounding box center [784, 207] width 1077 height 292
click at [1235, 519] on icon "256" at bounding box center [1229, 487] width 158 height 158
click at [785, 383] on input "f. 256" at bounding box center [784, 377] width 1 height 11
radio input "true"
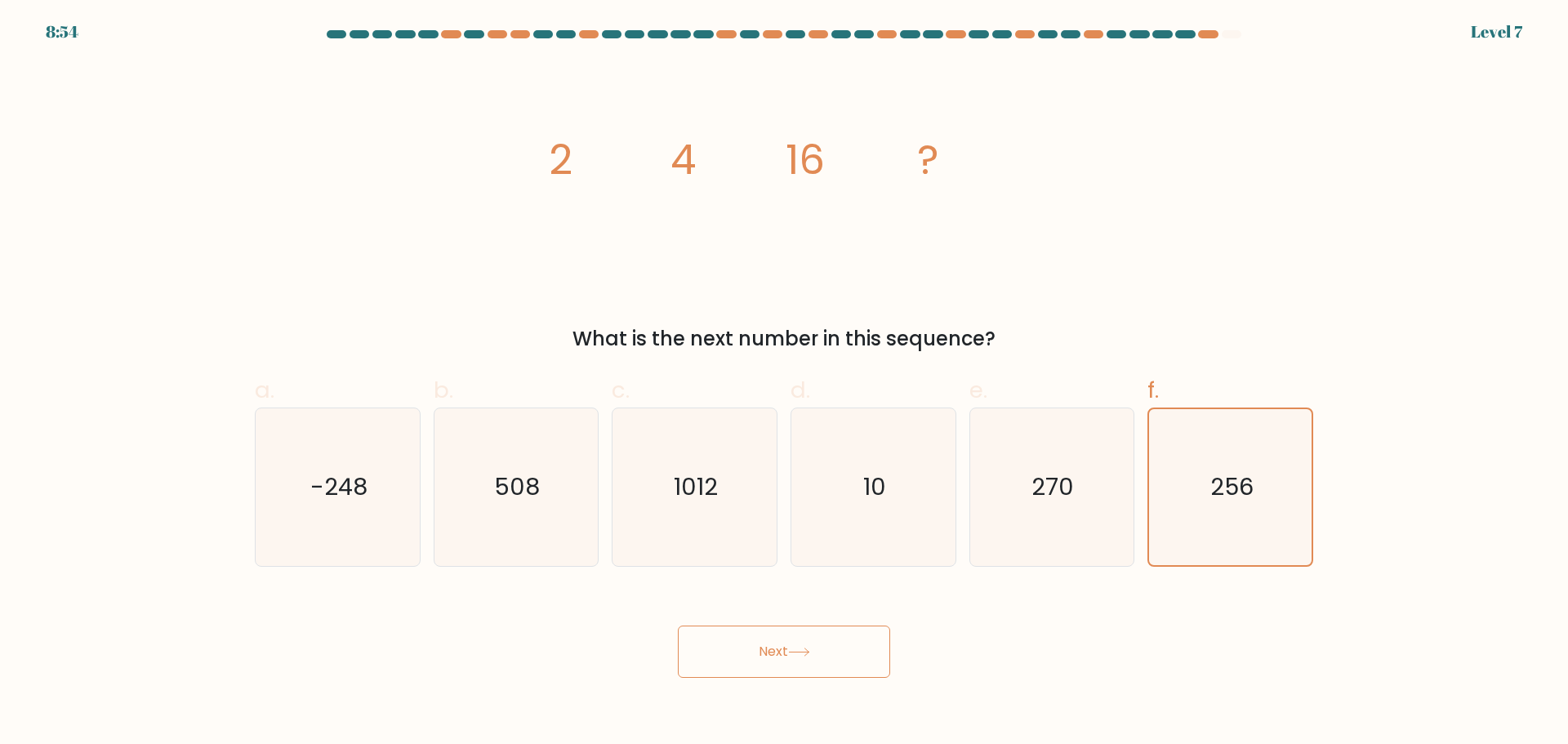
click at [781, 653] on button "Next" at bounding box center [784, 651] width 212 height 52
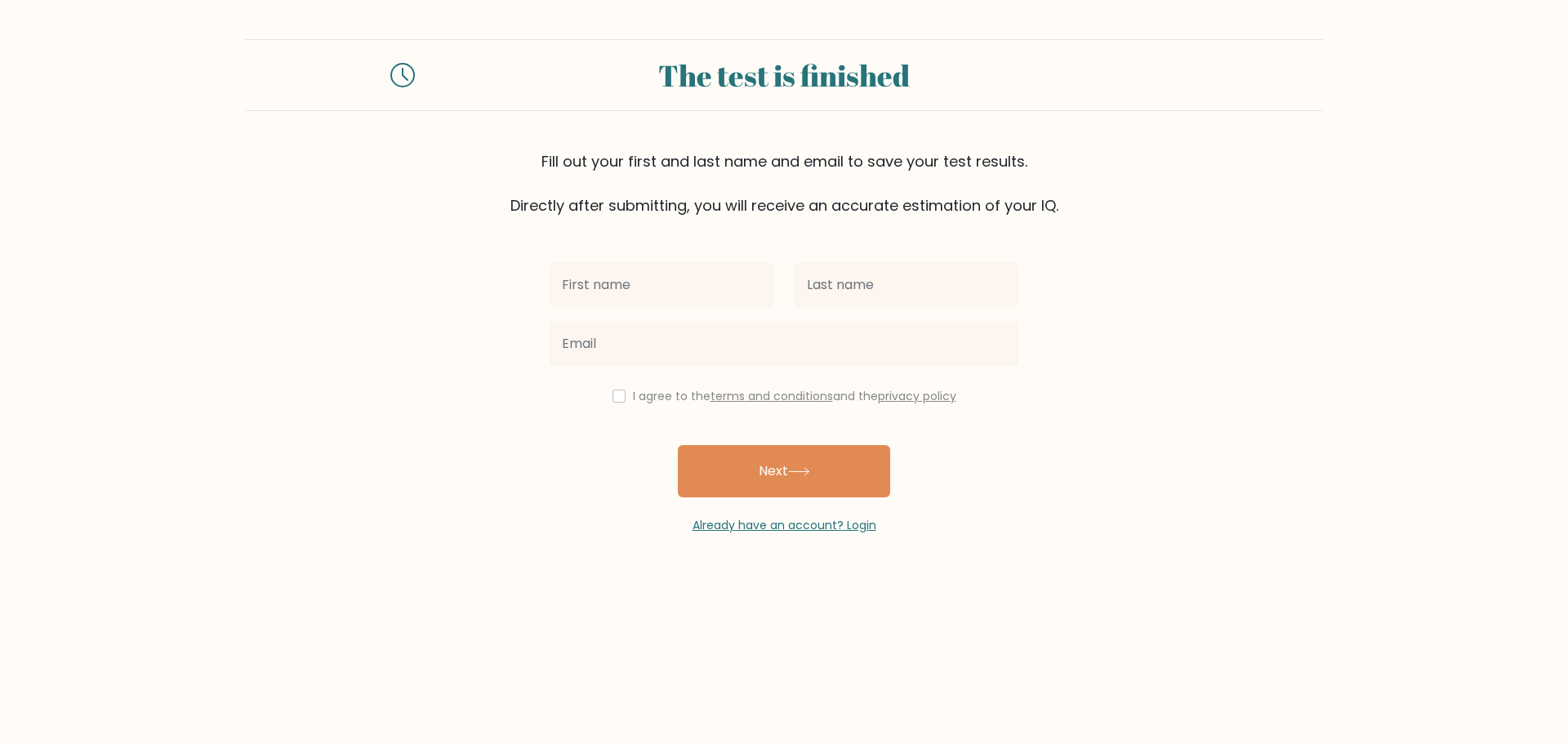
click at [653, 292] on input "text" at bounding box center [661, 285] width 226 height 46
type input "jeremy"
type input "hamel"
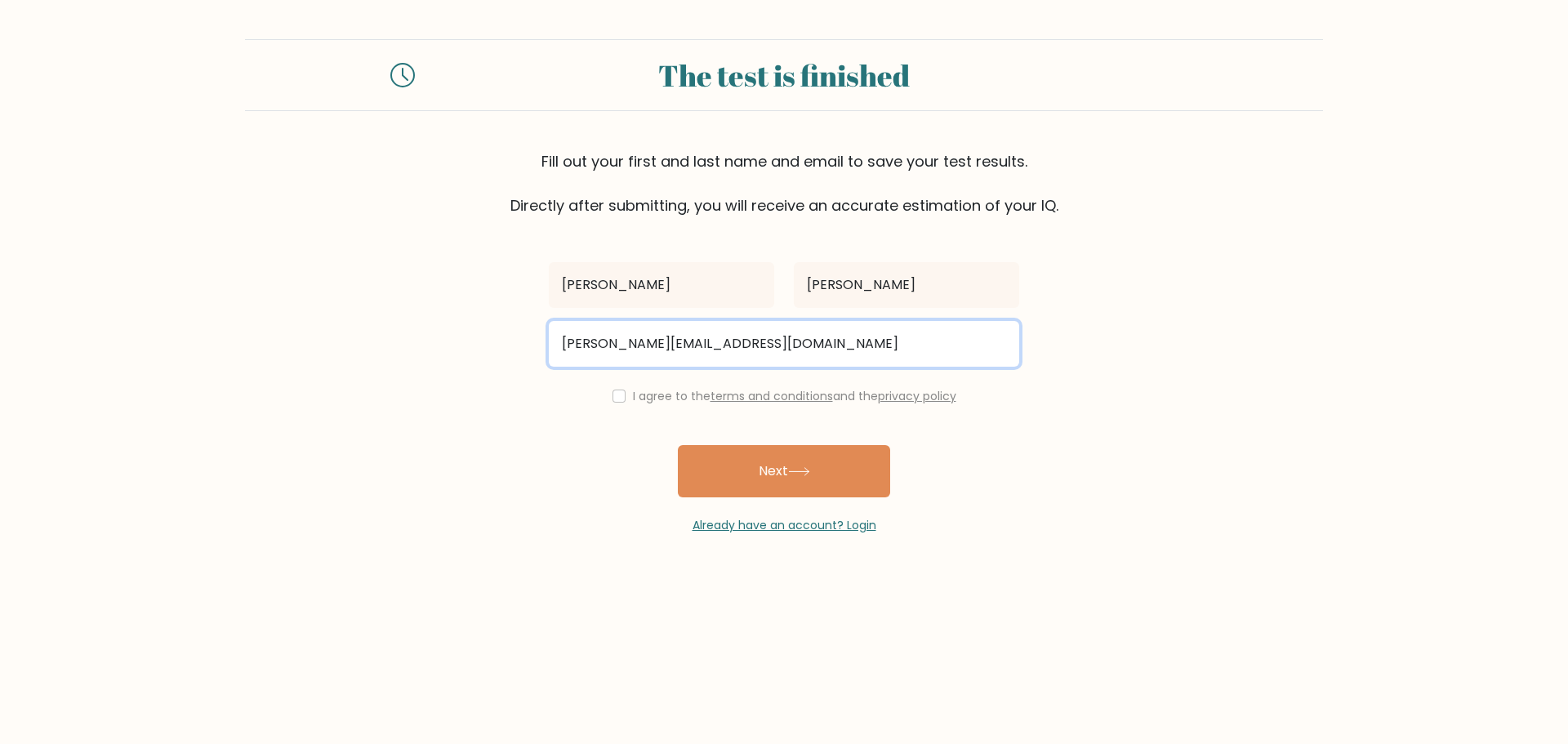
type input "jeremy-ha@hotmail.com"
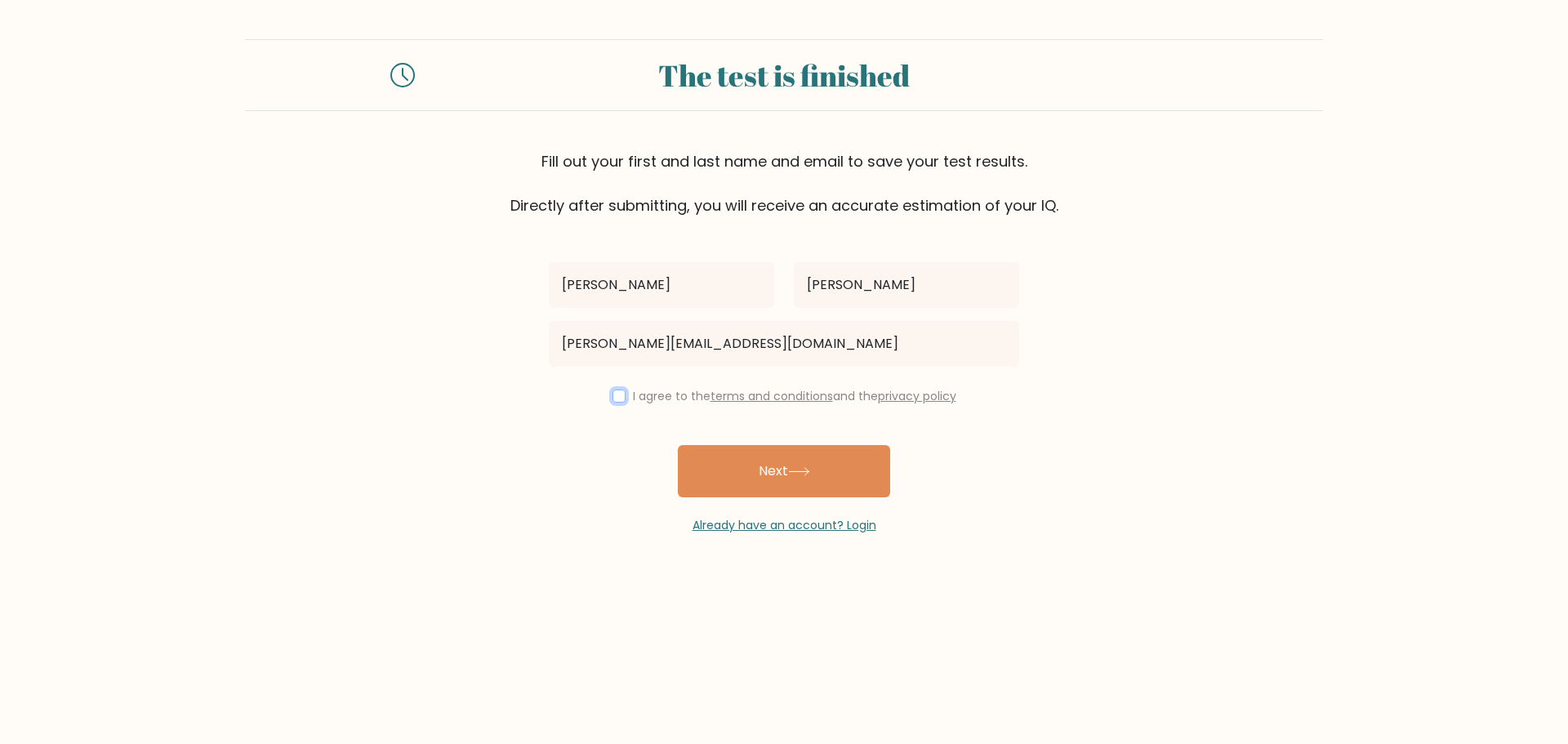
click at [614, 396] on input "checkbox" at bounding box center [618, 396] width 13 height 13
checkbox input "true"
click at [829, 458] on button "Next" at bounding box center [784, 471] width 212 height 52
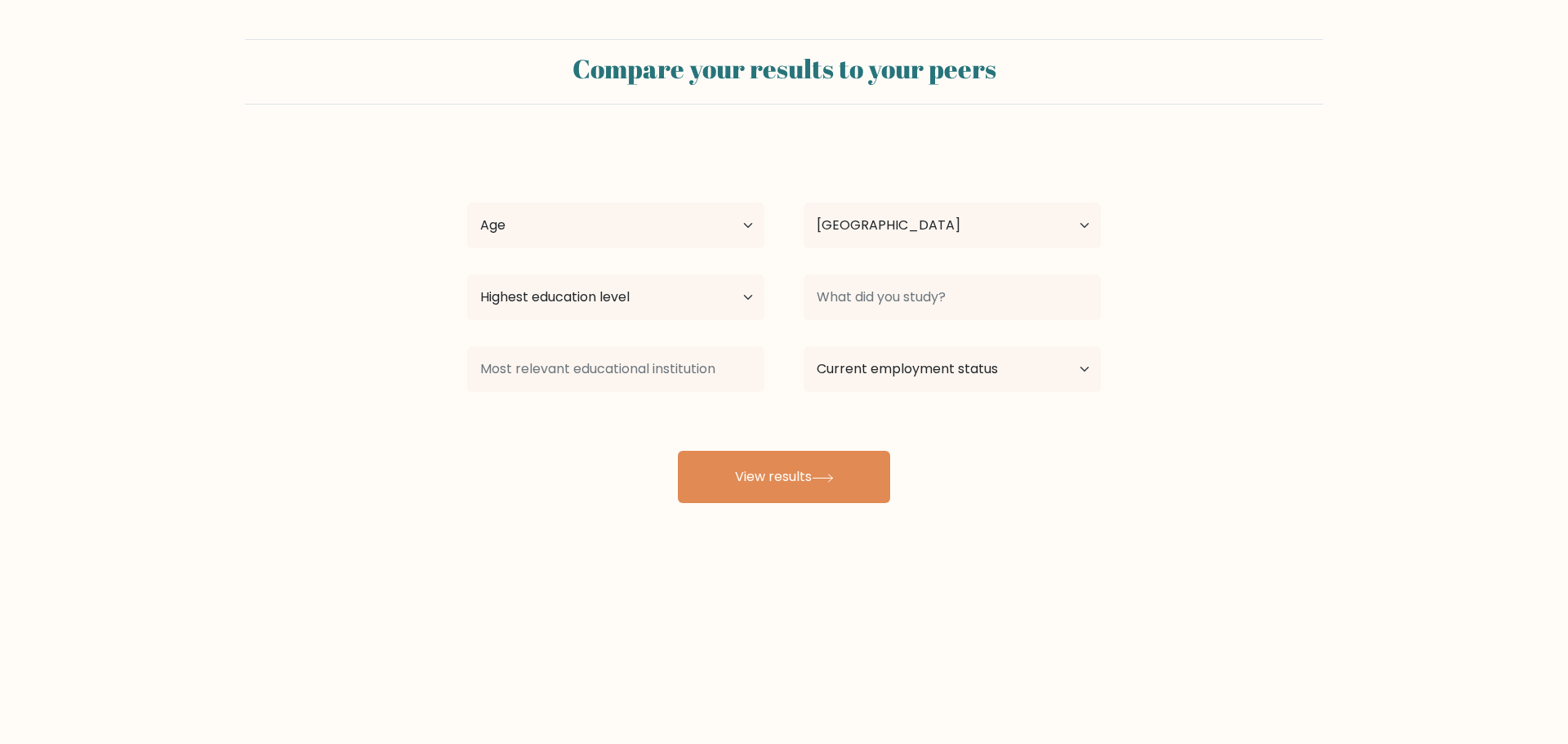
select select "CA"
click at [680, 218] on select "Age Under 18 years old 18-24 years old 25-34 years old 35-44 years old 45-54 ye…" at bounding box center [615, 225] width 297 height 46
select select "25_34"
click at [467, 202] on select "Age Under 18 years old 18-24 years old 25-34 years old 35-44 years old 45-54 ye…" at bounding box center [615, 225] width 297 height 46
click at [707, 299] on select "Highest education level No schooling Primary Lower Secondary Upper Secondary Oc…" at bounding box center [615, 297] width 297 height 46
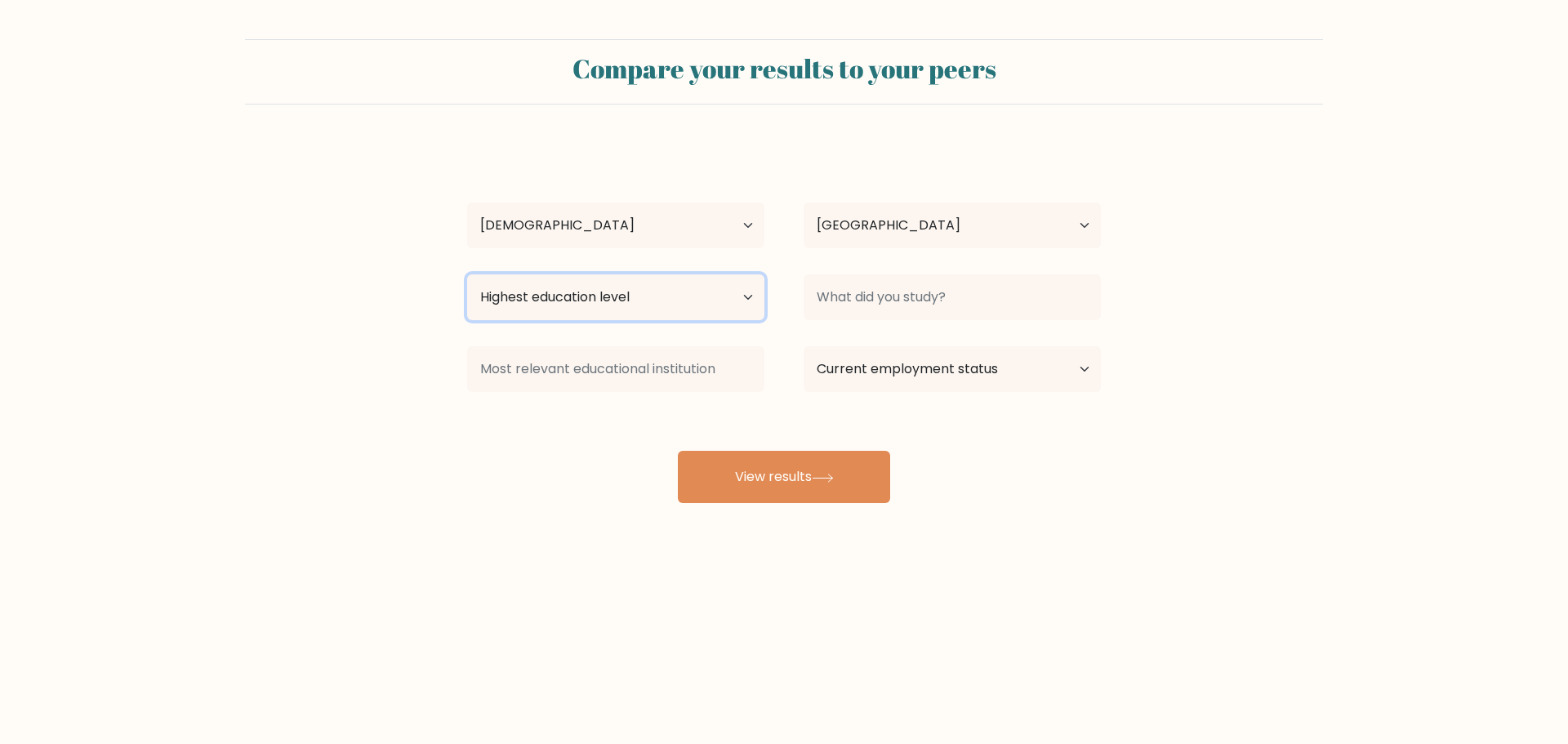
select select "occupation_specific"
click at [467, 275] on select "Highest education level No schooling Primary Lower Secondary Upper Secondary Oc…" at bounding box center [615, 297] width 297 height 46
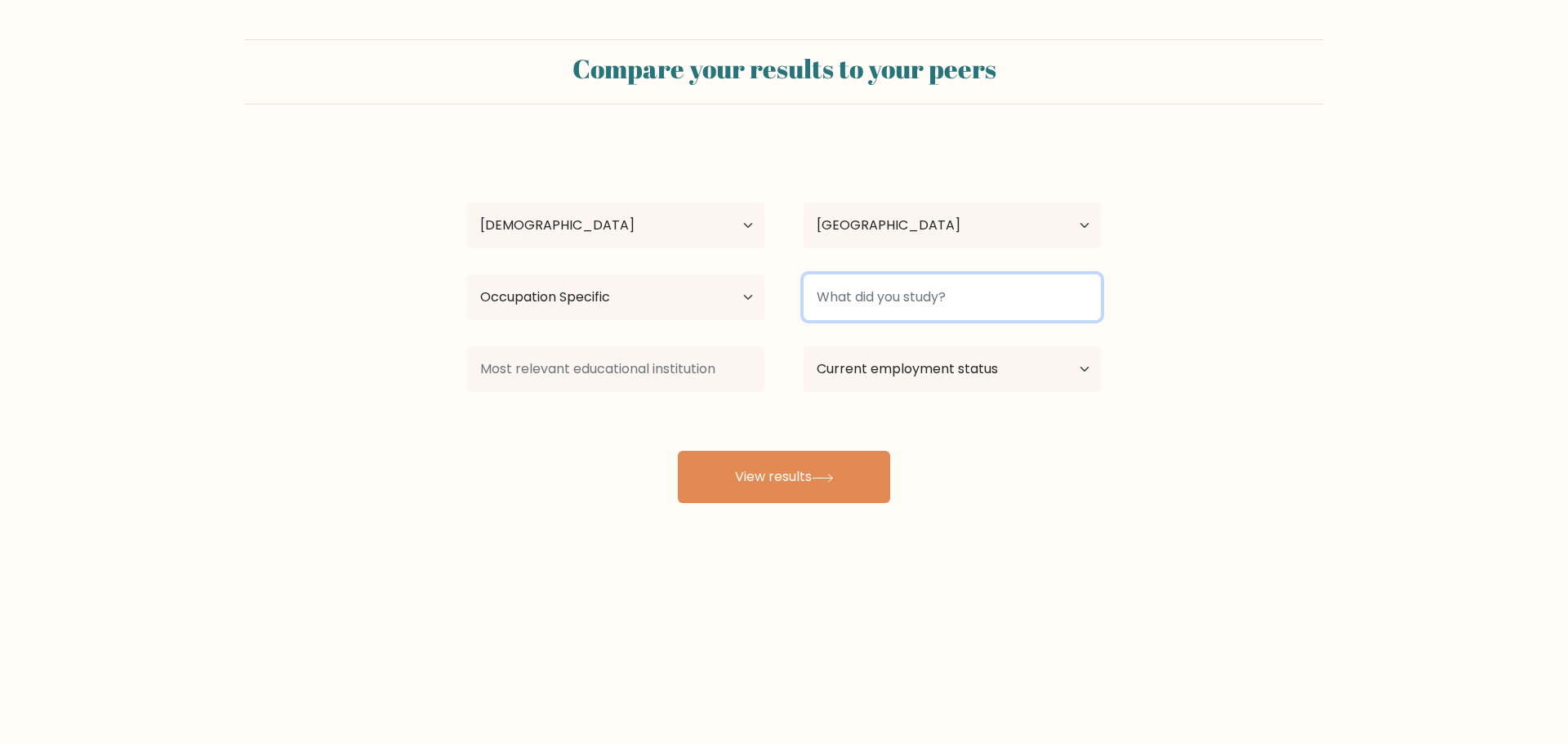
click at [881, 280] on input at bounding box center [952, 297] width 297 height 46
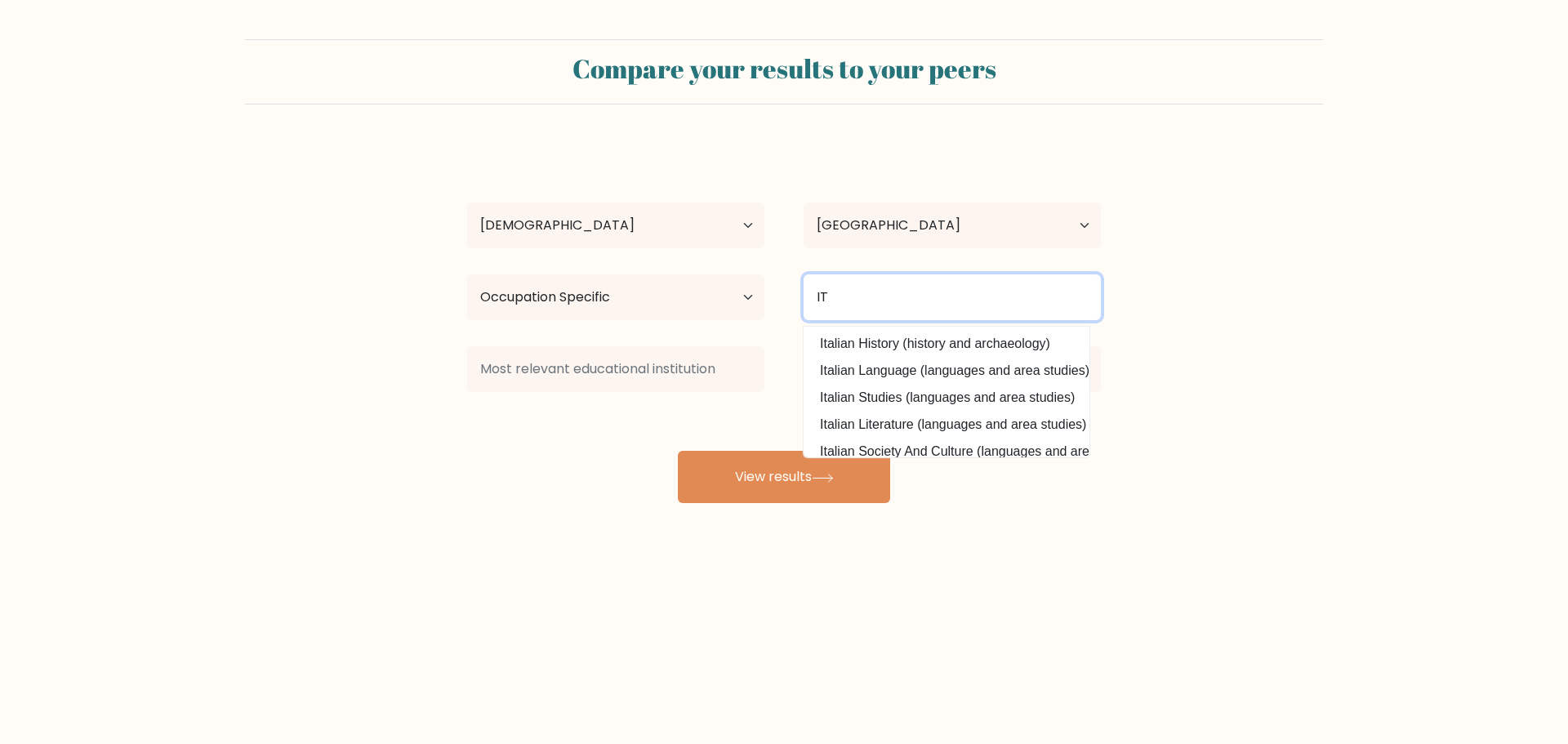
type input "I"
drag, startPoint x: 975, startPoint y: 304, endPoint x: 519, endPoint y: 322, distance: 456.4
click at [519, 322] on div "Highest education level No schooling Primary Lower Secondary Upper Secondary Oc…" at bounding box center [784, 297] width 673 height 59
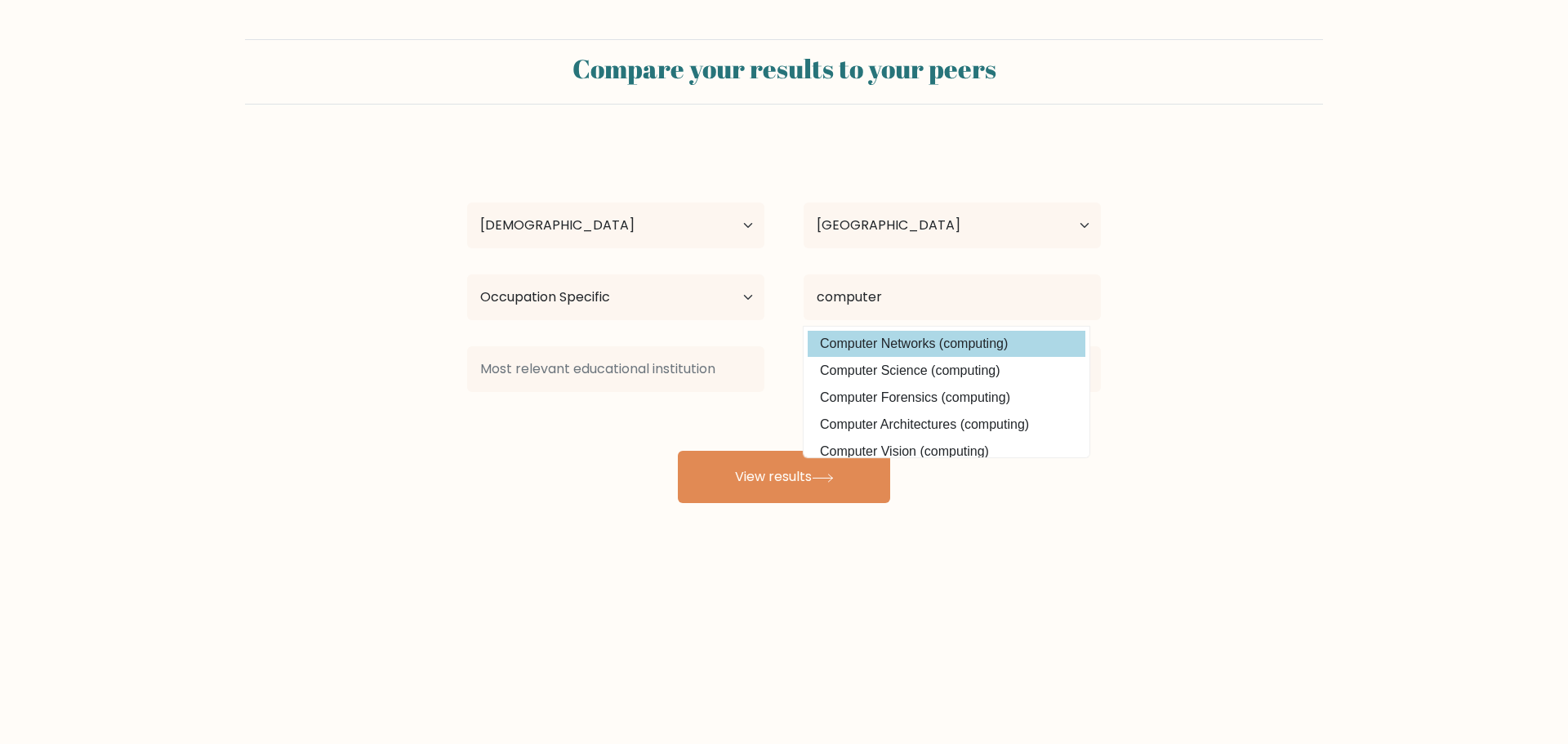
click at [1028, 339] on option "Computer Networks (computing)" at bounding box center [946, 344] width 278 height 27
type input "Computer Networks"
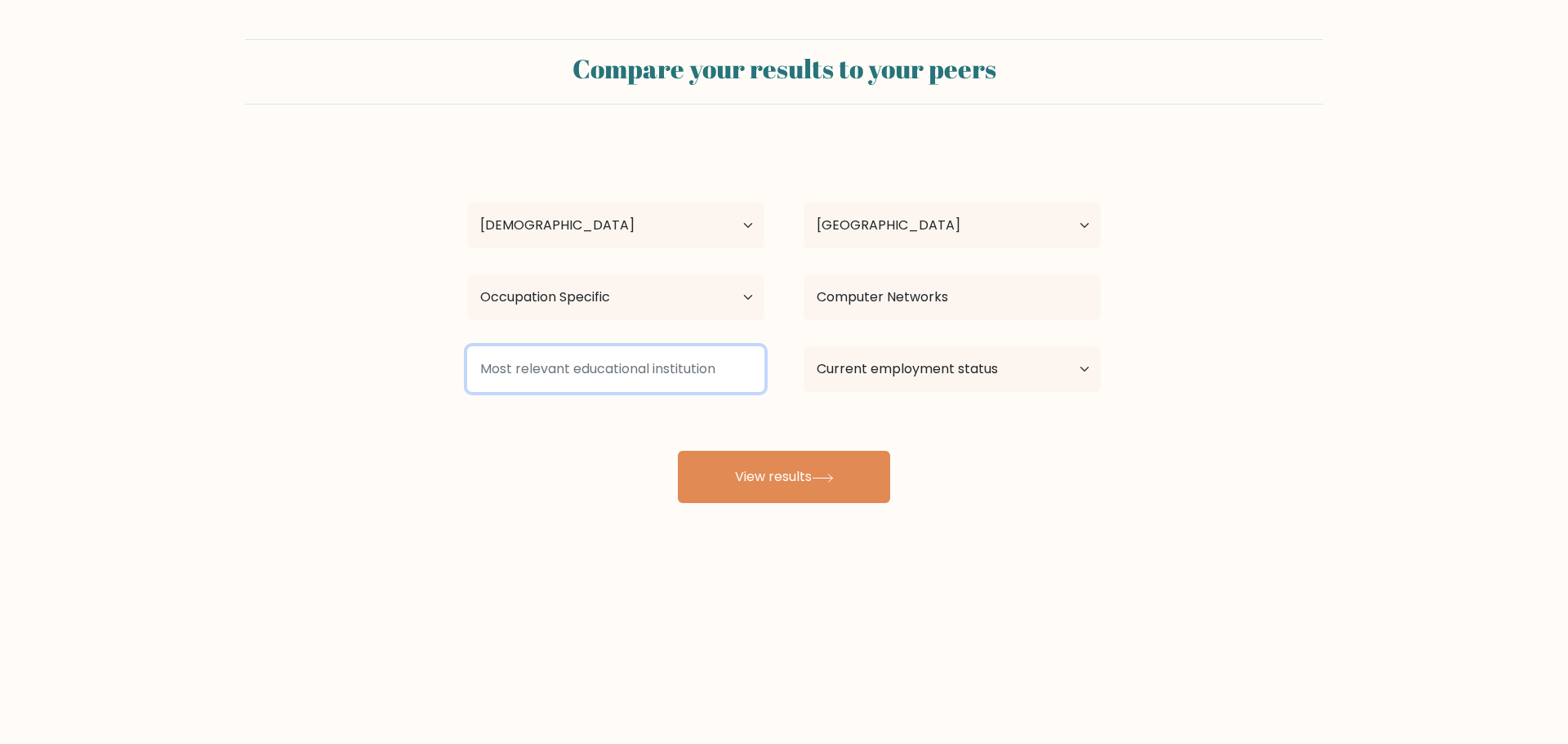
click at [688, 370] on input at bounding box center [615, 369] width 297 height 46
click at [718, 375] on input at bounding box center [615, 369] width 297 height 46
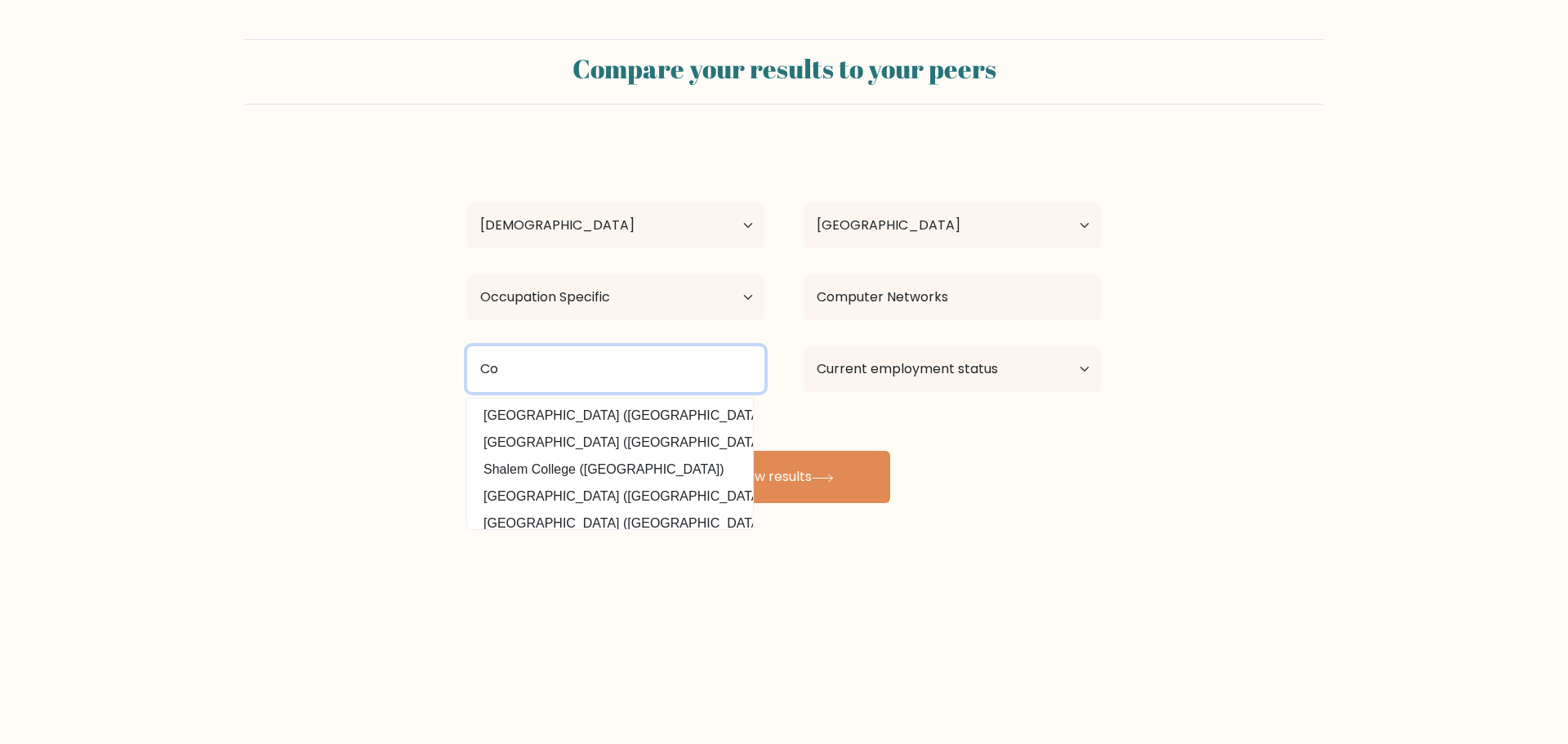
type input "C"
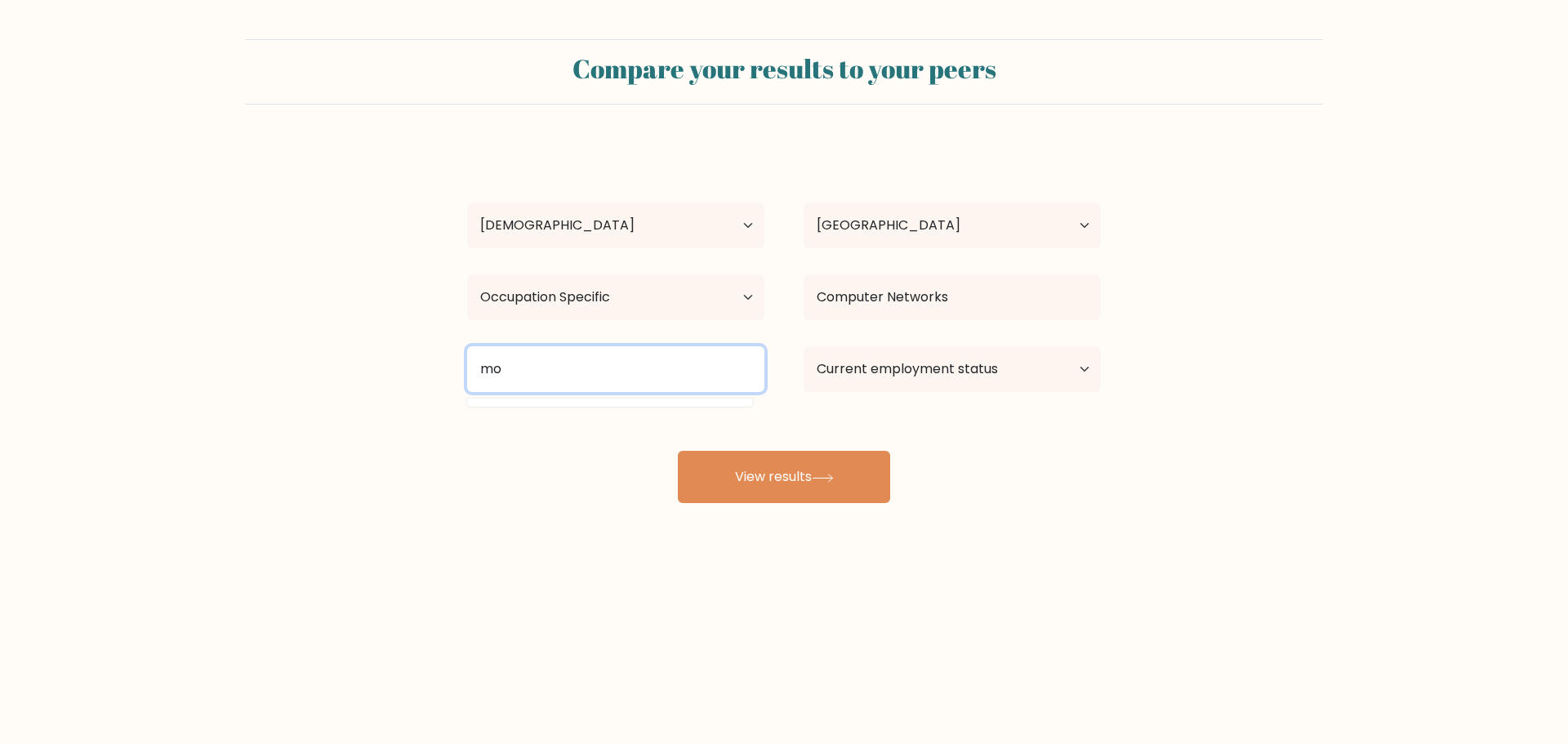
type input "m"
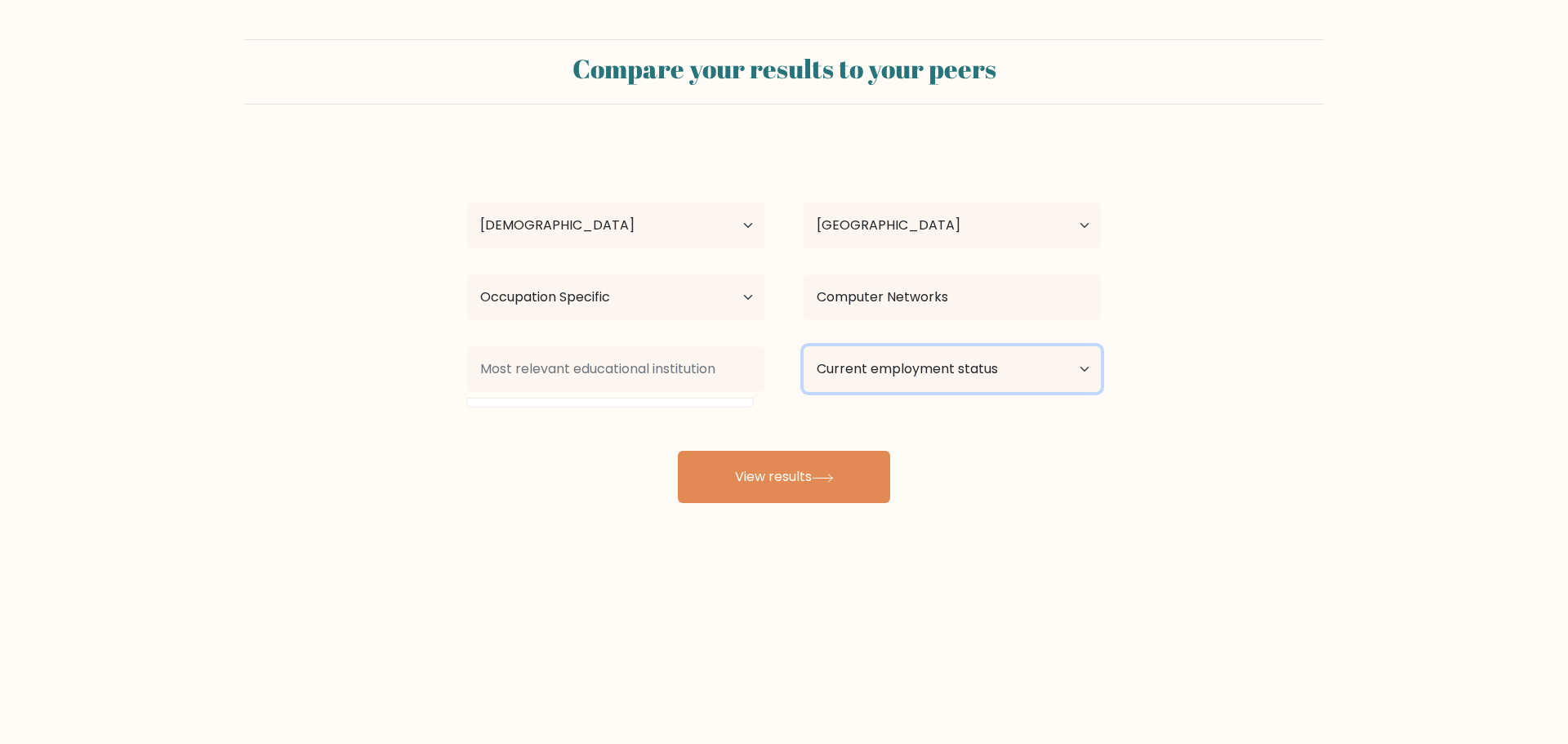
click at [923, 352] on select "Current employment status Employed Student Retired Other / prefer not to answer" at bounding box center [952, 369] width 297 height 46
select select "employed"
click at [804, 346] on select "Current employment status Employed Student Retired Other / prefer not to answer" at bounding box center [952, 369] width 297 height 46
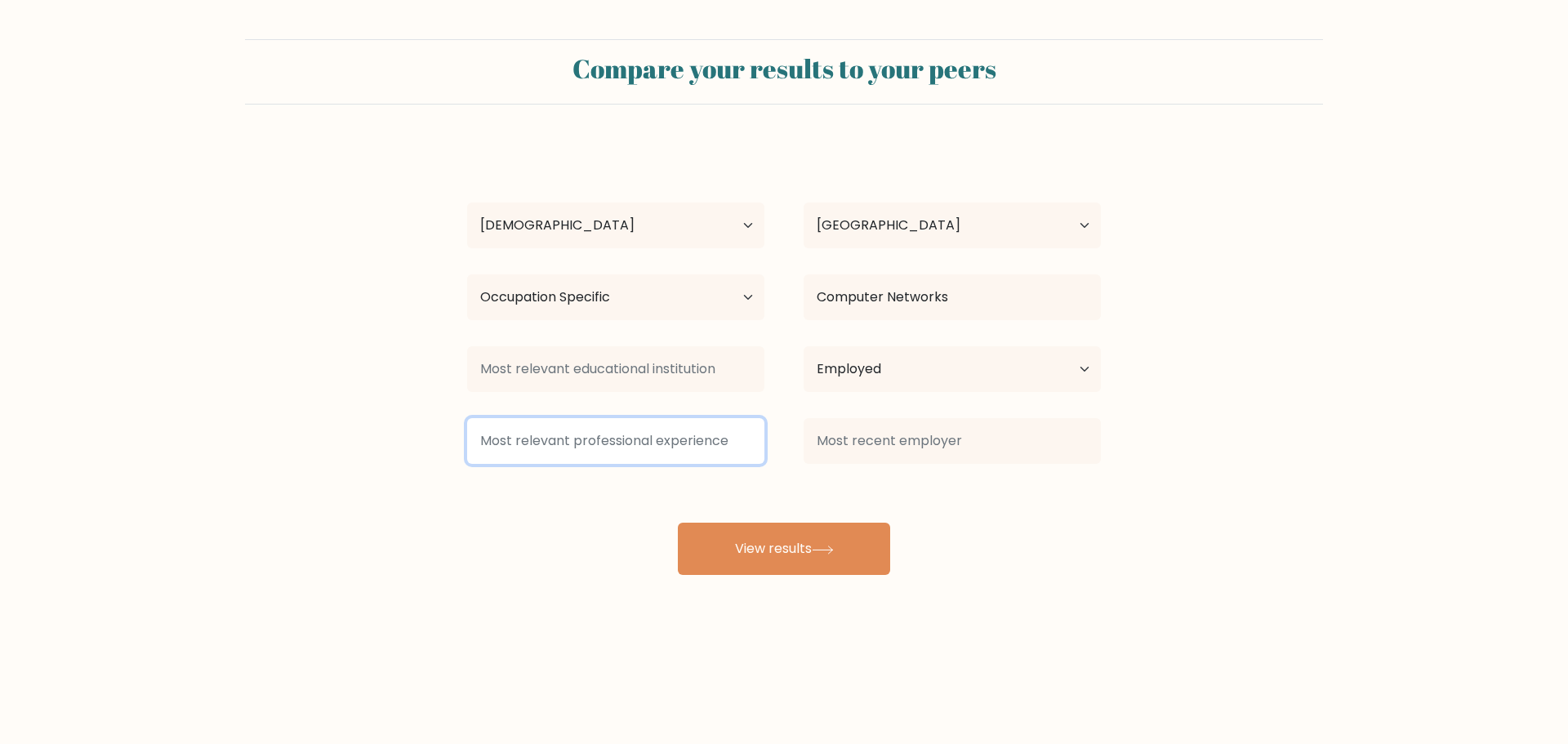
click at [676, 446] on input at bounding box center [615, 441] width 297 height 46
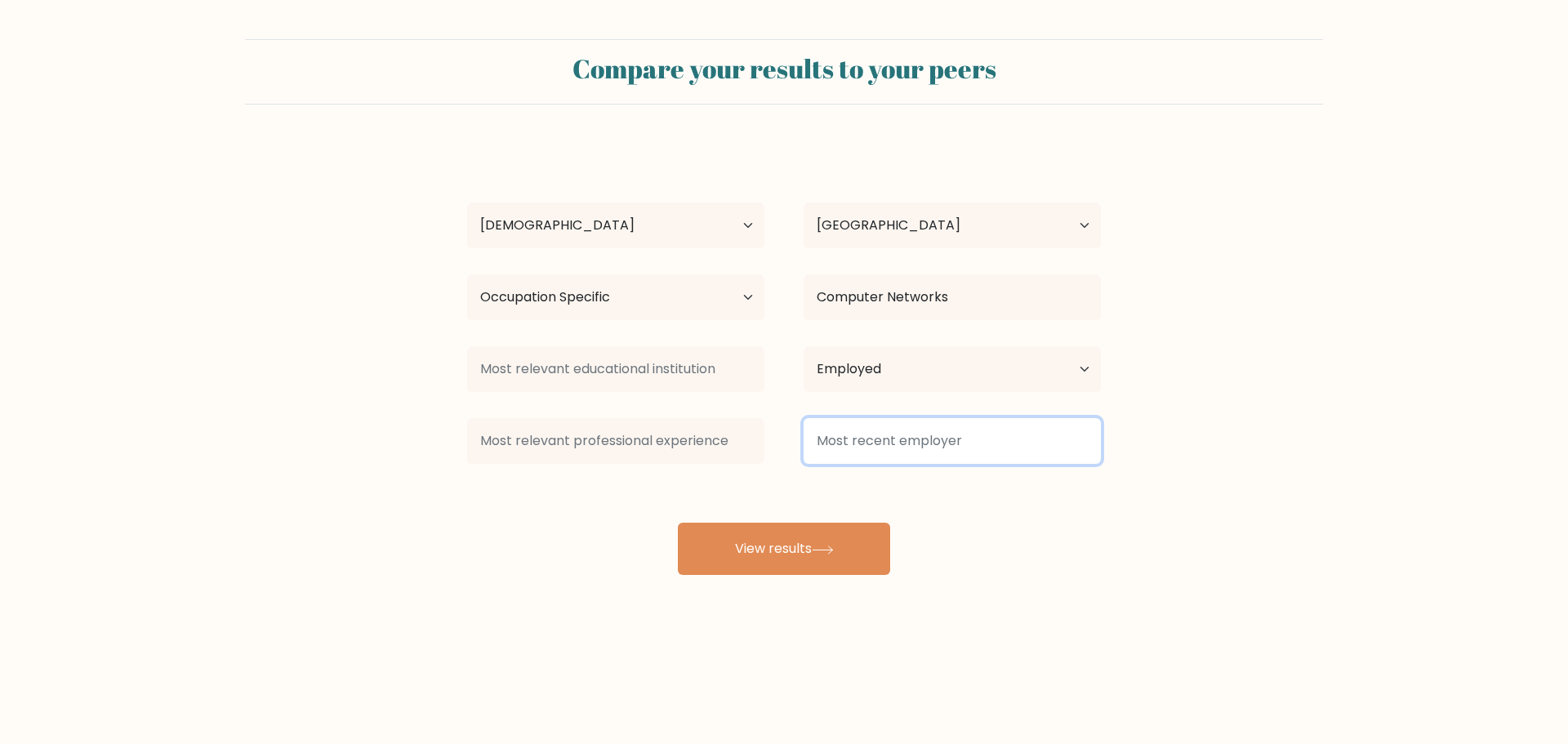
click at [874, 441] on input at bounding box center [952, 441] width 297 height 46
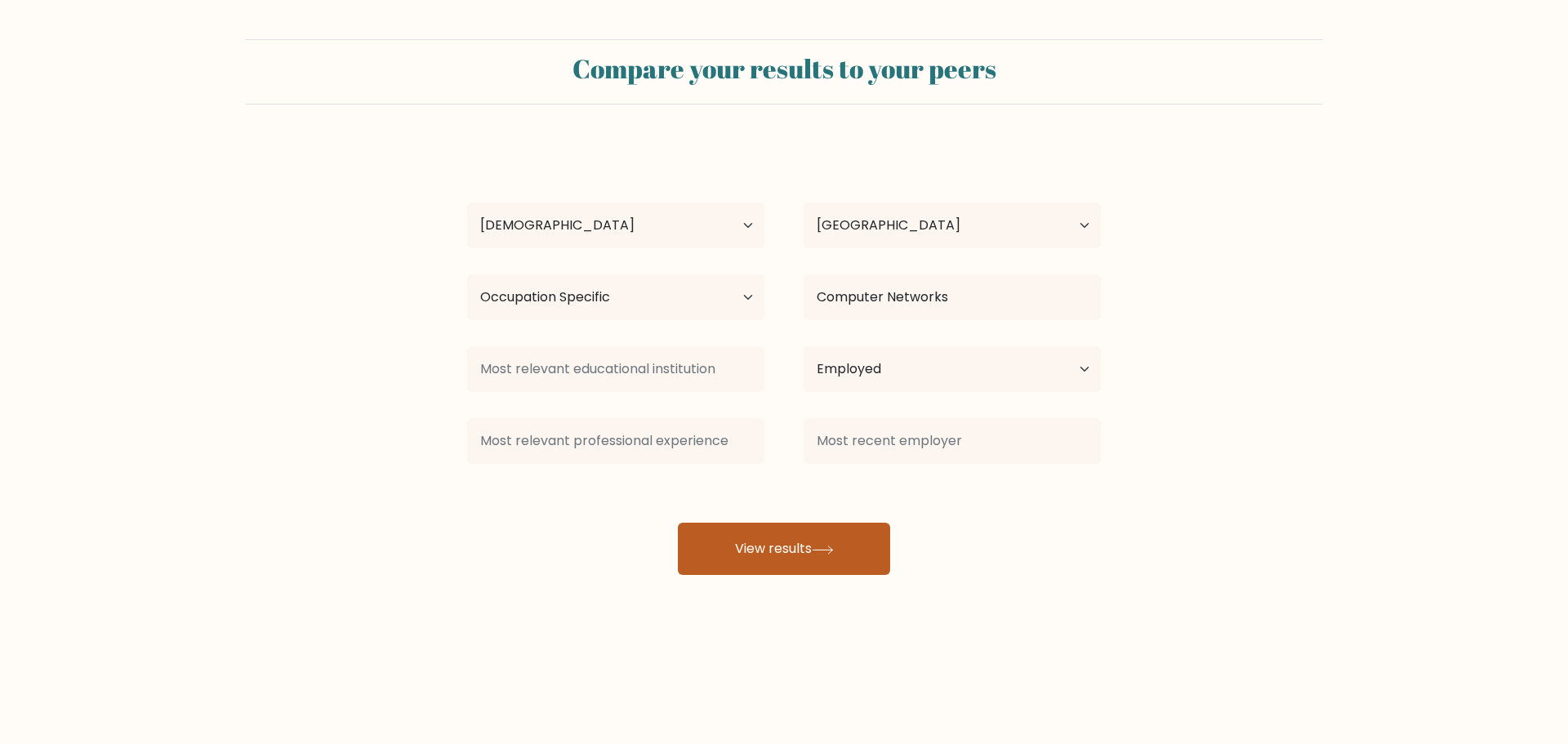
click at [859, 563] on button "View results" at bounding box center [784, 549] width 212 height 52
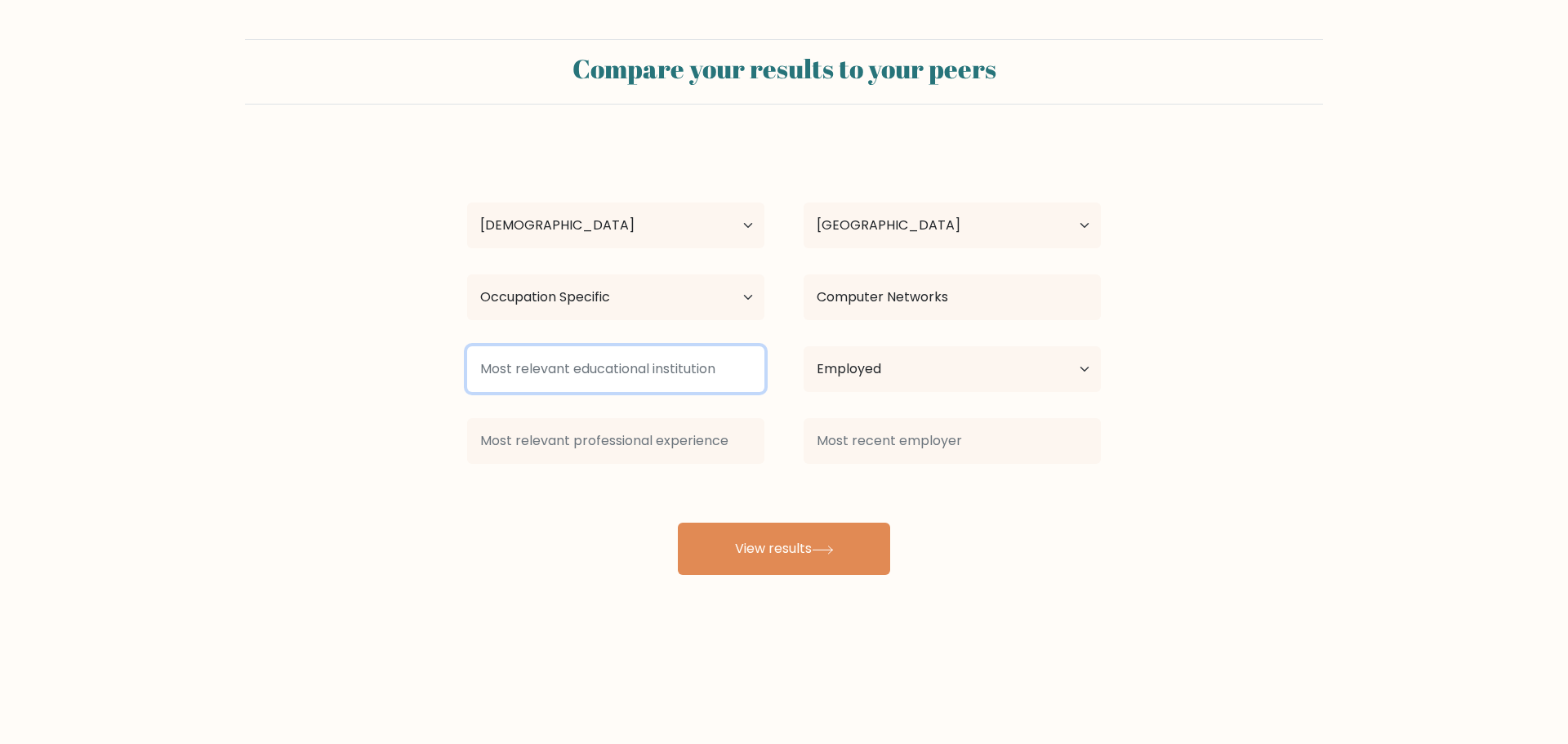
click at [651, 370] on input at bounding box center [615, 369] width 297 height 46
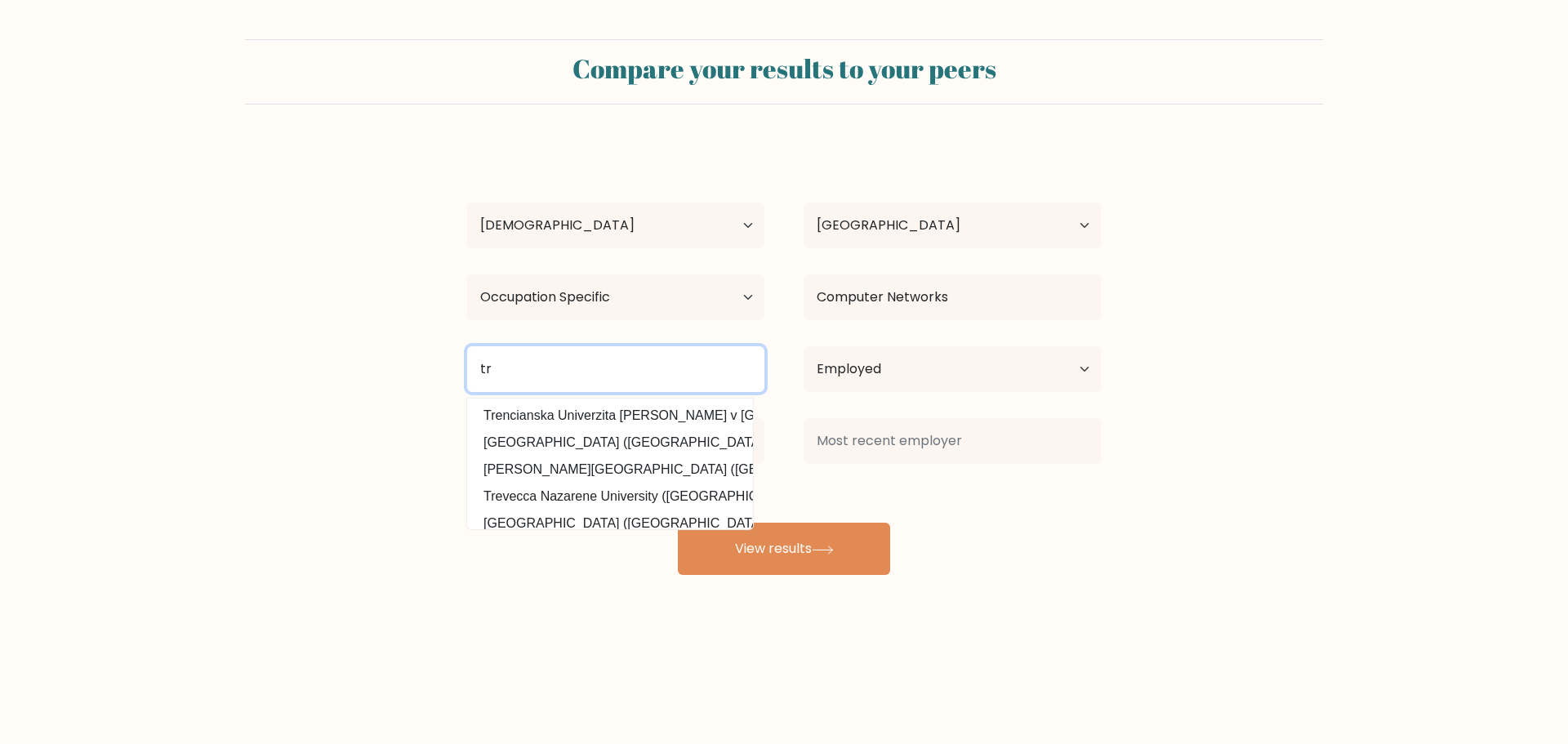
type input "t"
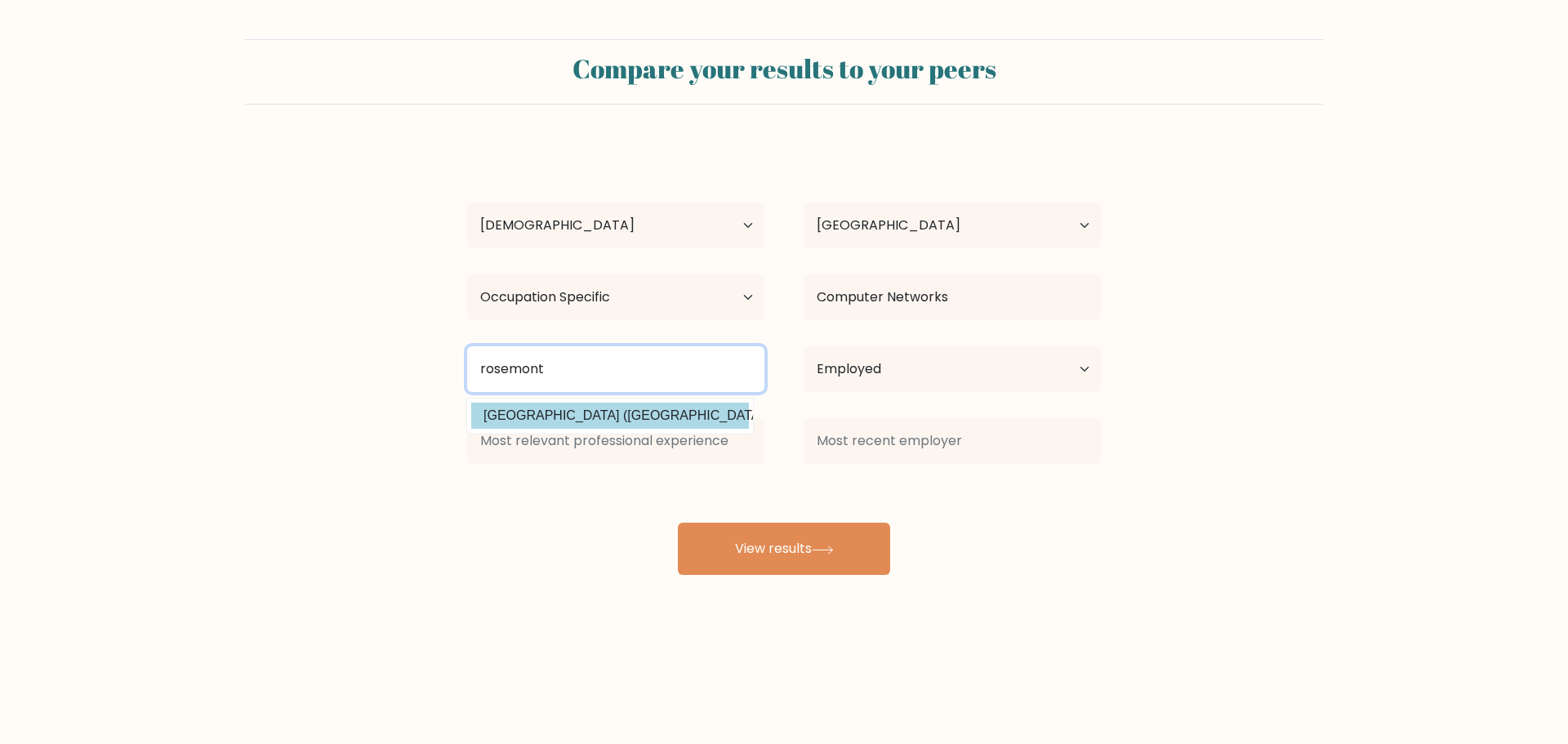
type input "rosemont"
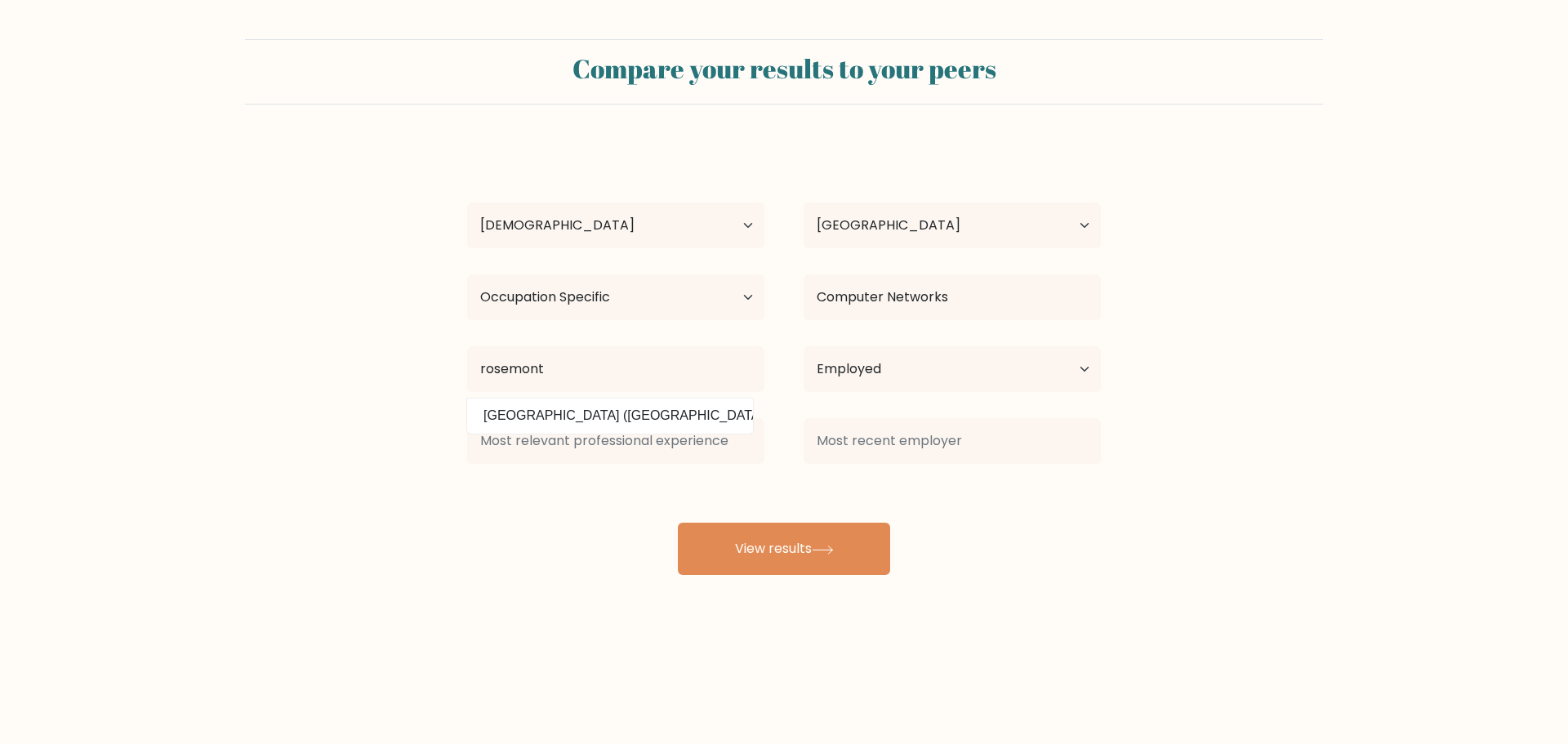
click at [637, 426] on div "jeremy hamel Age Under 18 years old 18-24 years old 25-34 years old 35-44 years…" at bounding box center [784, 358] width 653 height 431
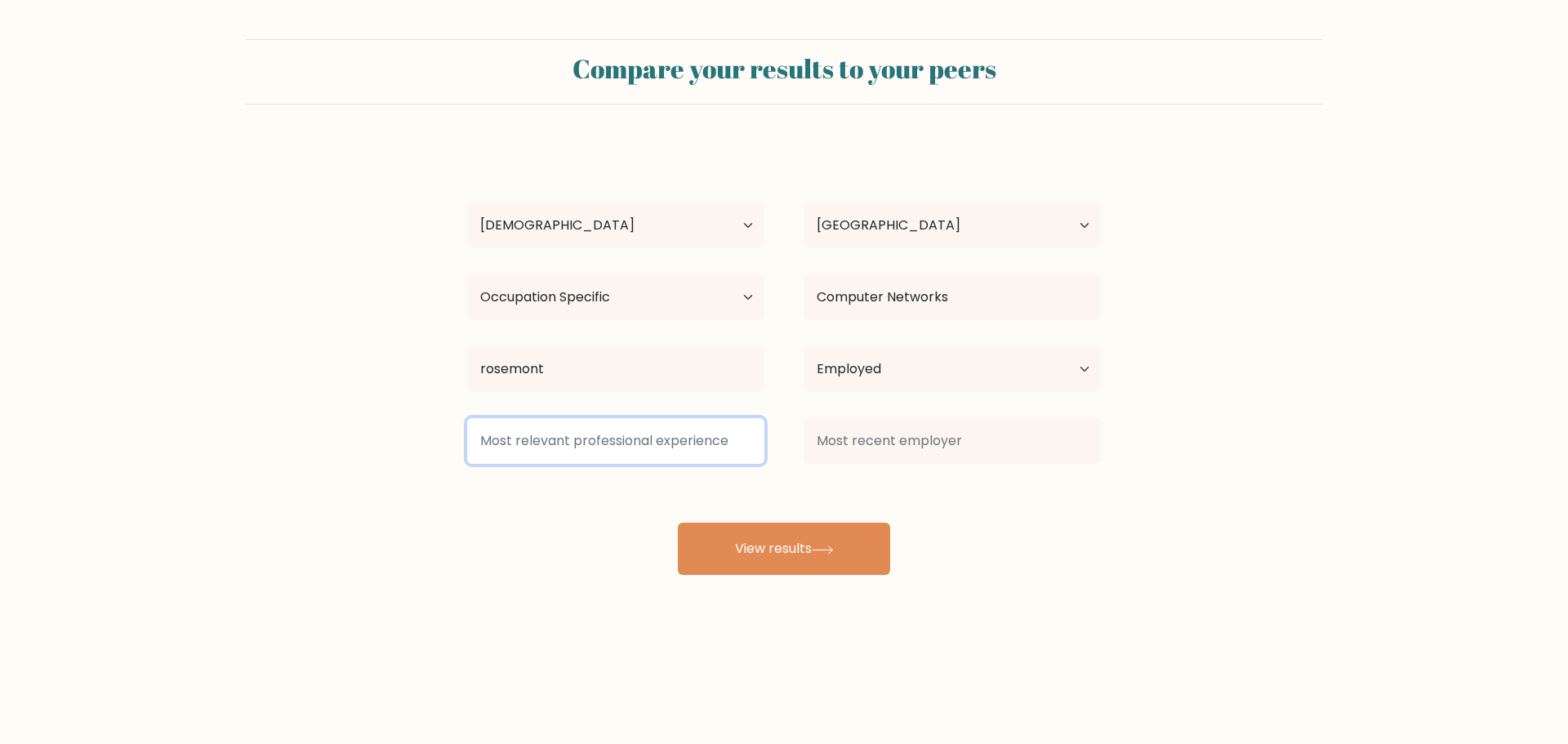
click at [631, 430] on input at bounding box center [615, 441] width 297 height 46
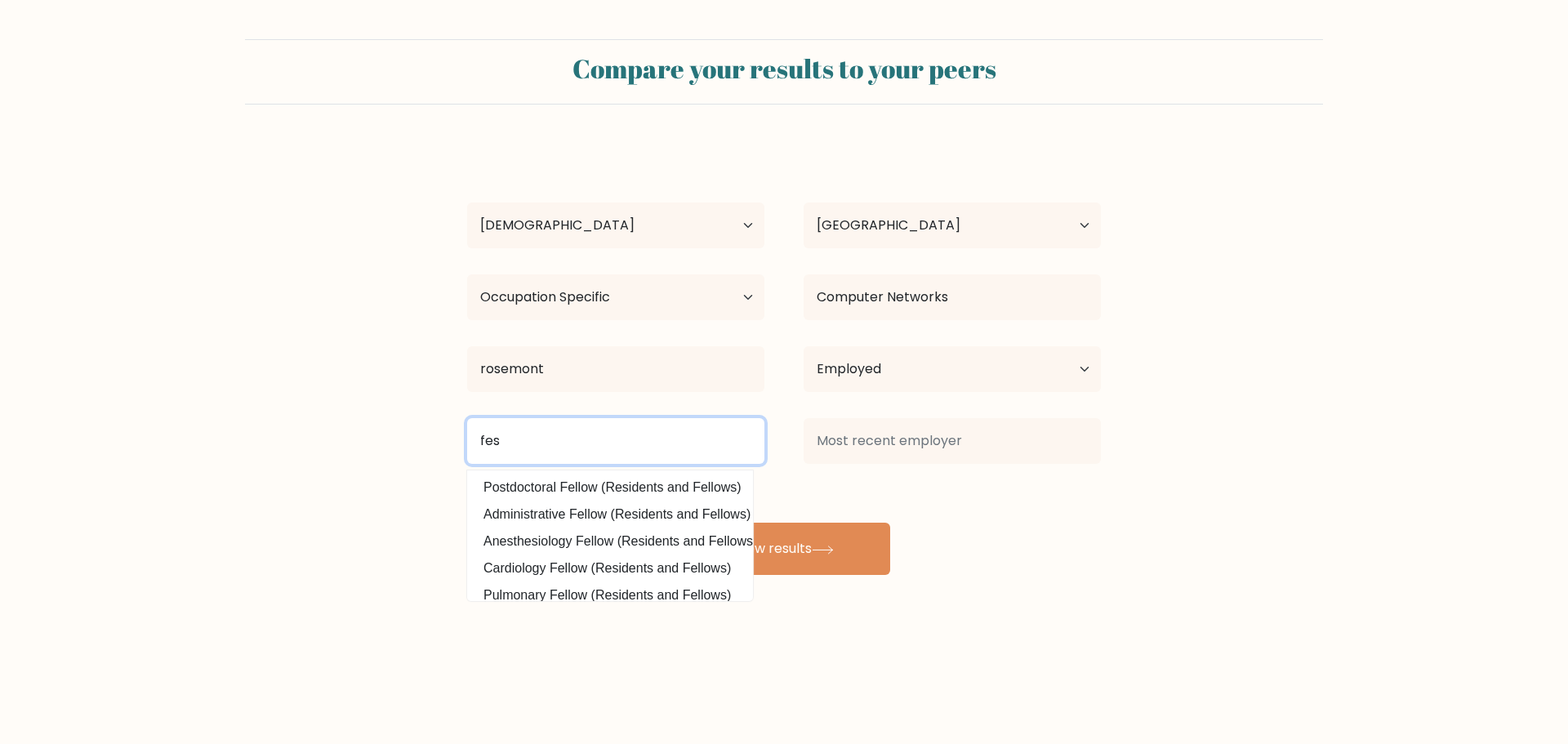
type input "fes"
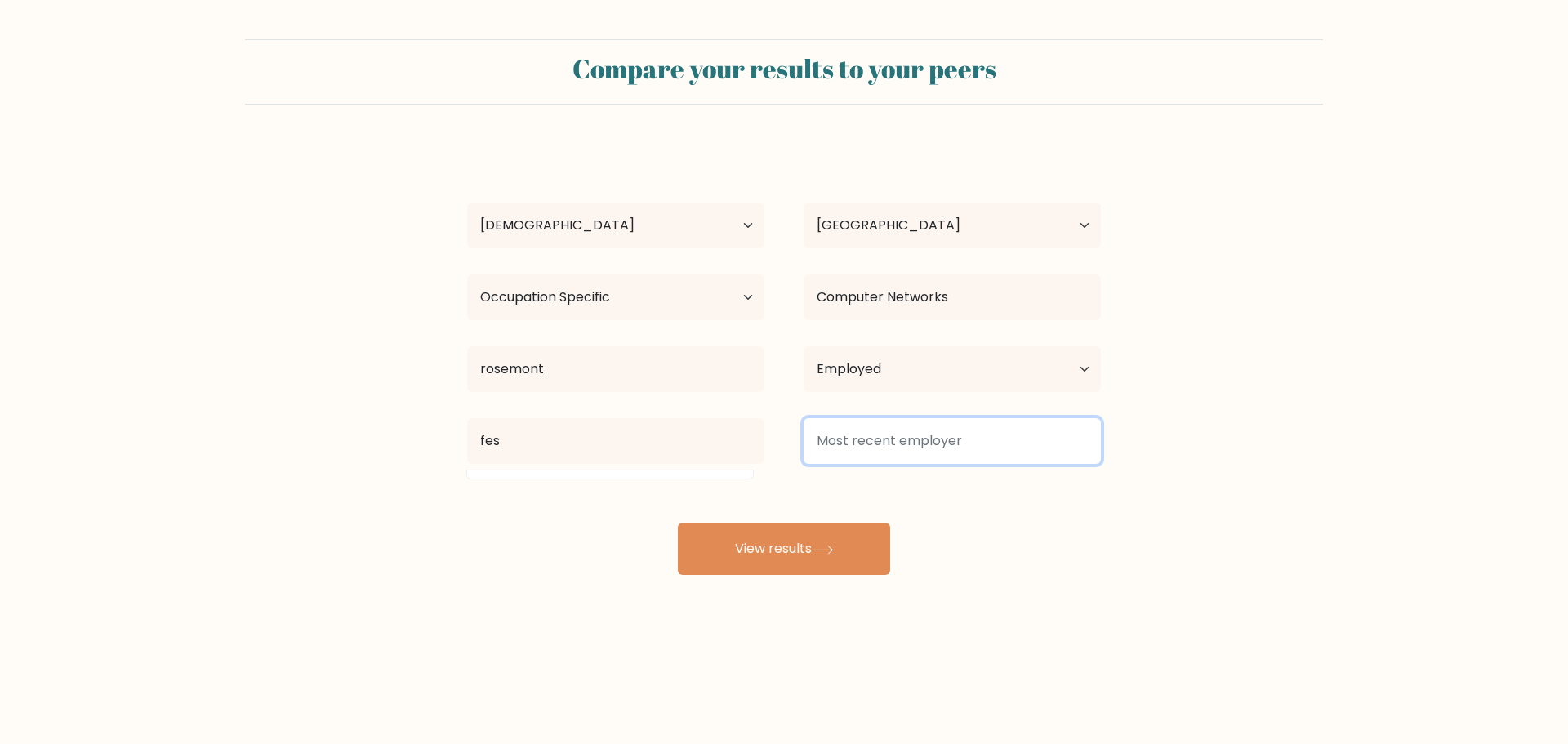
click at [859, 443] on input at bounding box center [952, 441] width 297 height 46
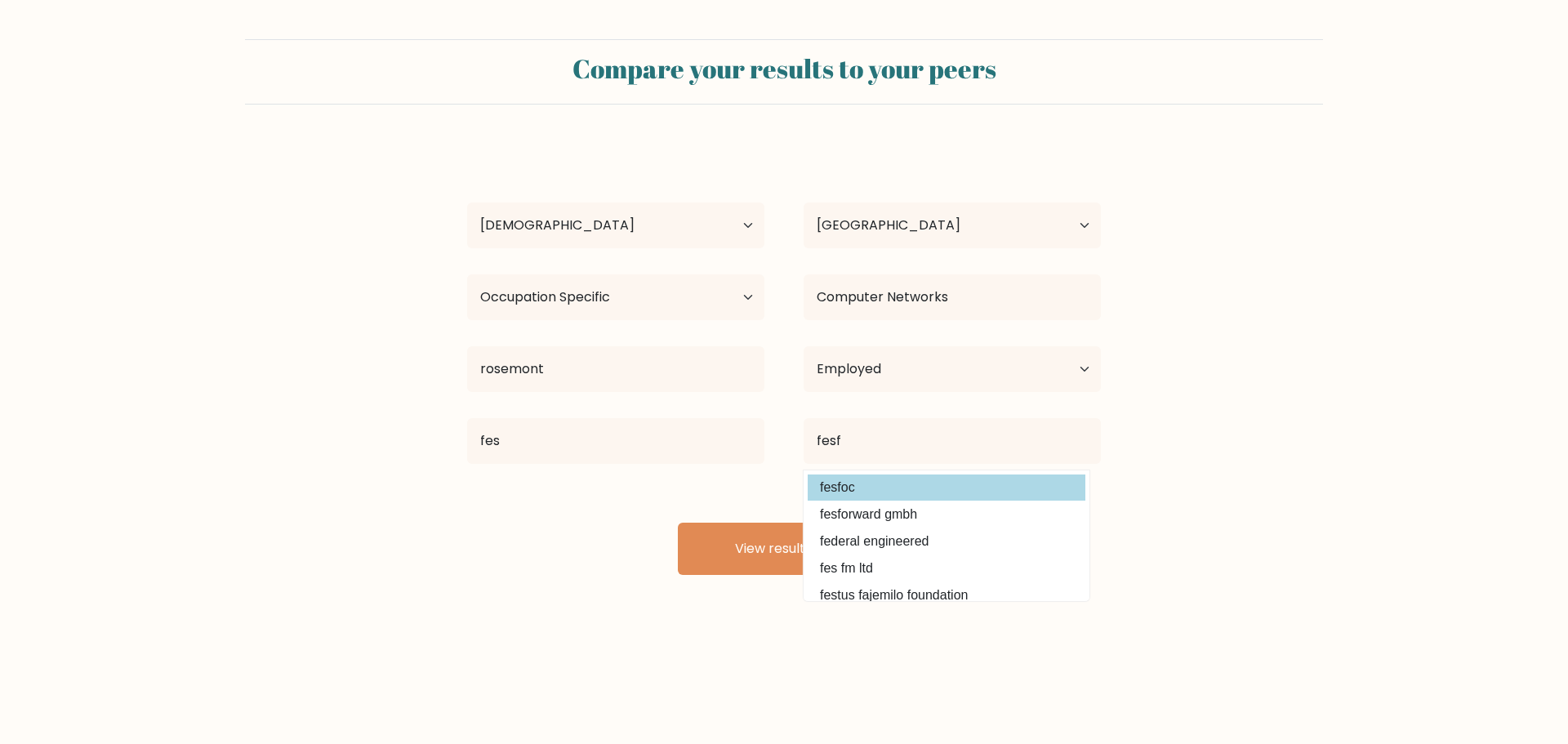
click at [846, 477] on option "fesfoc" at bounding box center [946, 487] width 278 height 27
type input "fesfoc"
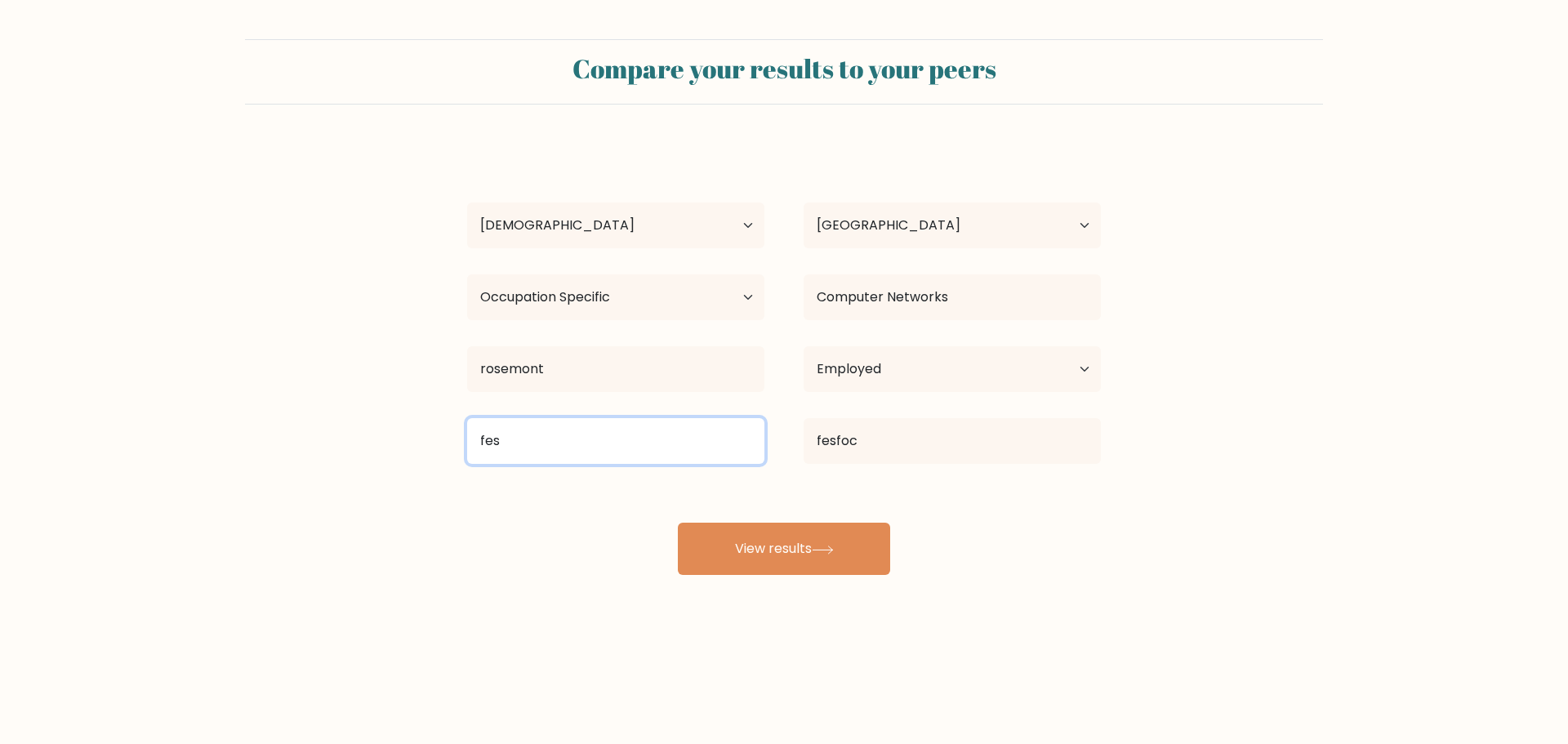
click at [662, 449] on input "fes" at bounding box center [615, 441] width 297 height 46
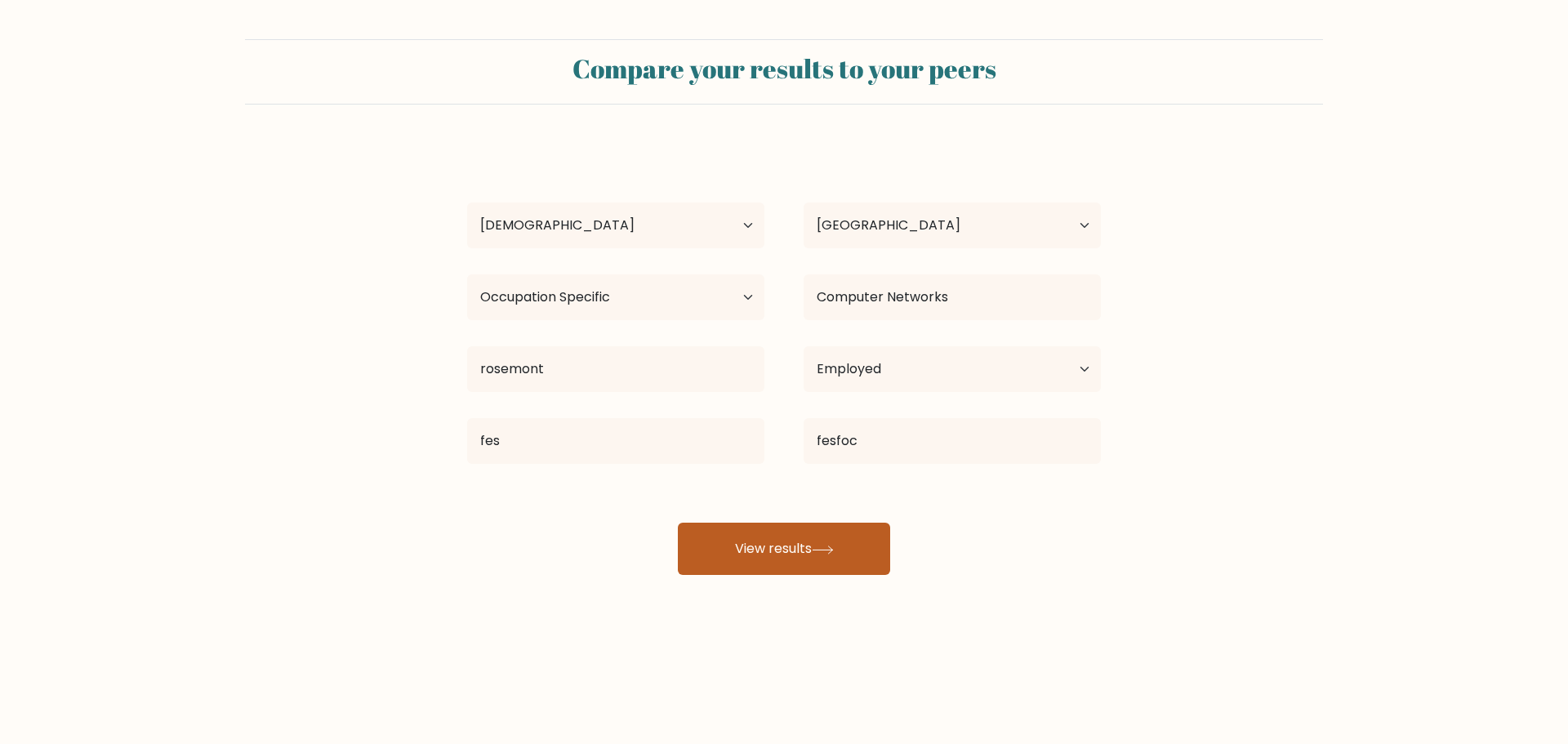
click at [766, 563] on button "View results" at bounding box center [784, 549] width 212 height 52
